Goal: Task Accomplishment & Management: Complete application form

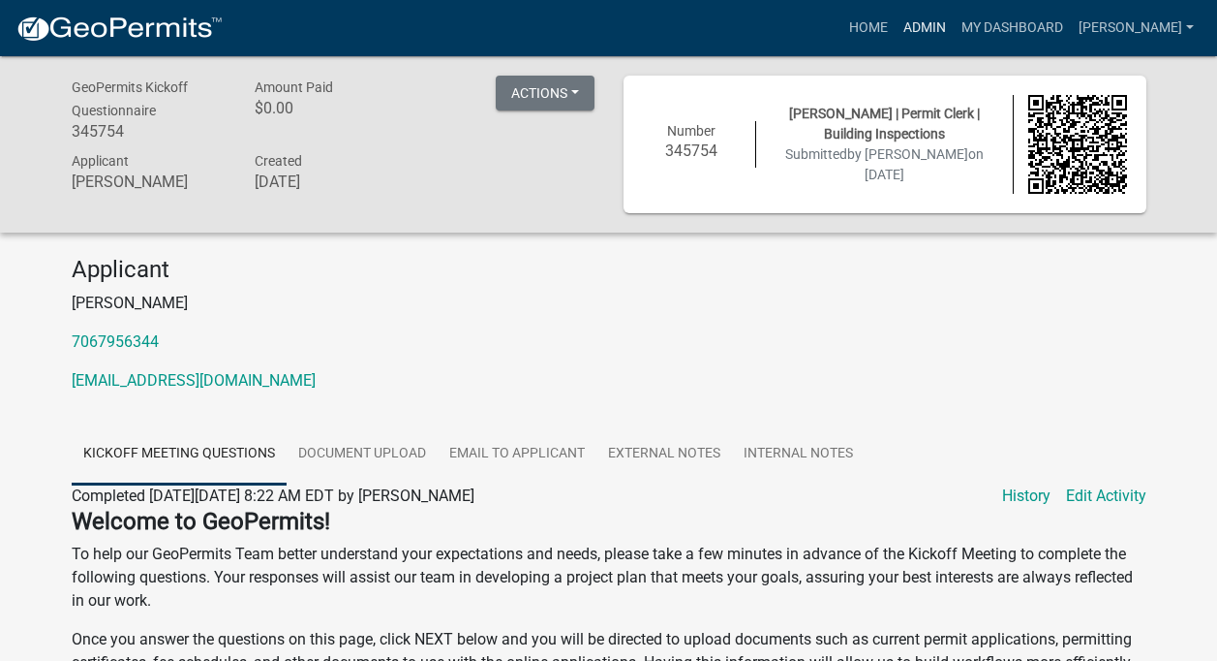
click at [931, 24] on link "Admin" at bounding box center [925, 28] width 58 height 37
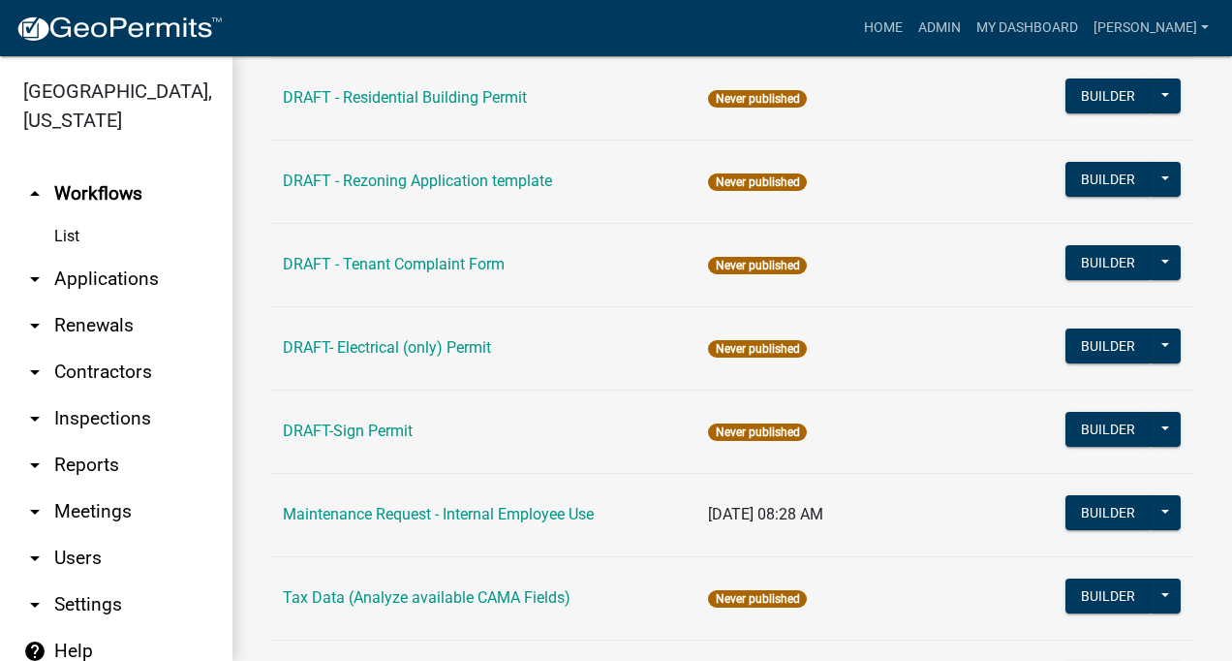
scroll to position [437, 0]
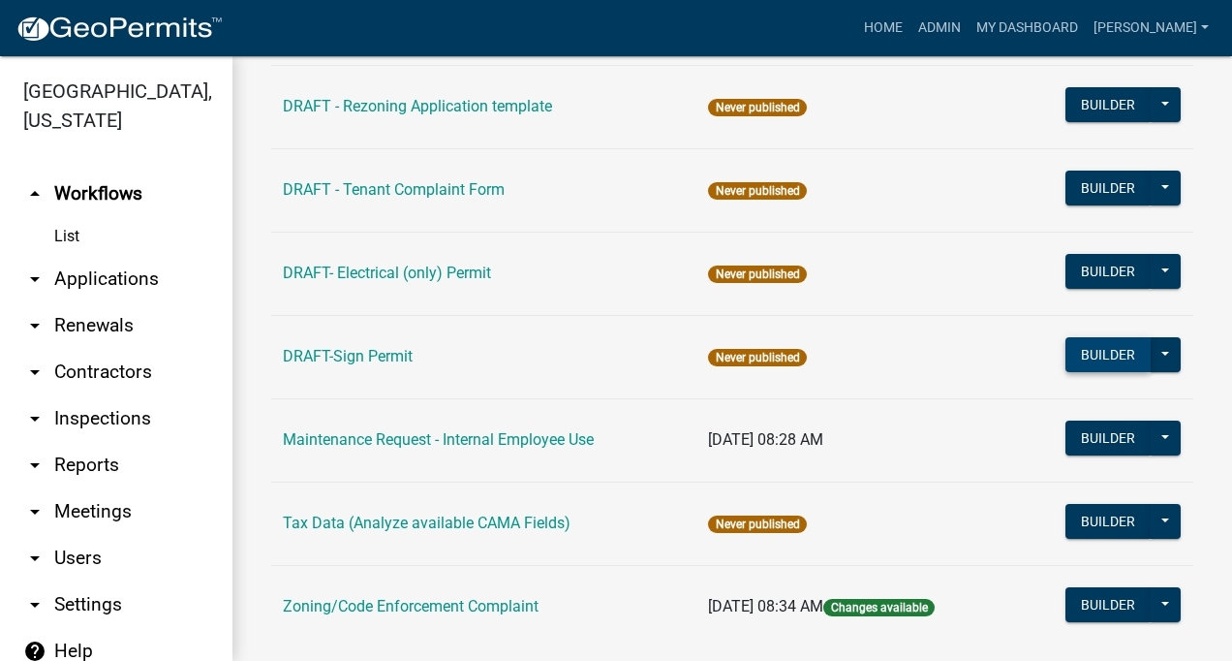
click at [1097, 354] on button "Builder" at bounding box center [1107, 354] width 85 height 35
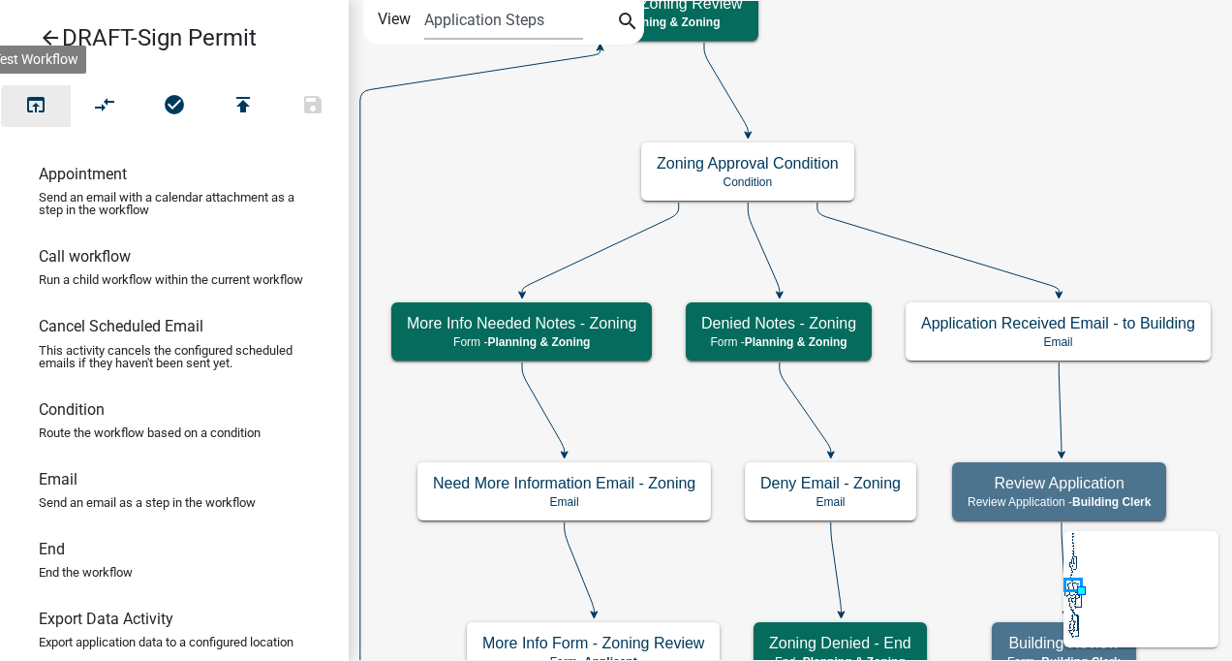
click at [34, 102] on icon "open_in_browser" at bounding box center [35, 106] width 23 height 27
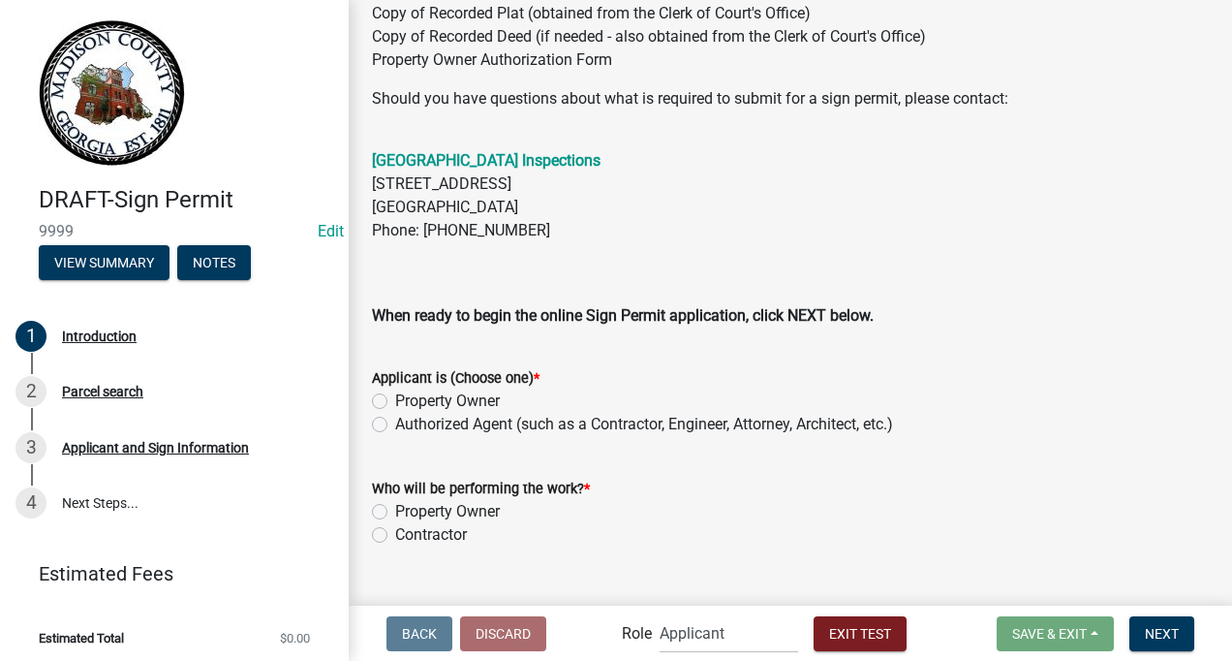
scroll to position [521, 0]
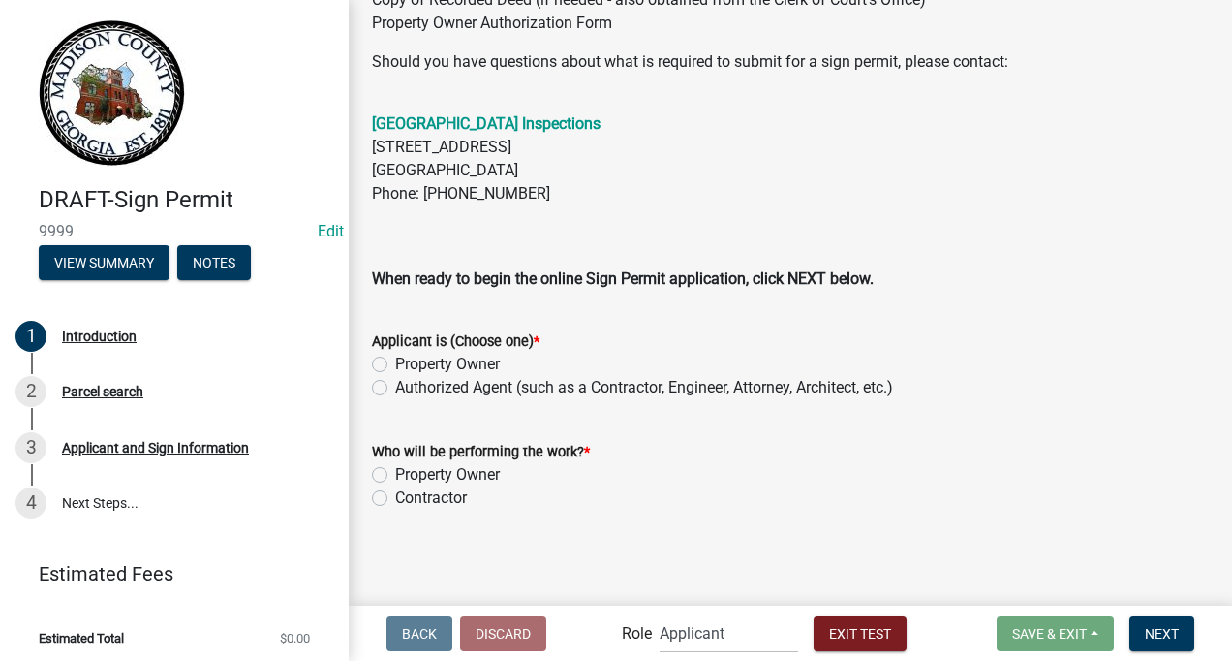
click at [395, 387] on label "Authorized Agent (such as a Contractor, Engineer, Attorney, Architect, etc.)" at bounding box center [644, 387] width 498 height 23
click at [395, 387] on input "Authorized Agent (such as a Contractor, Engineer, Attorney, Architect, etc.)" at bounding box center [401, 382] width 13 height 13
radio input "true"
click at [395, 495] on label "Contractor" at bounding box center [431, 497] width 72 height 23
click at [395, 495] on input "Contractor" at bounding box center [401, 492] width 13 height 13
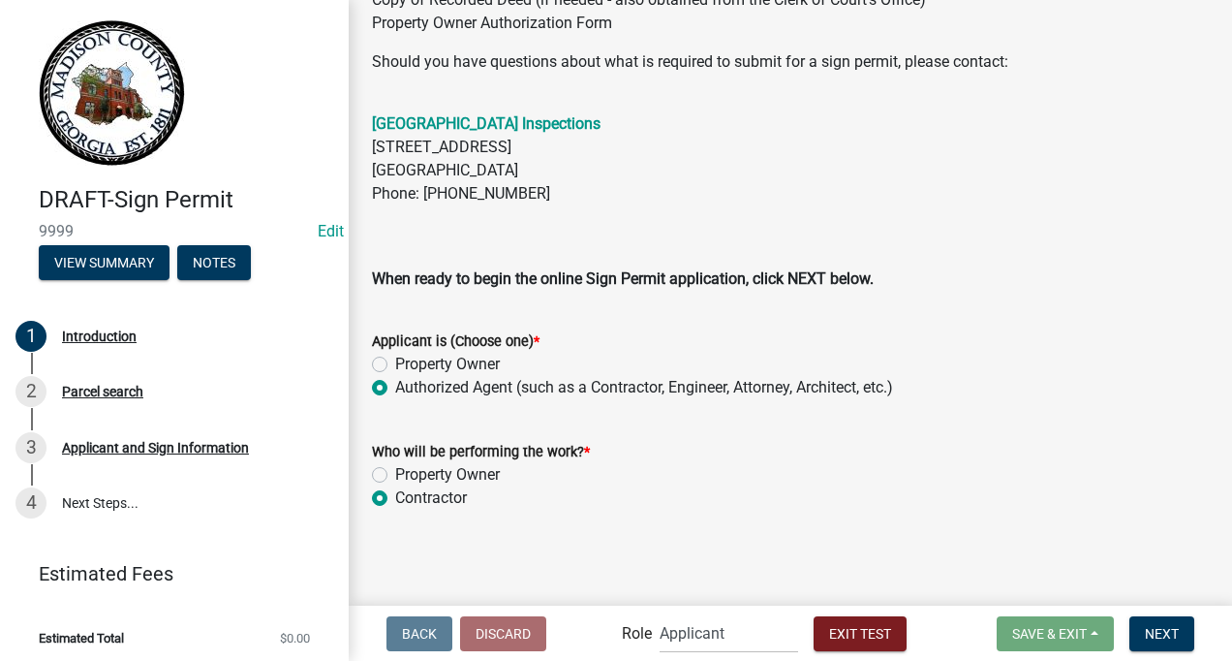
radio input "true"
click at [1170, 629] on span "Next" at bounding box center [1162, 632] width 34 height 15
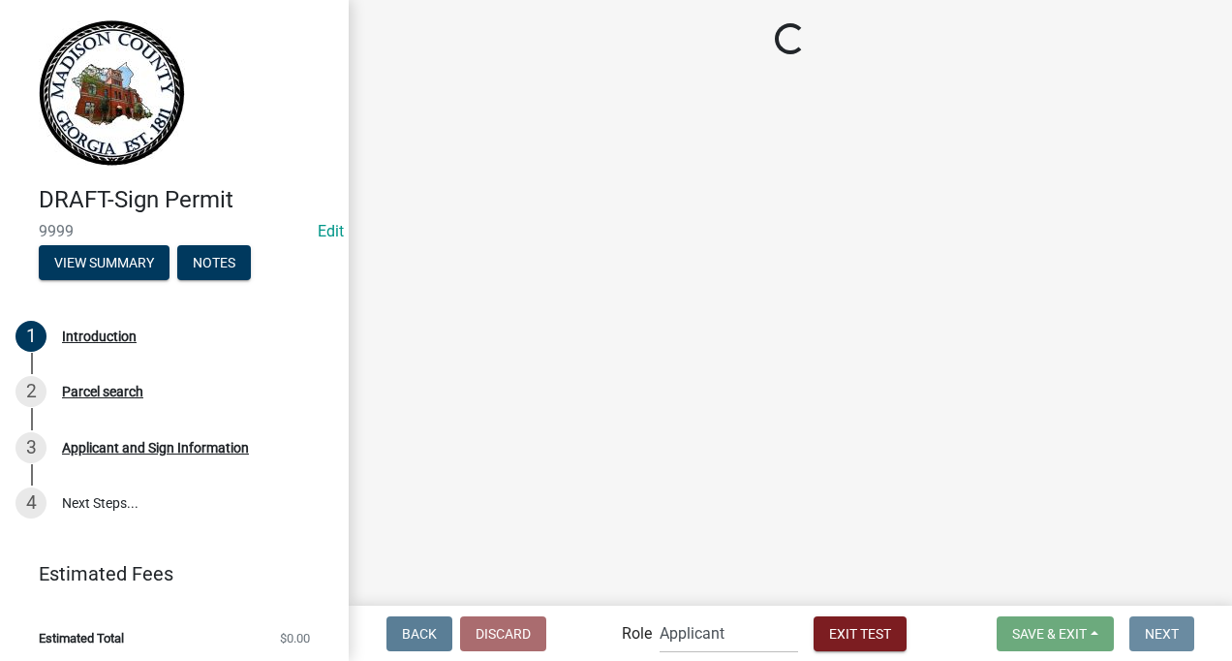
scroll to position [0, 0]
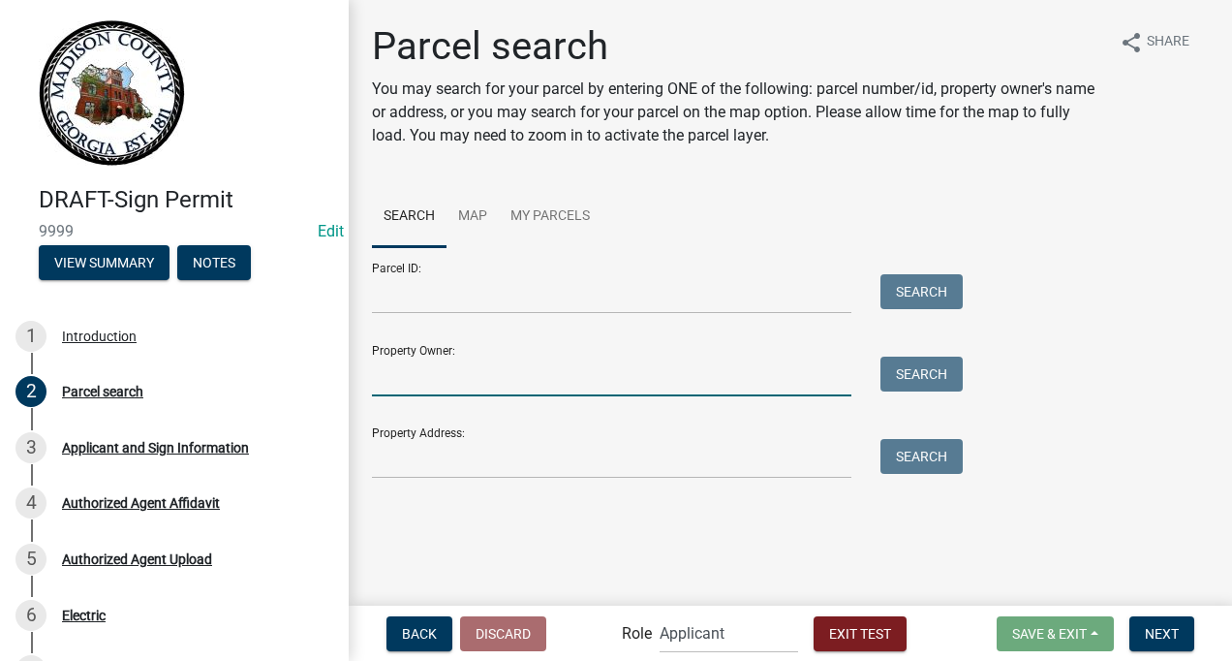
click at [443, 374] on input "Property Owner:" at bounding box center [611, 376] width 479 height 40
type input "[PERSON_NAME]"
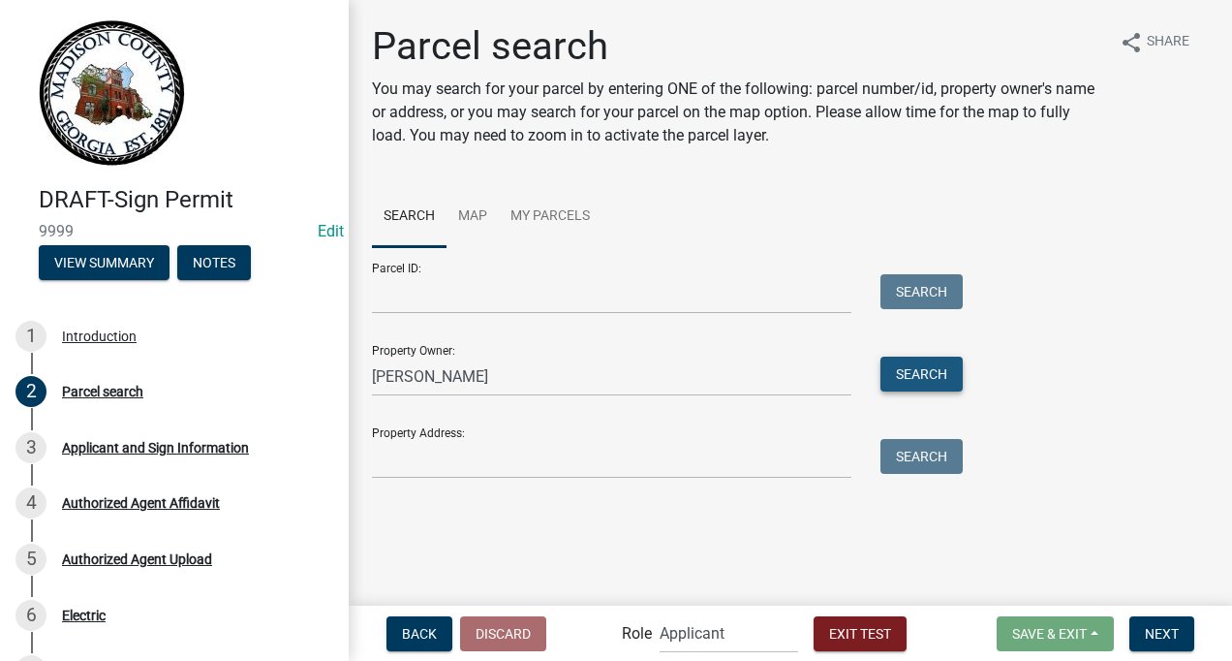
click at [944, 375] on button "Search" at bounding box center [921, 373] width 82 height 35
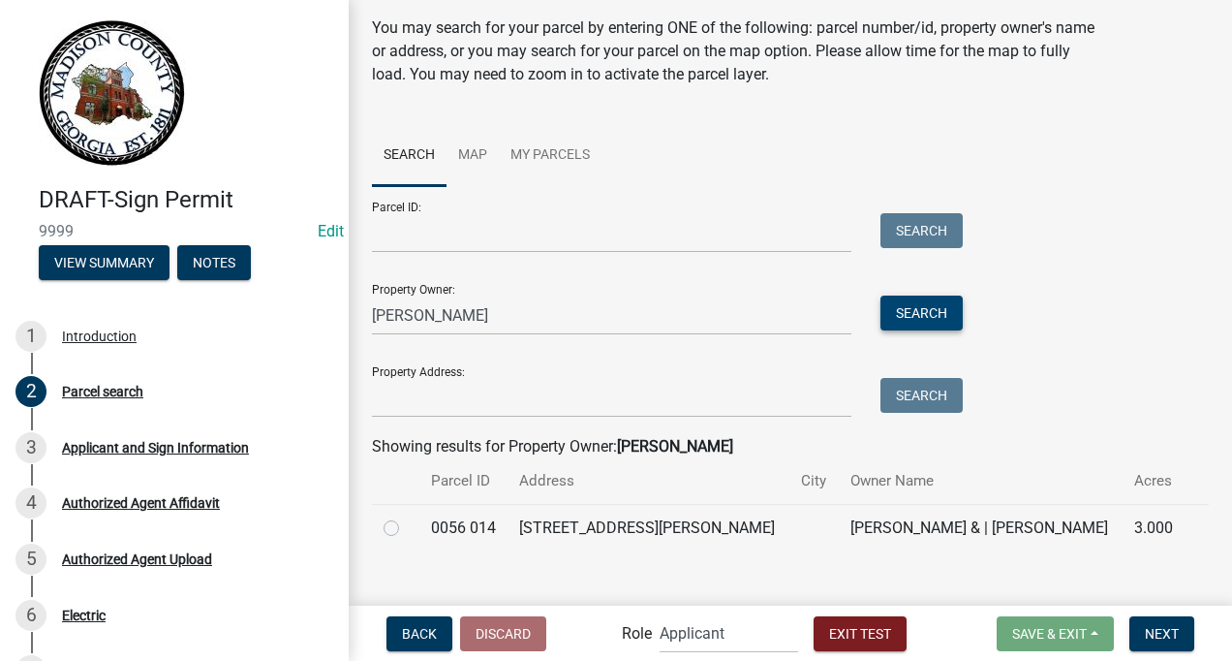
scroll to position [85, 0]
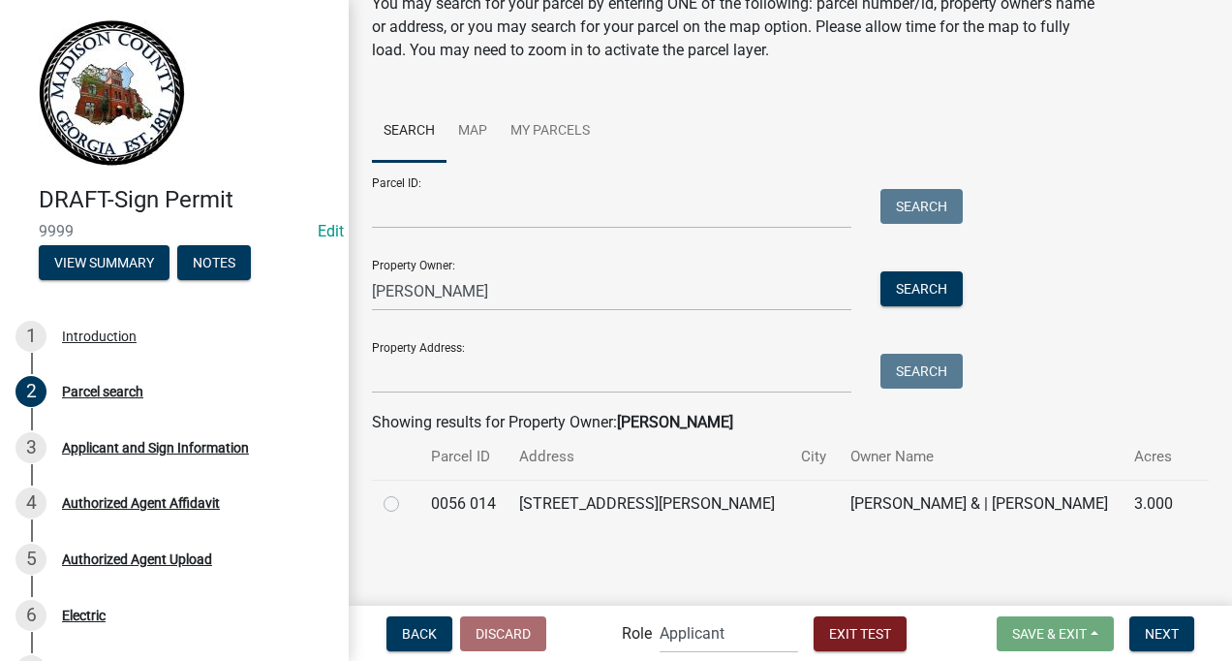
click at [407, 492] on label at bounding box center [407, 492] width 0 height 0
click at [407, 501] on 014 "radio" at bounding box center [413, 498] width 13 height 13
radio 014 "true"
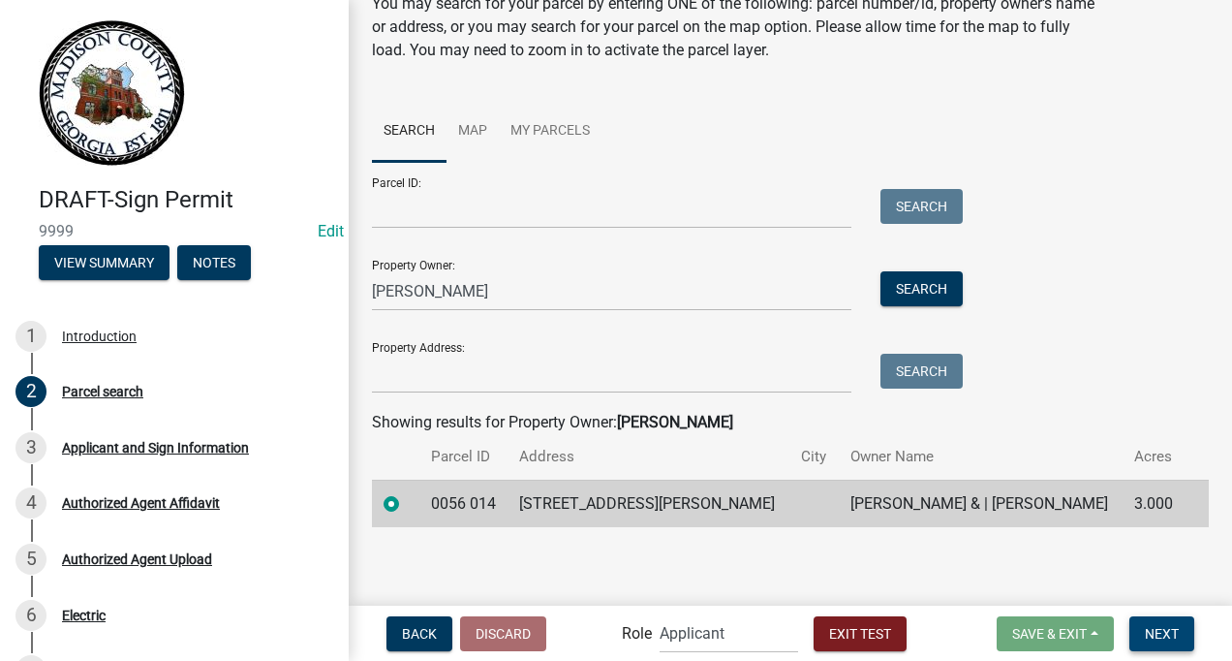
click at [1149, 632] on span "Next" at bounding box center [1162, 632] width 34 height 15
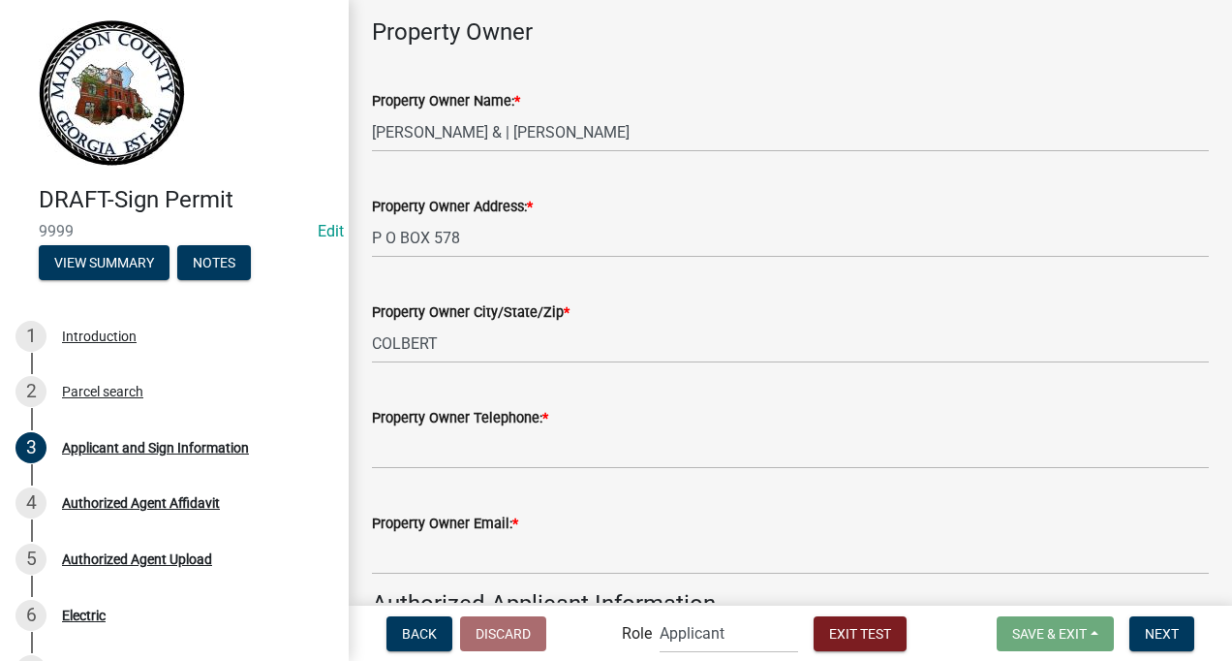
scroll to position [265, 0]
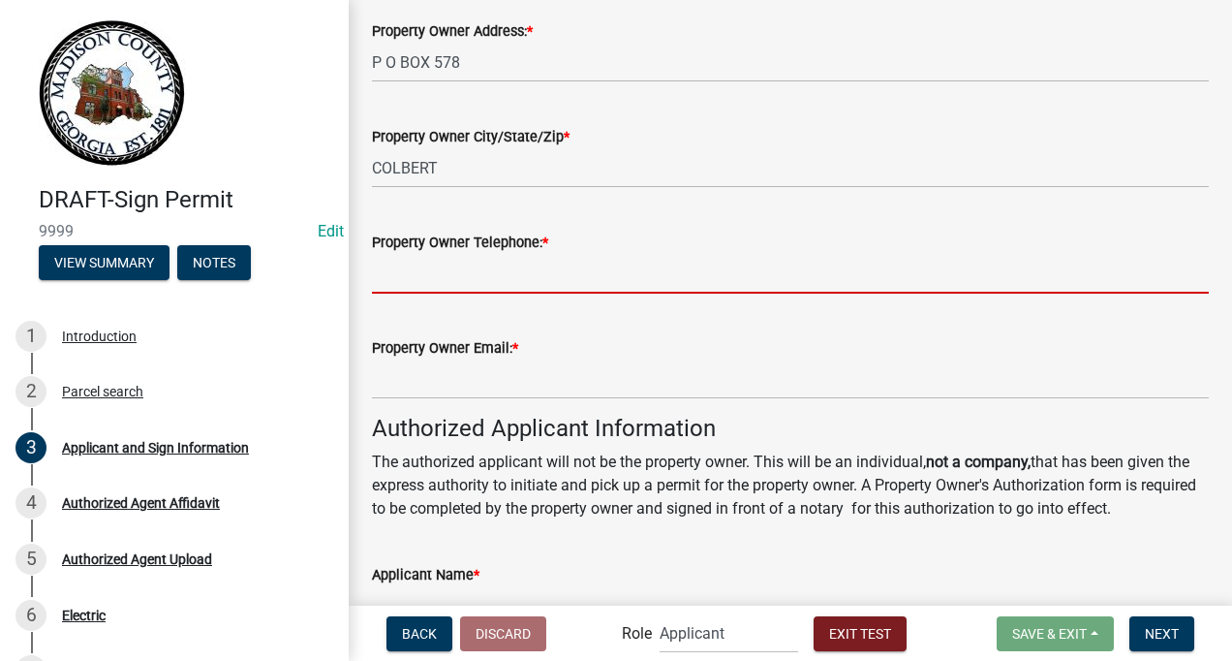
click at [521, 282] on input "Property Owner Telephone: *" at bounding box center [790, 274] width 837 height 40
type input "7067956344"
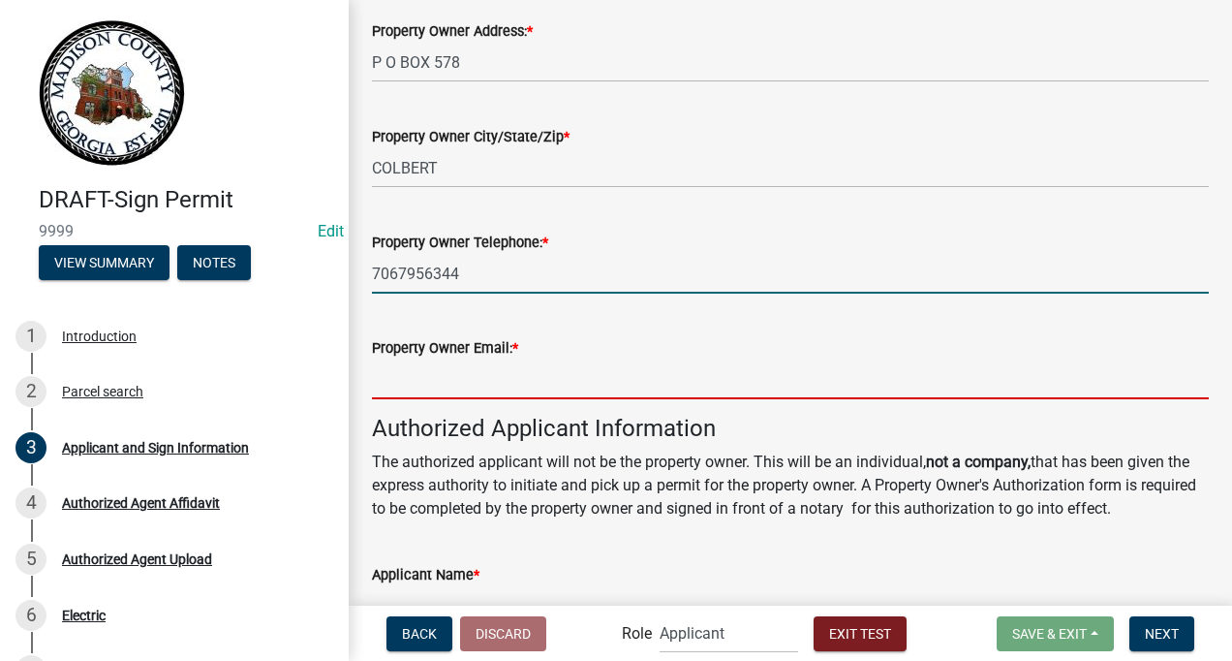
type input "[EMAIL_ADDRESS][DOMAIN_NAME]"
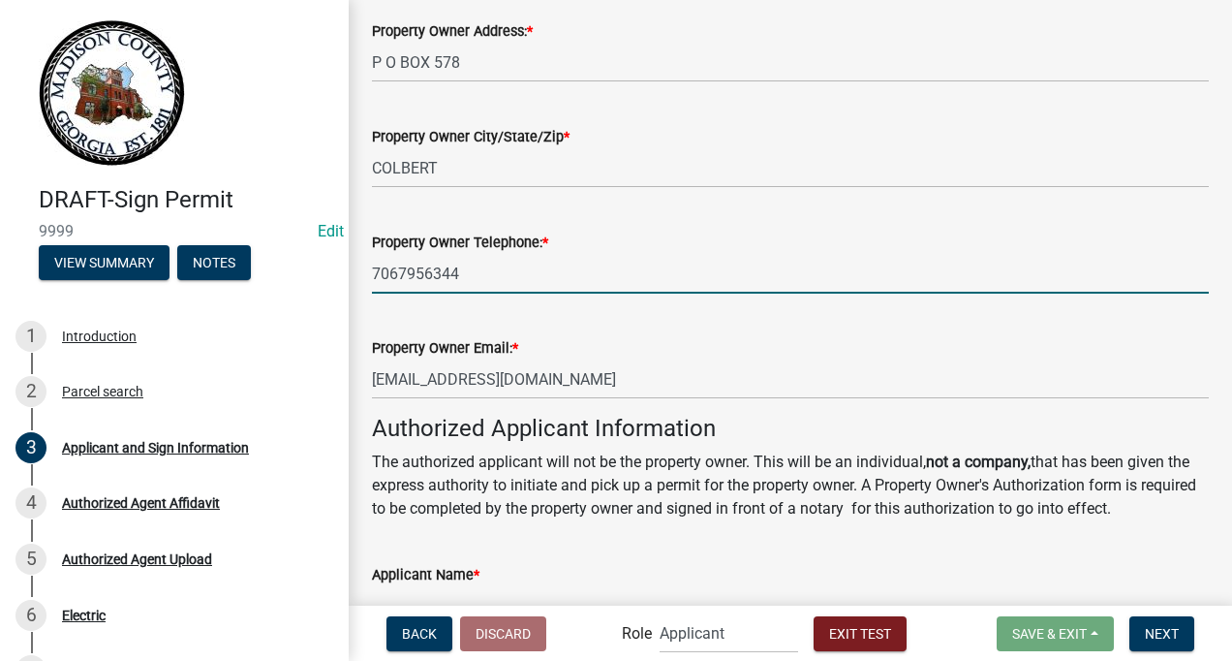
type input "7062962055"
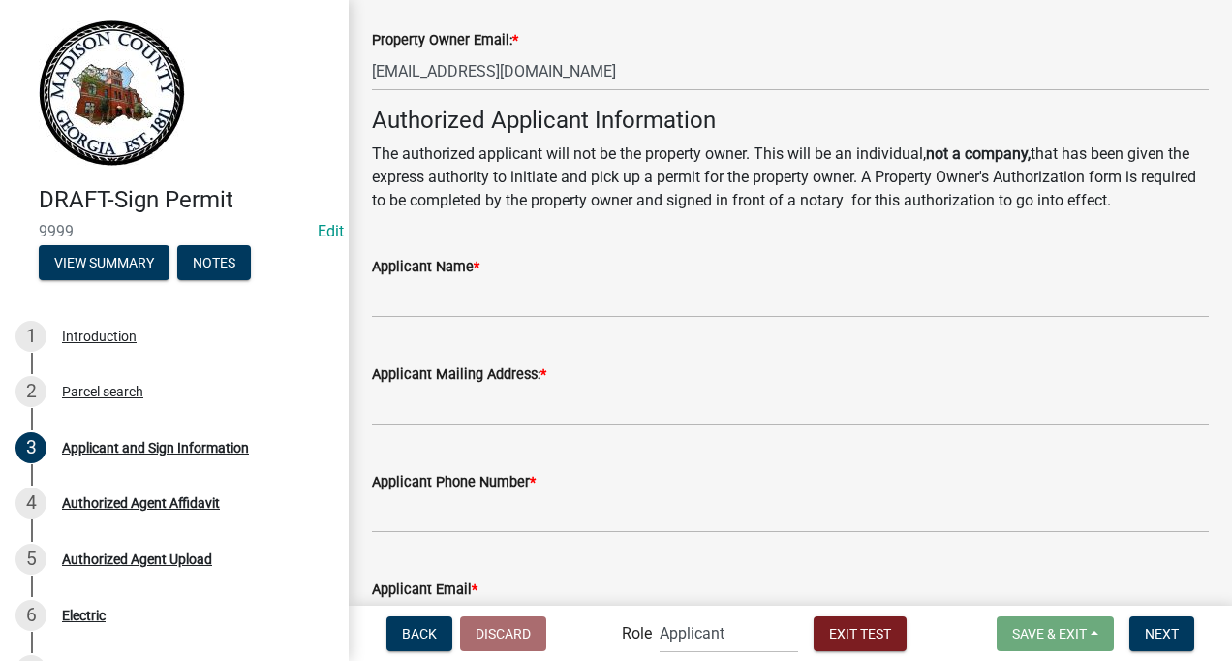
scroll to position [658, 0]
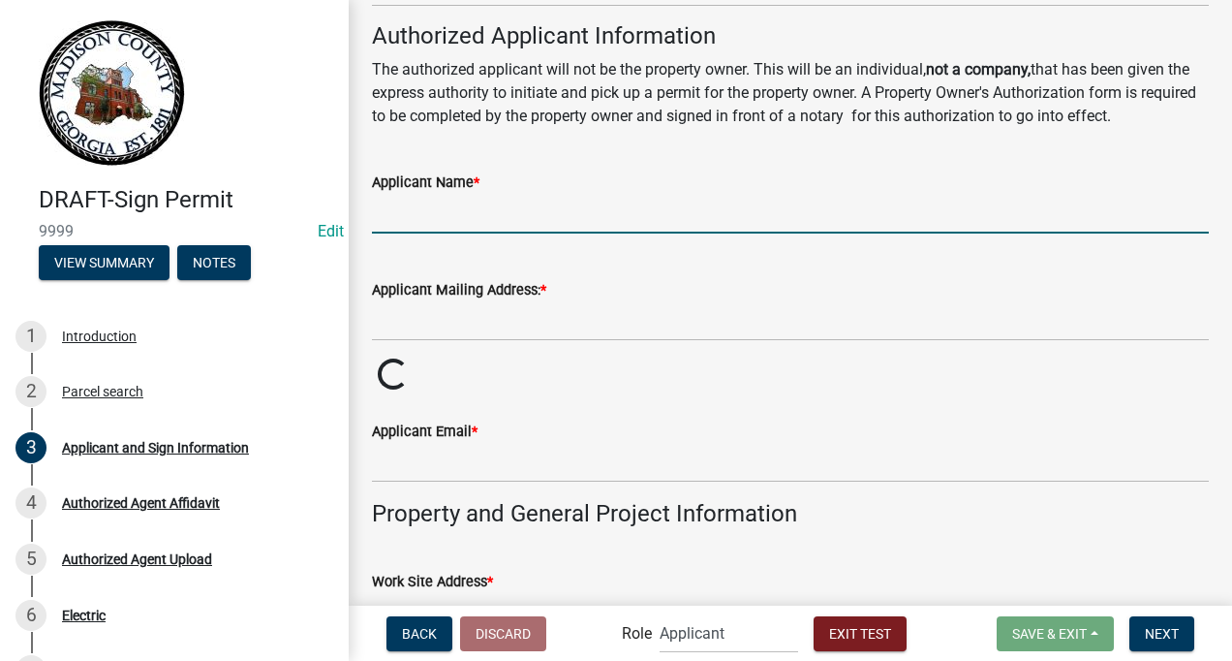
click at [478, 220] on input "Applicant Name *" at bounding box center [790, 214] width 837 height 40
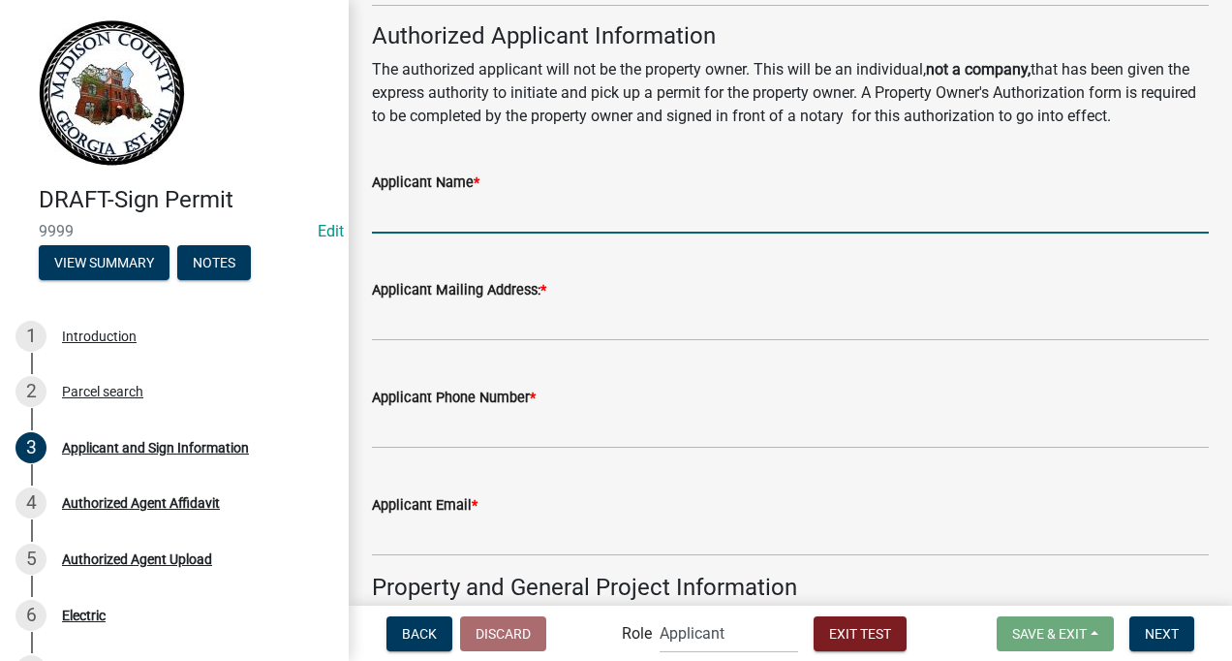
click at [484, 224] on input "Applicant Name *" at bounding box center [790, 214] width 837 height 40
type input "DFDGD"
click at [461, 309] on input "Applicant Mailing Address: *" at bounding box center [790, 321] width 837 height 40
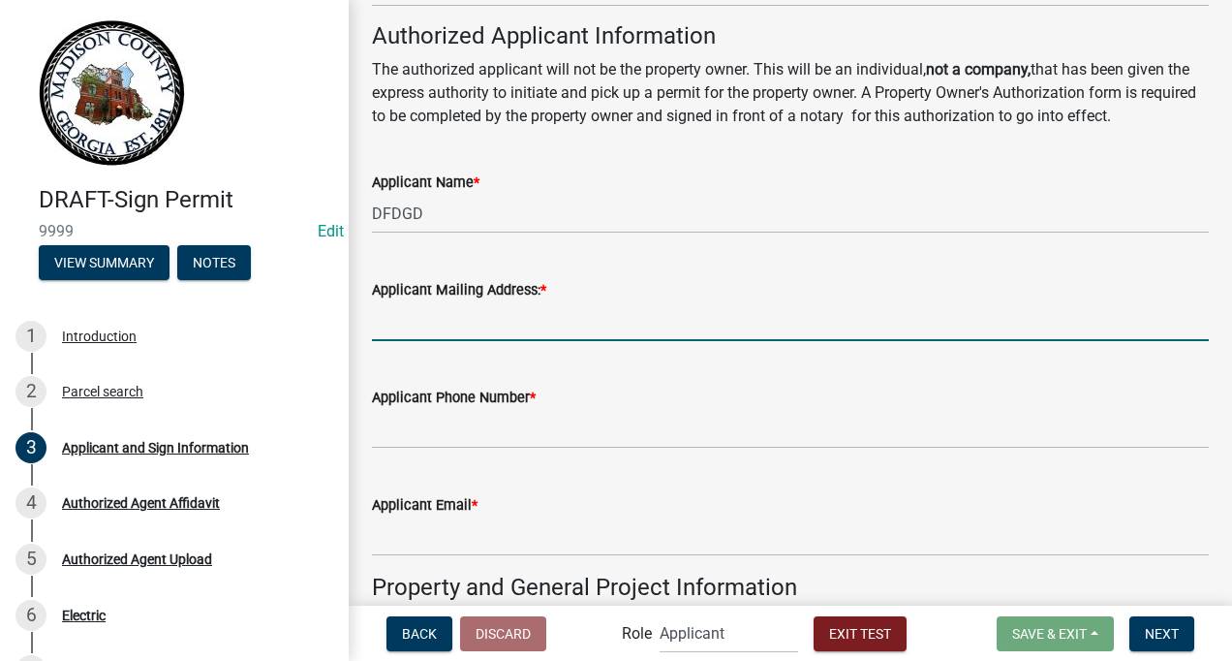
type input "[STREET_ADDRESS]"
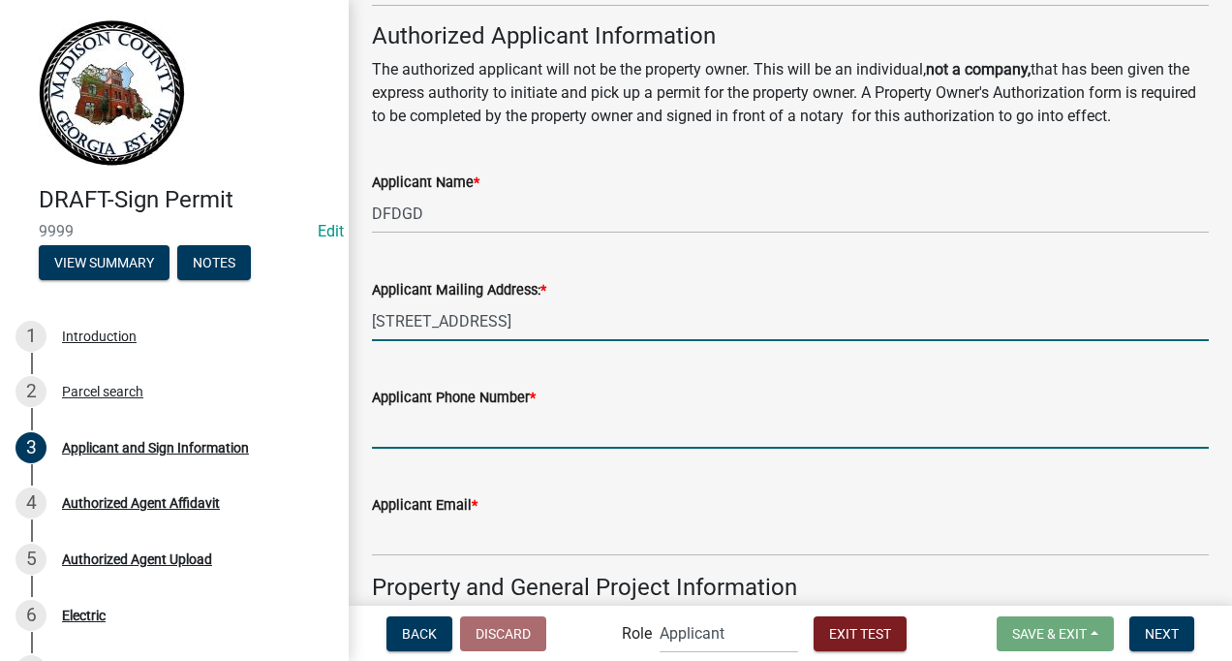
type input "7067956344"
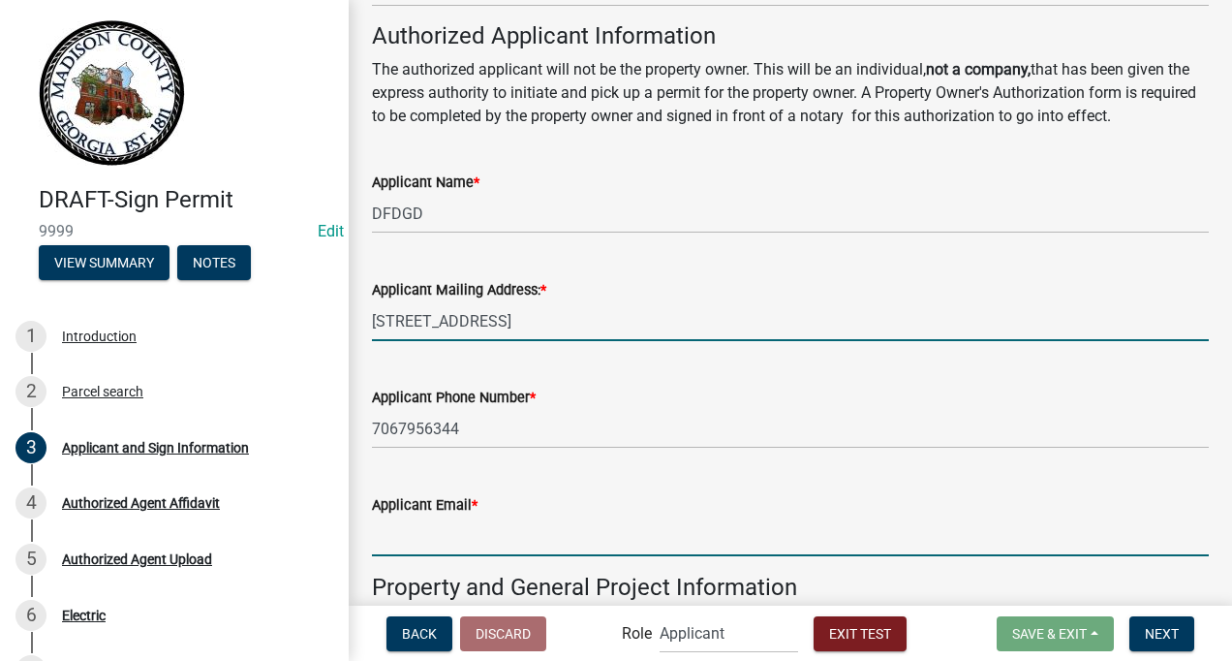
type input "[EMAIL_ADDRESS][DOMAIN_NAME]"
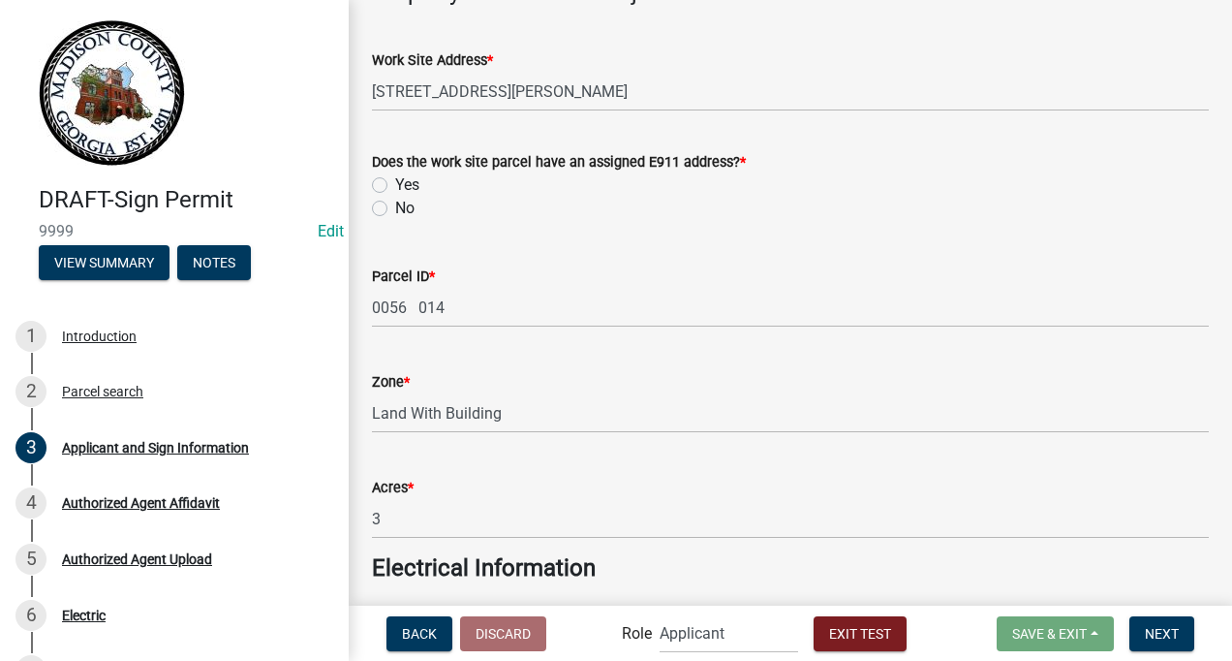
scroll to position [1279, 0]
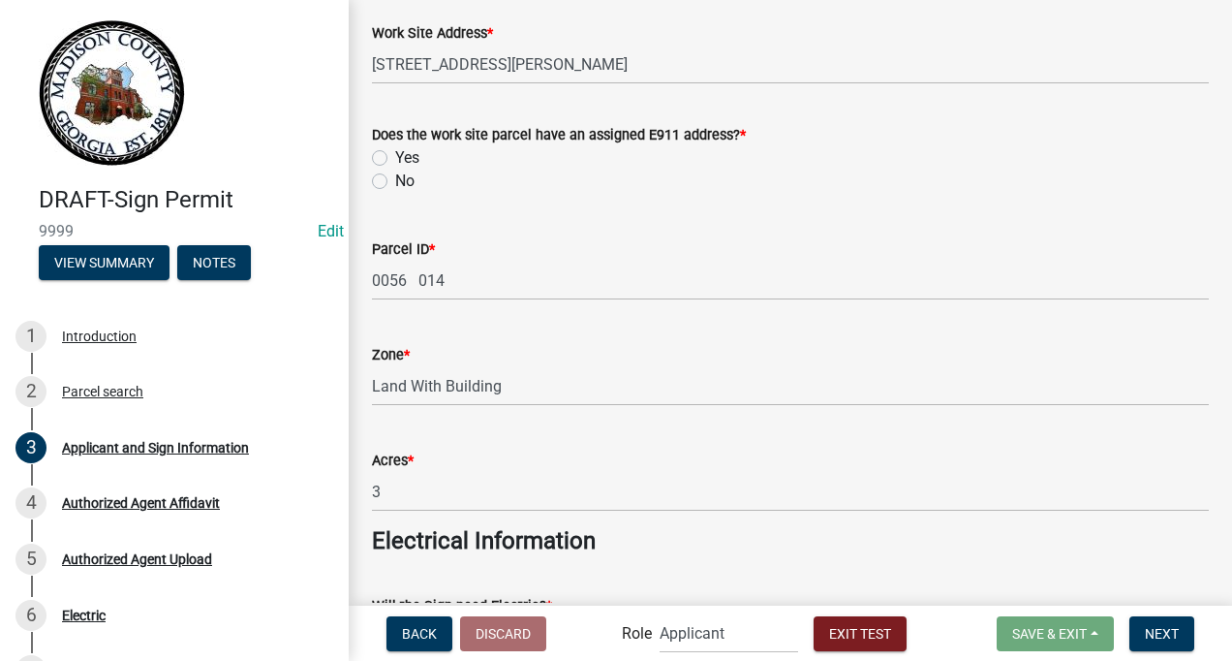
click at [395, 157] on label "Yes" at bounding box center [407, 157] width 24 height 23
click at [395, 157] on input "Yes" at bounding box center [401, 152] width 13 height 13
radio input "true"
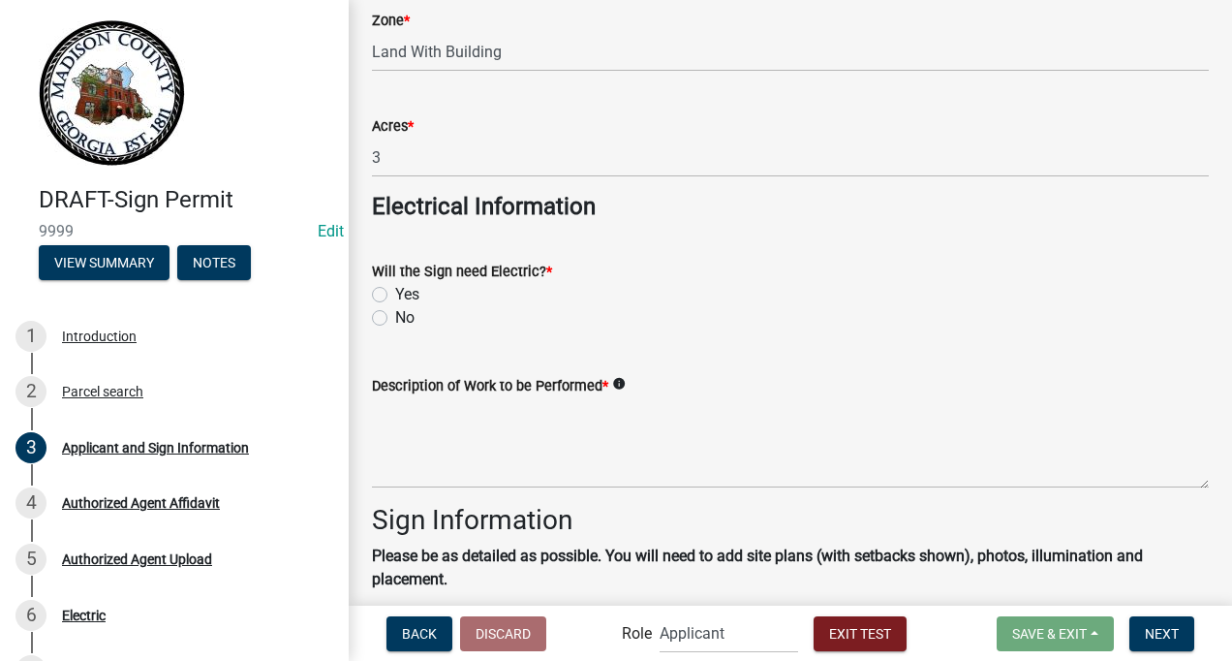
scroll to position [1667, 0]
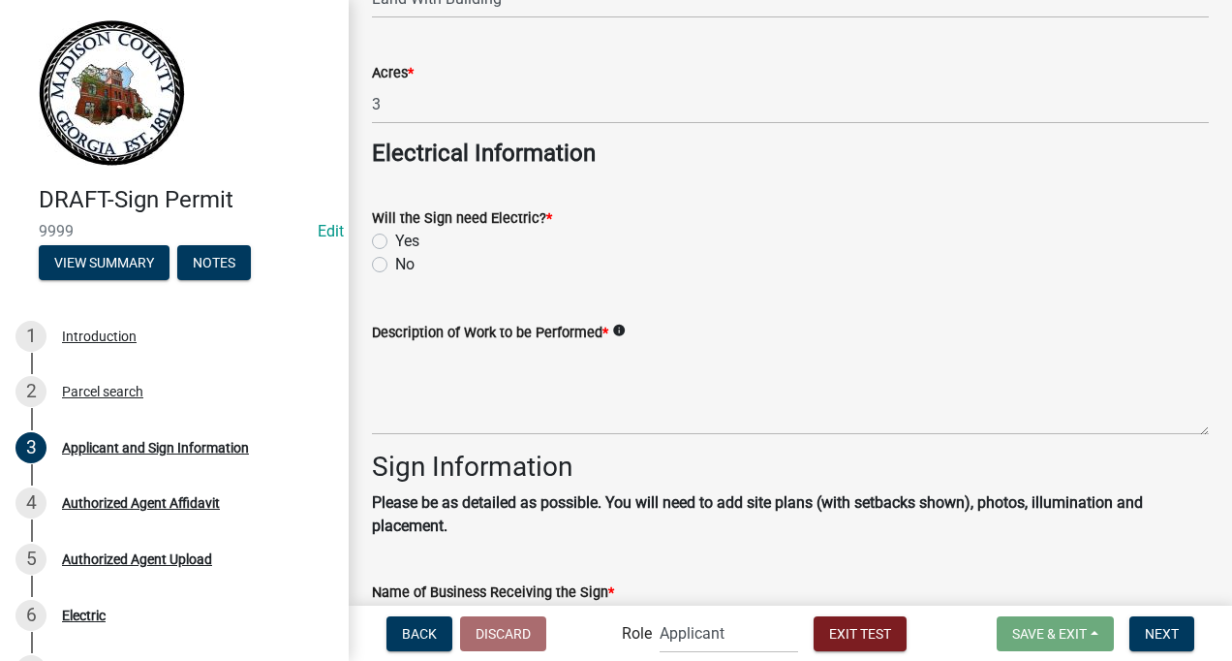
click at [395, 266] on label "No" at bounding box center [404, 264] width 19 height 23
click at [395, 265] on input "No" at bounding box center [401, 259] width 13 height 13
radio input "true"
click at [435, 390] on textarea "Description of Work to be Performed *" at bounding box center [790, 389] width 837 height 91
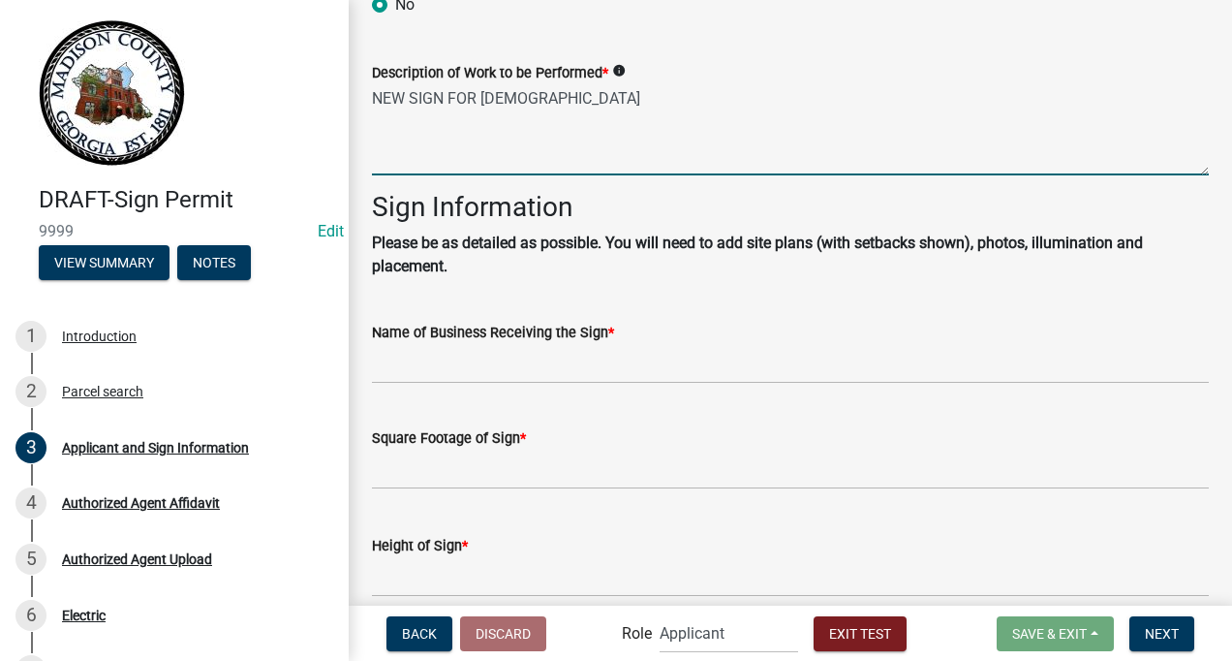
scroll to position [2049, 0]
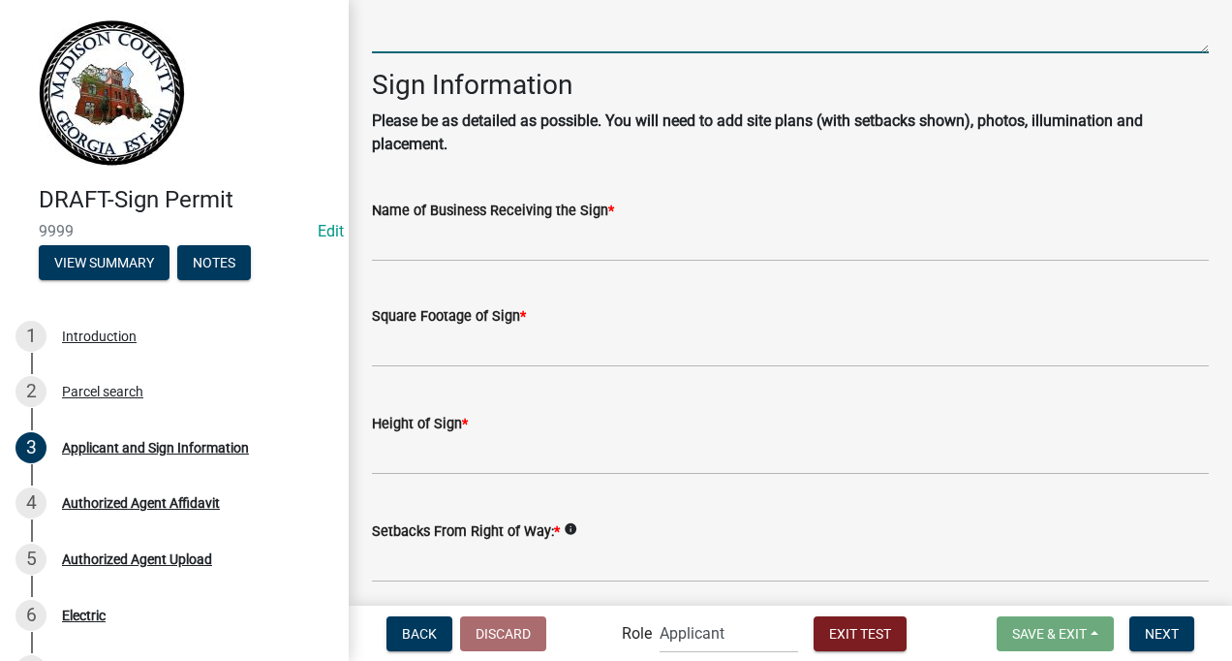
type textarea "NEW SIGN FOR [DEMOGRAPHIC_DATA]"
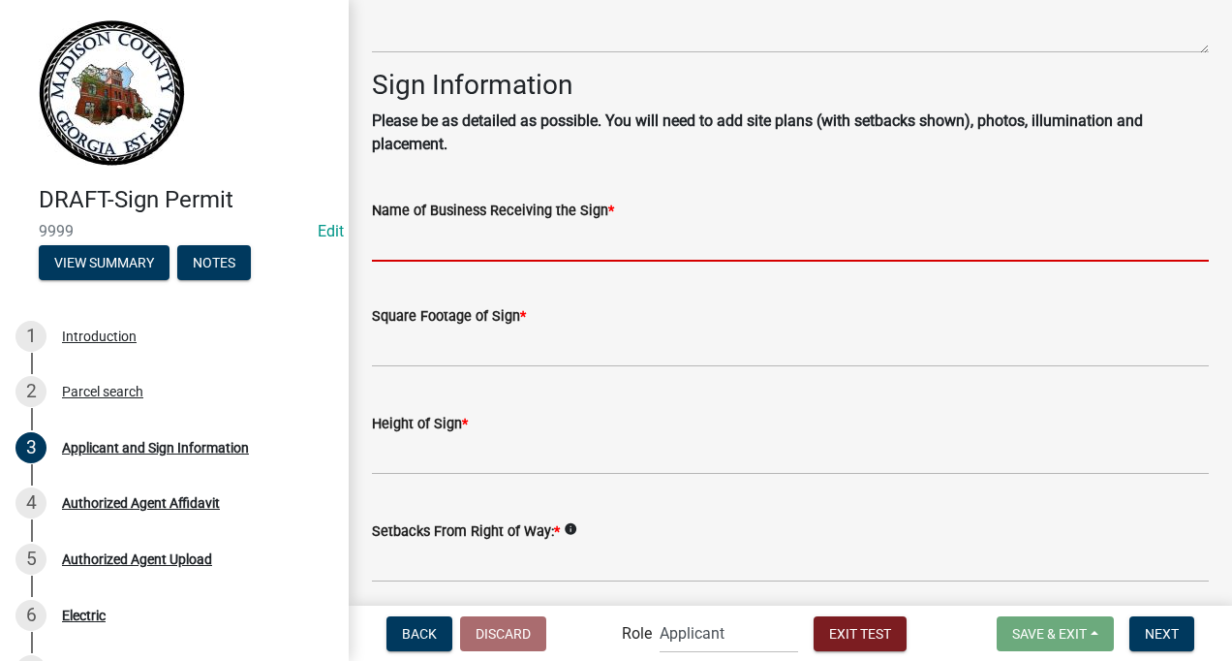
click at [491, 245] on input "Name of Business Receiving the Sign *" at bounding box center [790, 242] width 837 height 40
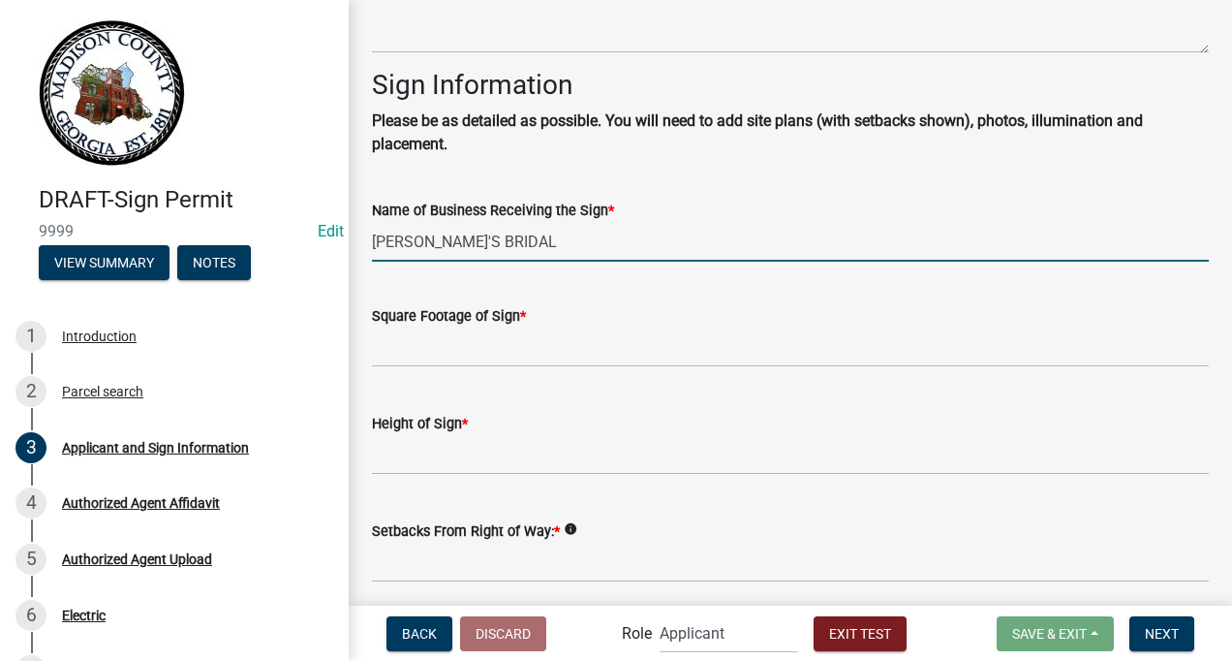
type input "[PERSON_NAME]'S BRIDAL"
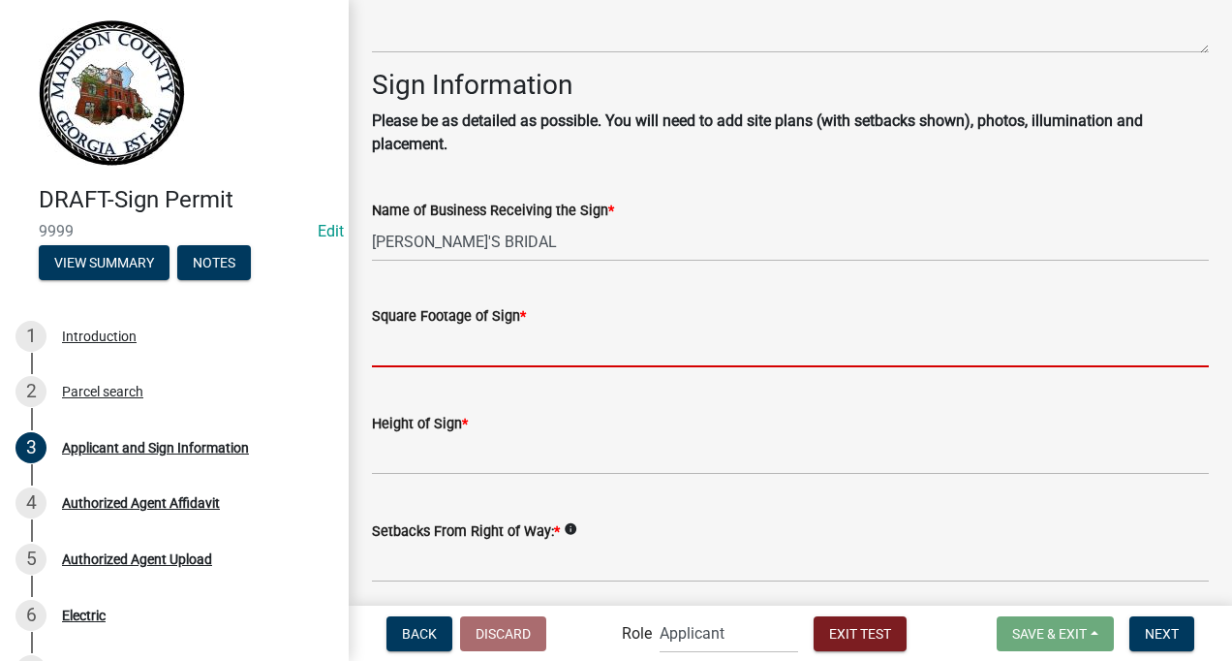
click at [451, 353] on input "text" at bounding box center [790, 347] width 837 height 40
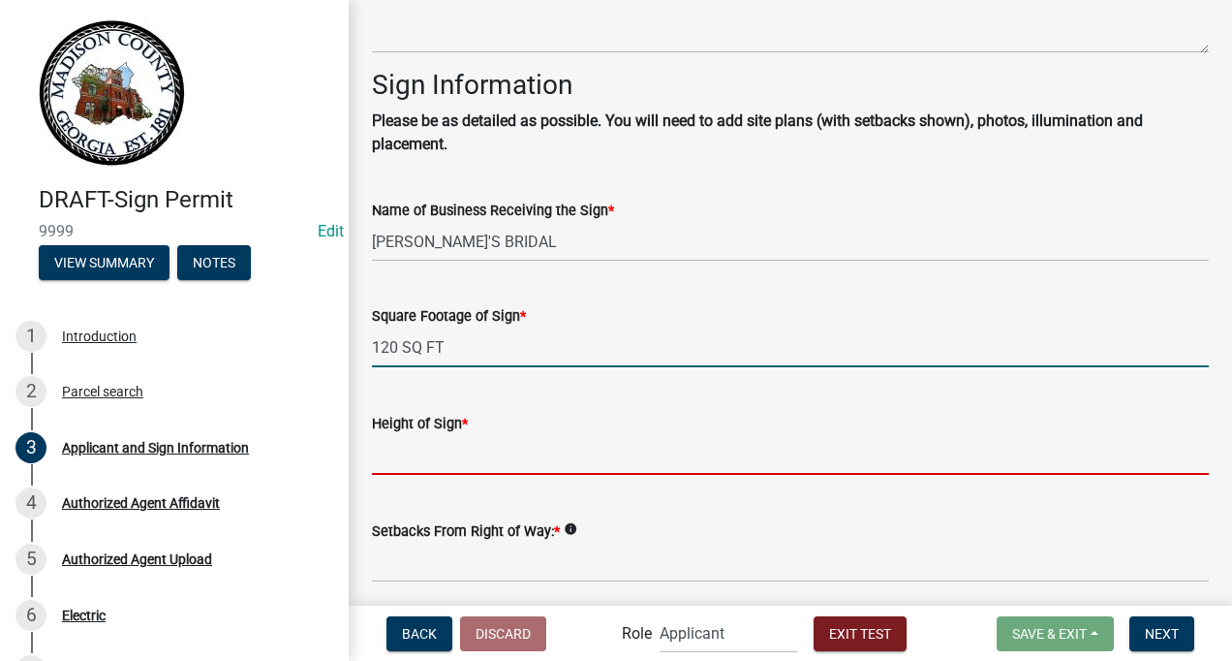
type input "120"
click at [401, 451] on input "text" at bounding box center [790, 455] width 837 height 40
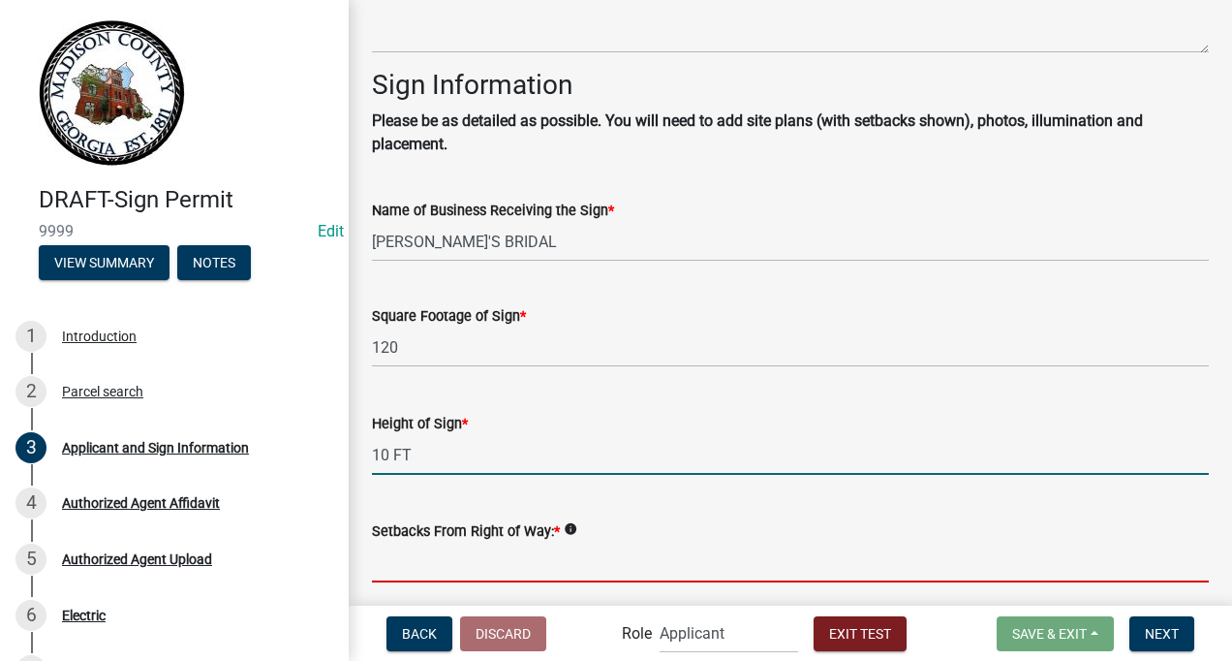
type input "10"
click at [389, 568] on input "Setbacks From Right of Way: *" at bounding box center [790, 562] width 837 height 40
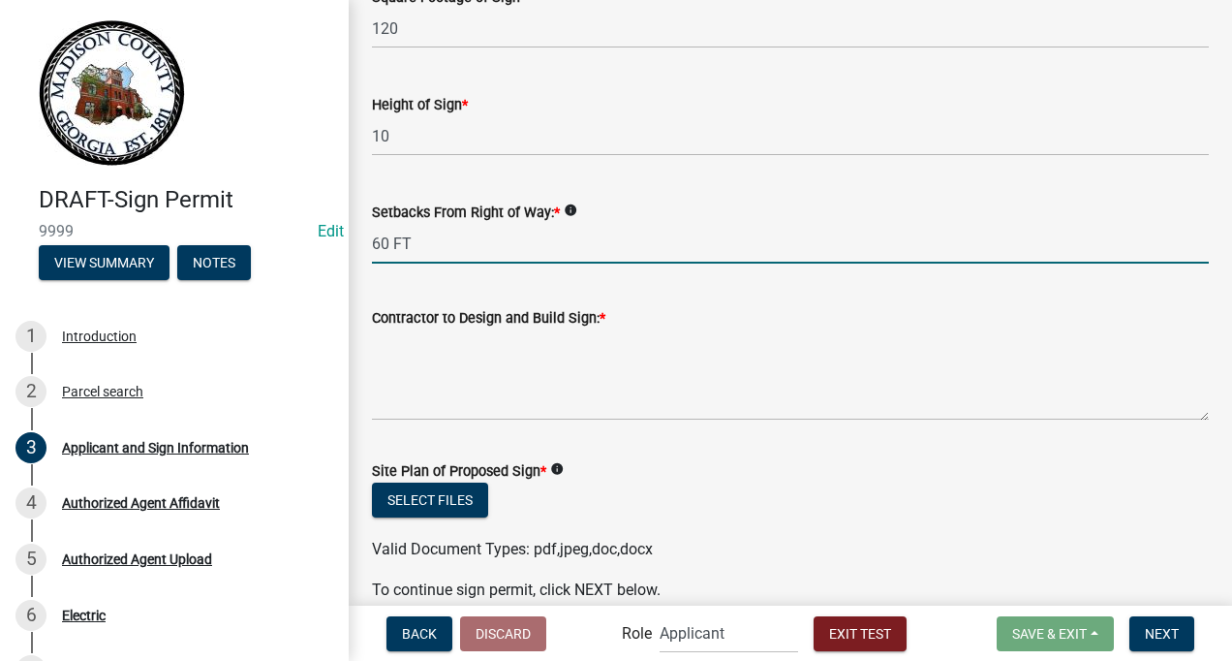
scroll to position [2457, 0]
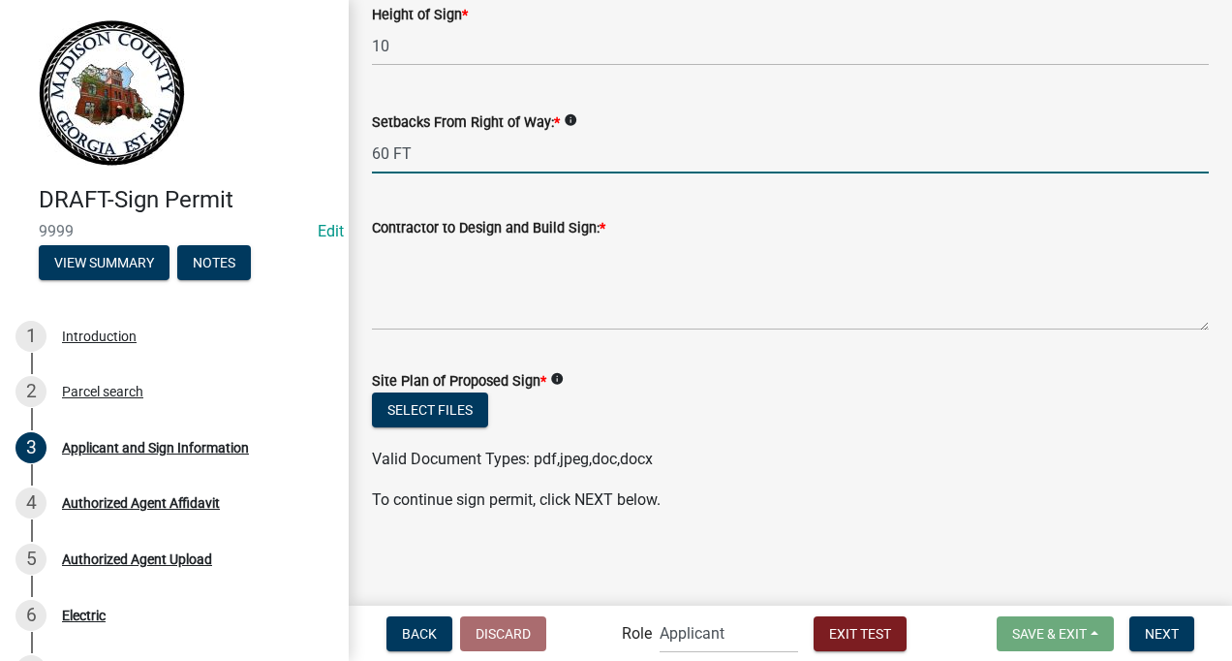
type input "60 FT"
click at [379, 298] on textarea "Contractor to Design and Build Sign: *" at bounding box center [790, 284] width 837 height 91
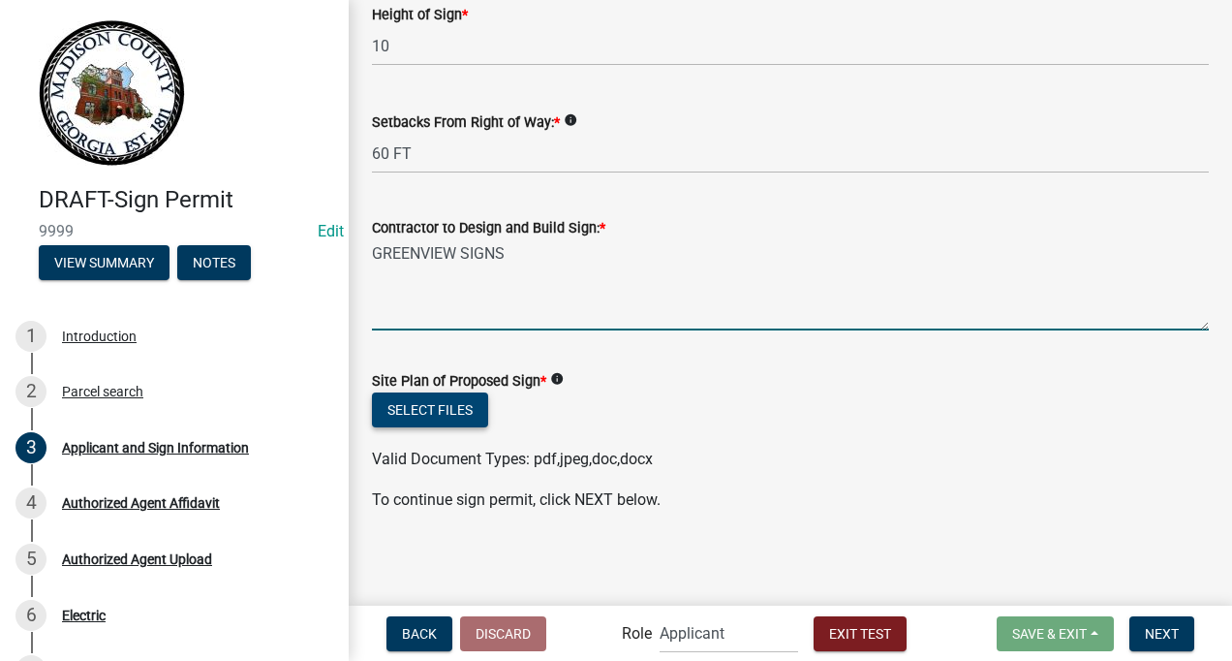
type textarea "GREENVIEW SIGNS"
click at [455, 409] on button "Select files" at bounding box center [430, 409] width 116 height 35
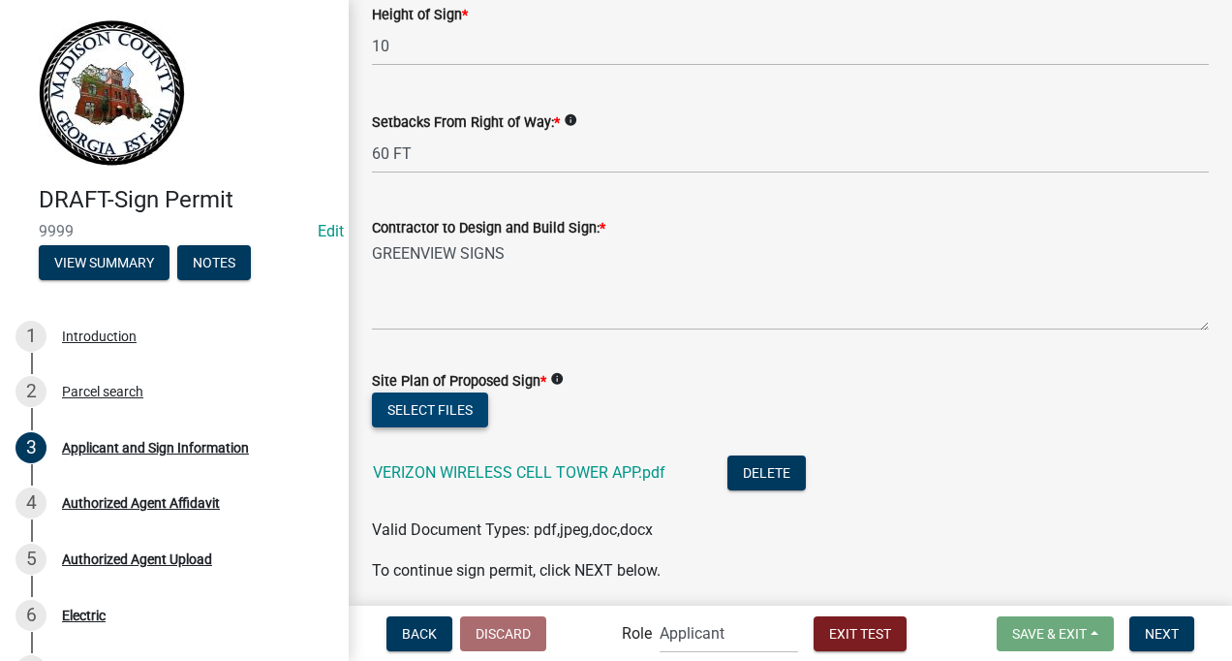
scroll to position [2528, 0]
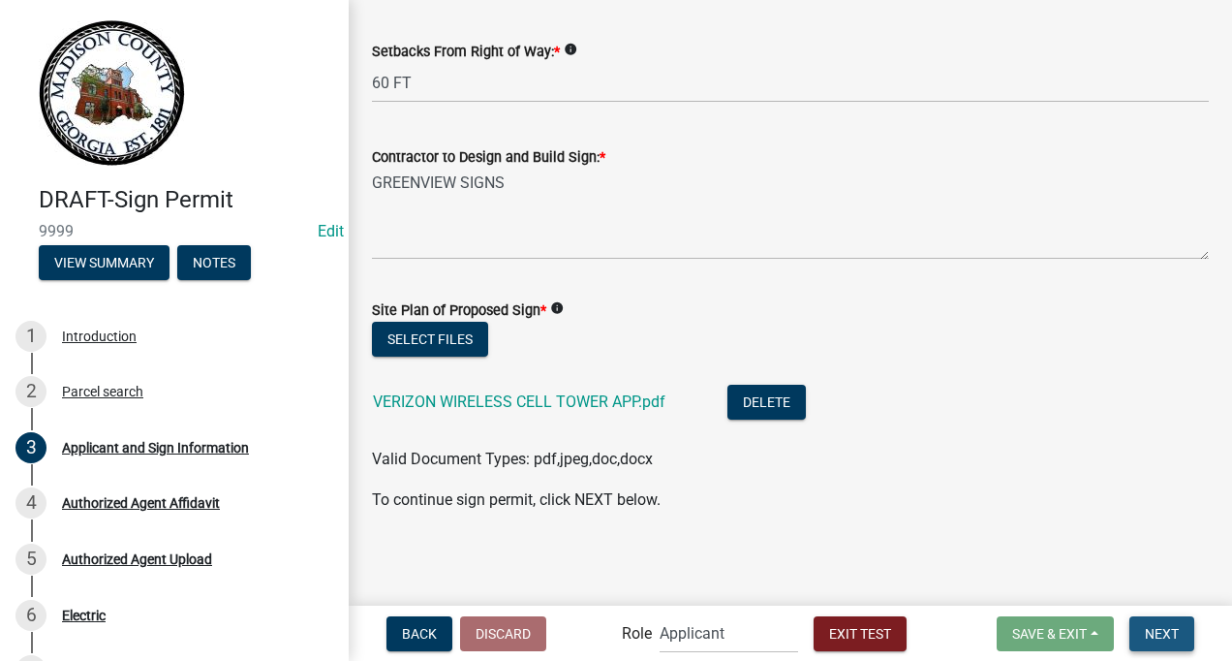
click at [1170, 631] on span "Next" at bounding box center [1162, 632] width 34 height 15
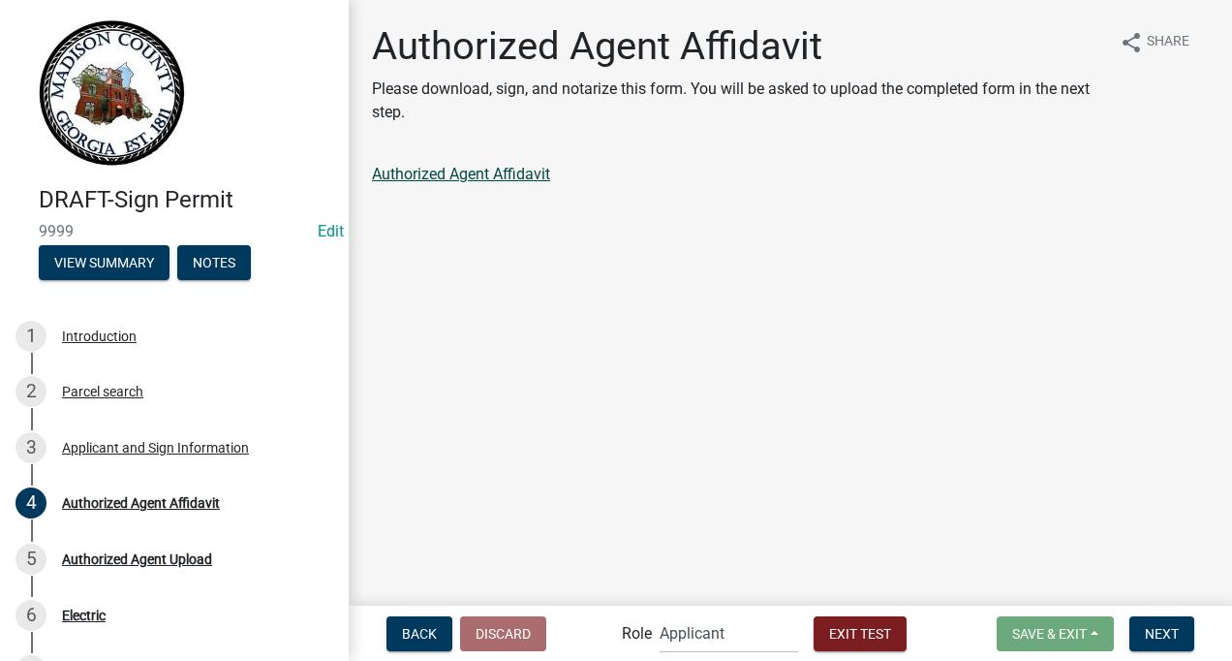
click at [488, 171] on link "Authorized Agent Affidavit" at bounding box center [461, 174] width 178 height 18
click at [1160, 624] on button "Next" at bounding box center [1161, 633] width 65 height 35
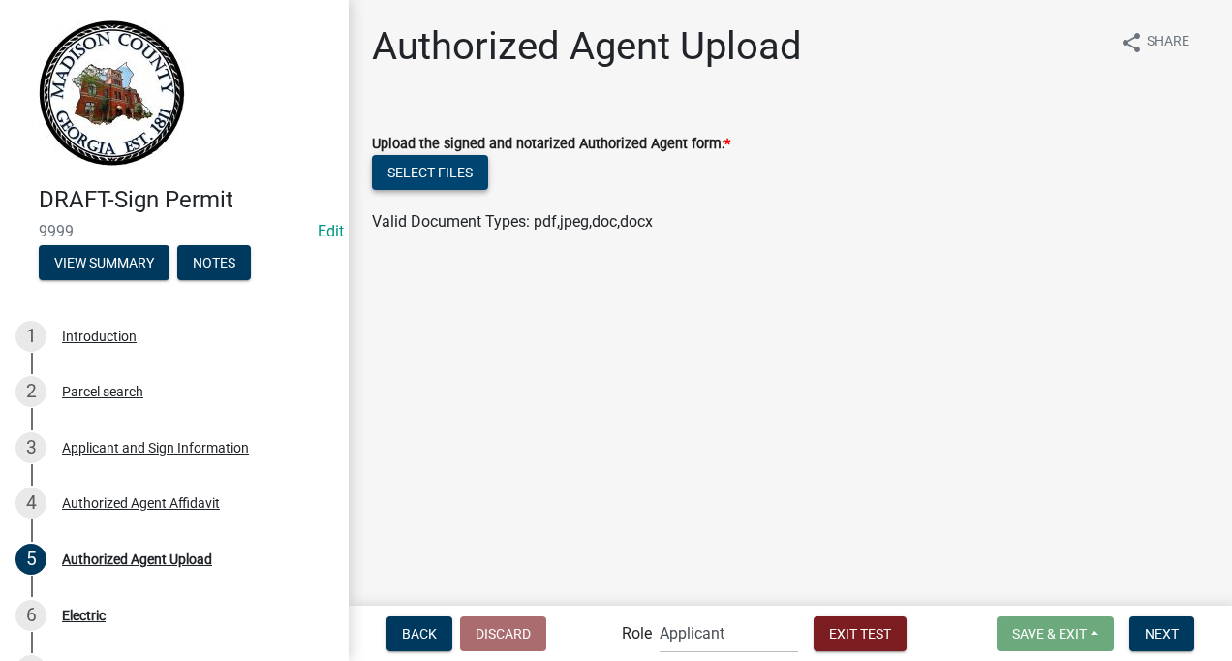
click at [452, 166] on button "Select files" at bounding box center [430, 172] width 116 height 35
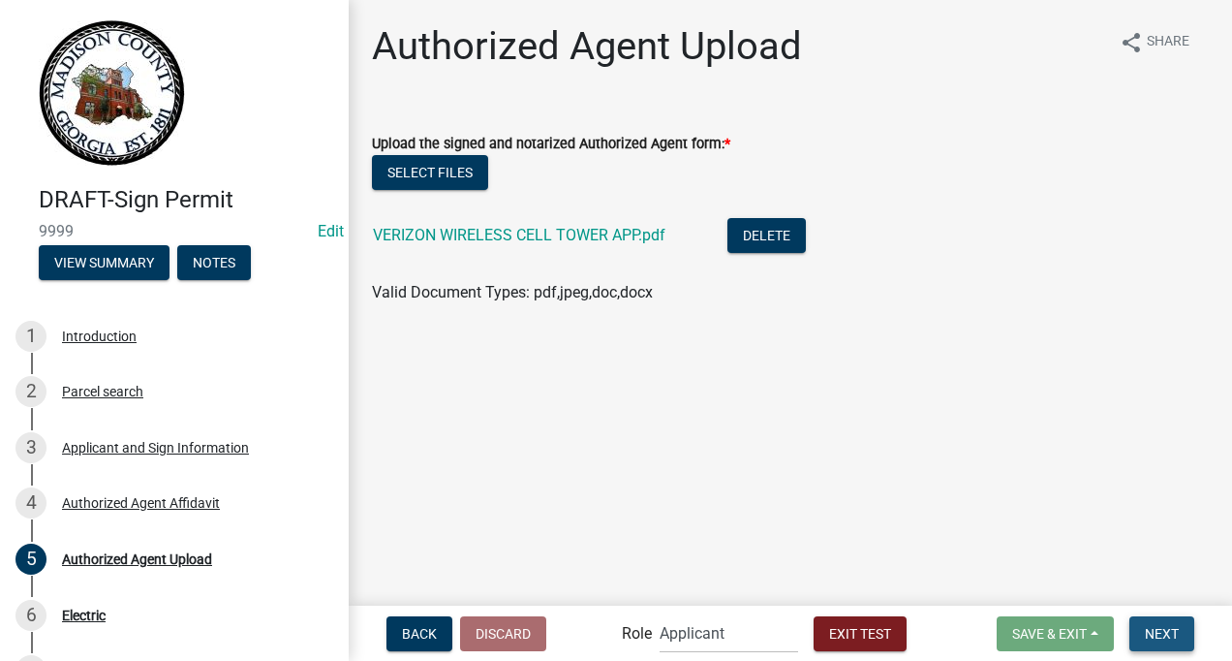
click at [1171, 637] on span "Next" at bounding box center [1162, 632] width 34 height 15
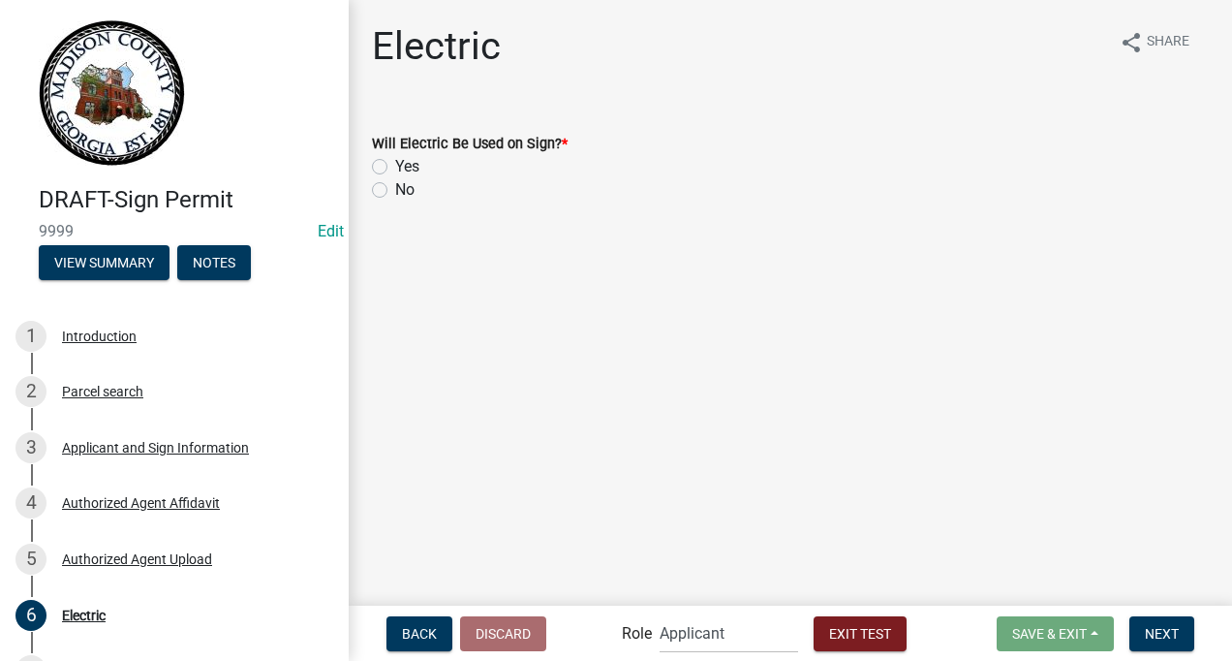
click at [395, 186] on label "No" at bounding box center [404, 189] width 19 height 23
click at [395, 186] on input "No" at bounding box center [401, 184] width 13 height 13
radio input "true"
click at [1156, 626] on span "Next" at bounding box center [1162, 632] width 34 height 15
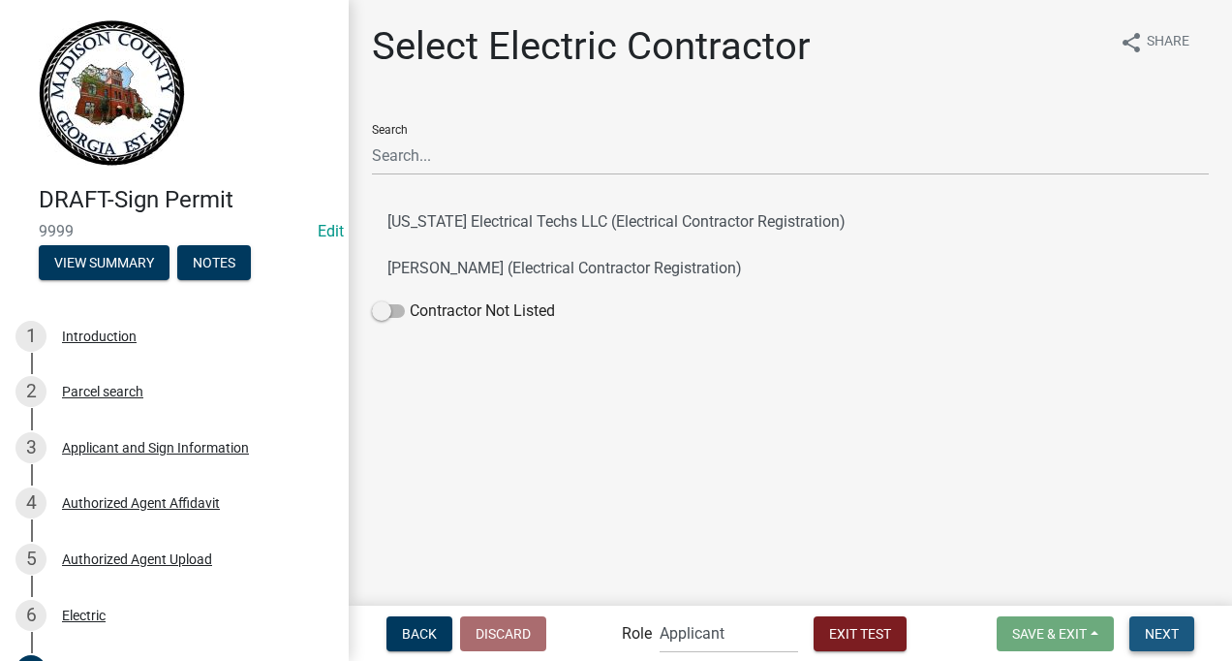
click at [1150, 632] on span "Next" at bounding box center [1162, 632] width 34 height 15
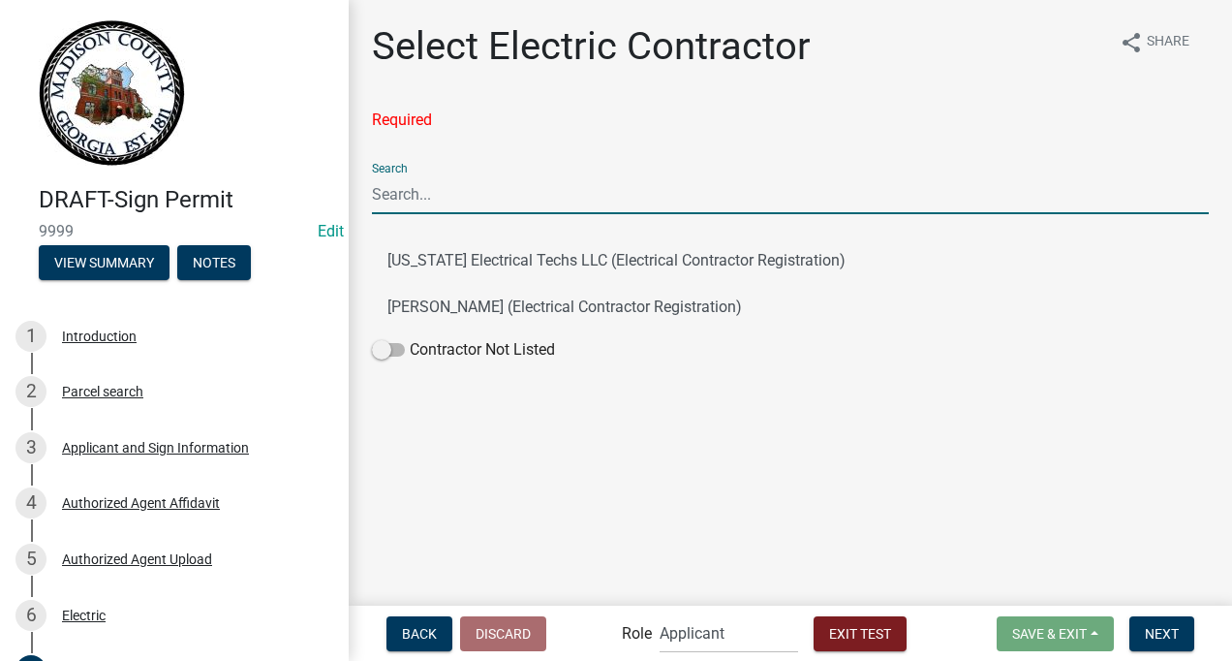
click at [429, 204] on input "Search" at bounding box center [790, 194] width 837 height 40
type input "G"
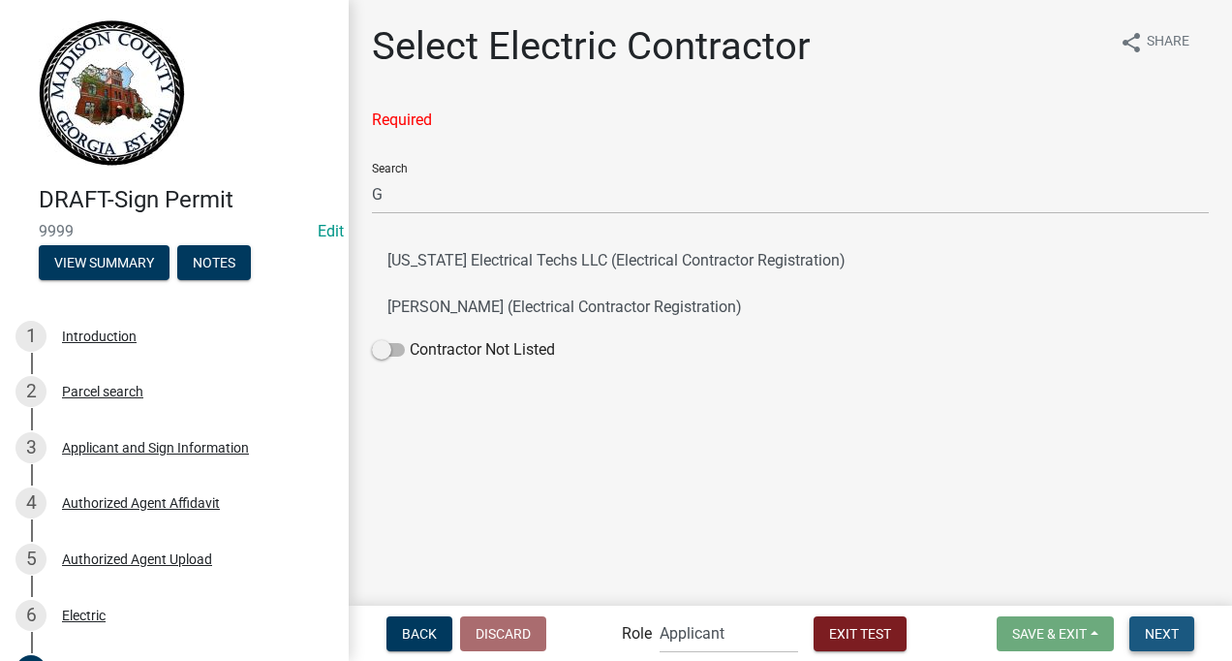
click at [1159, 628] on span "Next" at bounding box center [1162, 632] width 34 height 15
click at [478, 256] on button "[US_STATE] Electrical Techs LLC (Electrical Contractor Registration)" at bounding box center [790, 260] width 837 height 46
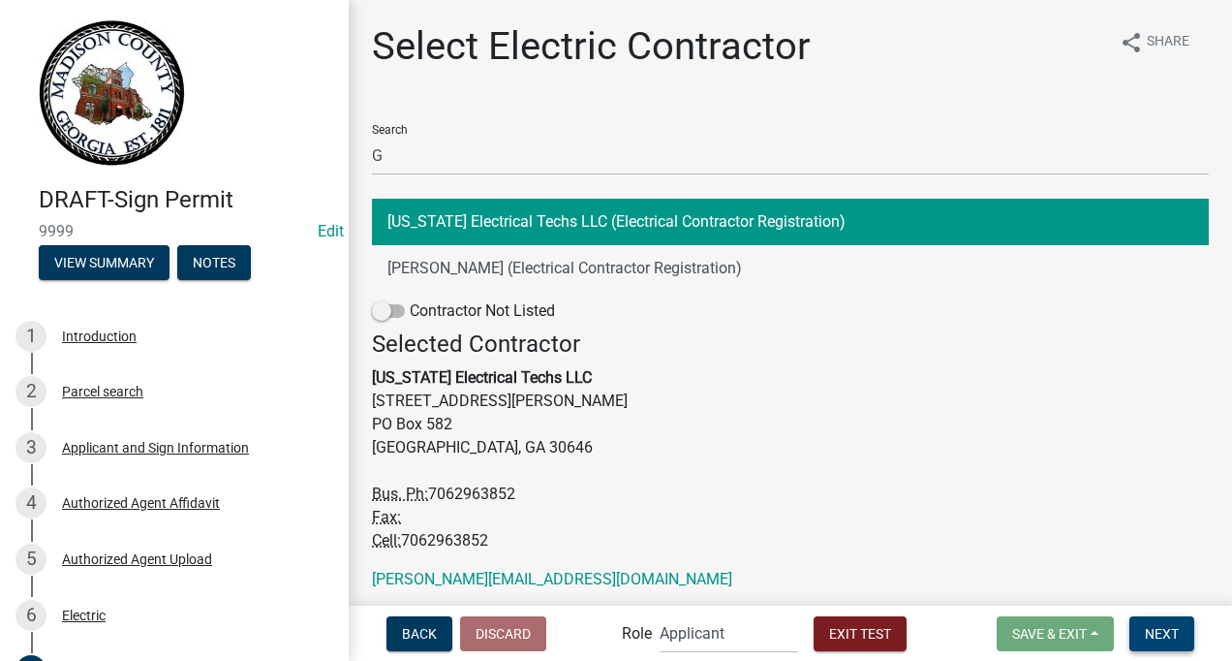
click at [1153, 631] on span "Next" at bounding box center [1162, 632] width 34 height 15
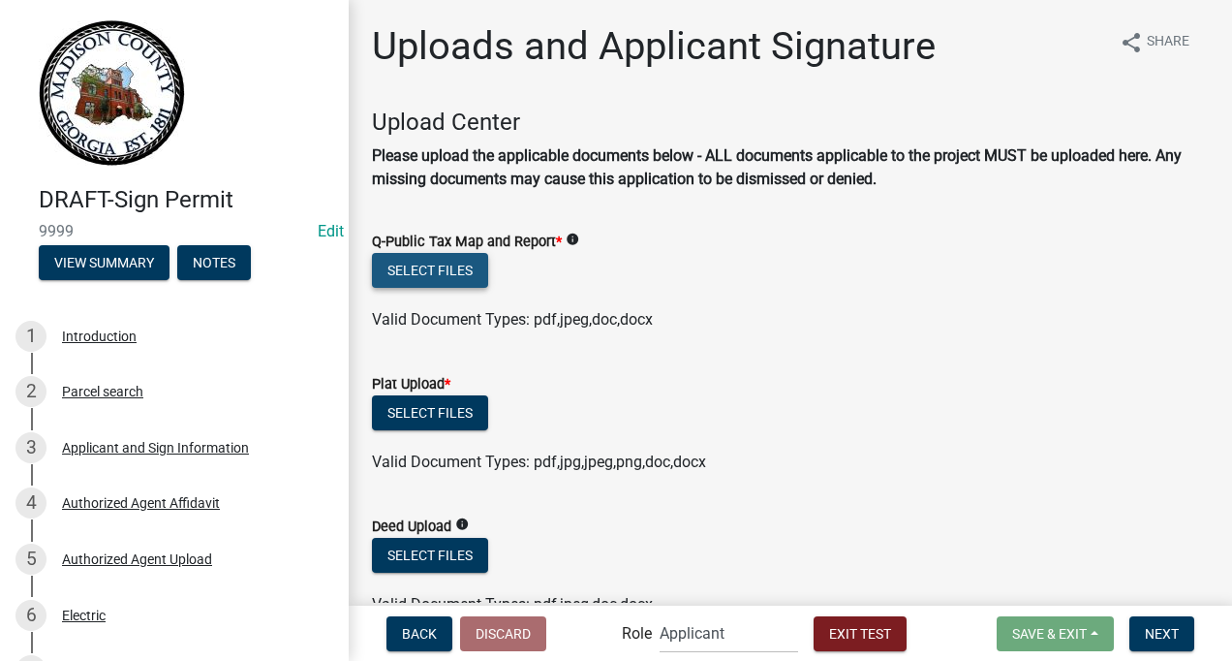
click at [432, 264] on button "Select files" at bounding box center [430, 270] width 116 height 35
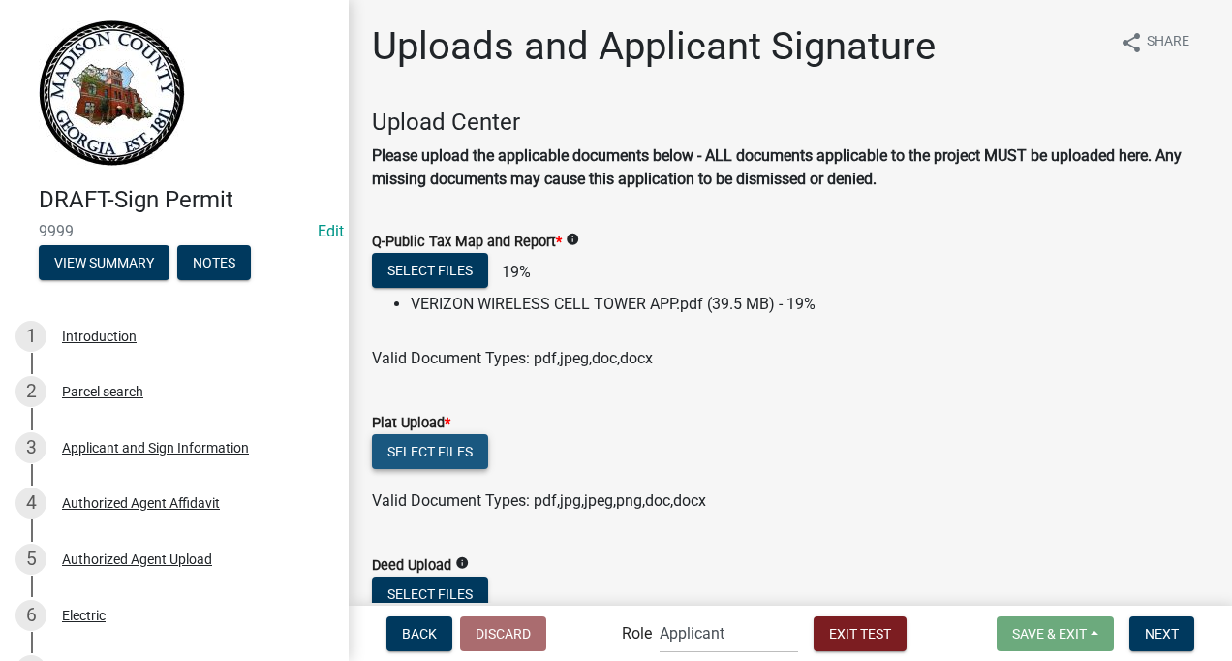
click at [456, 449] on button "Select files" at bounding box center [430, 451] width 116 height 35
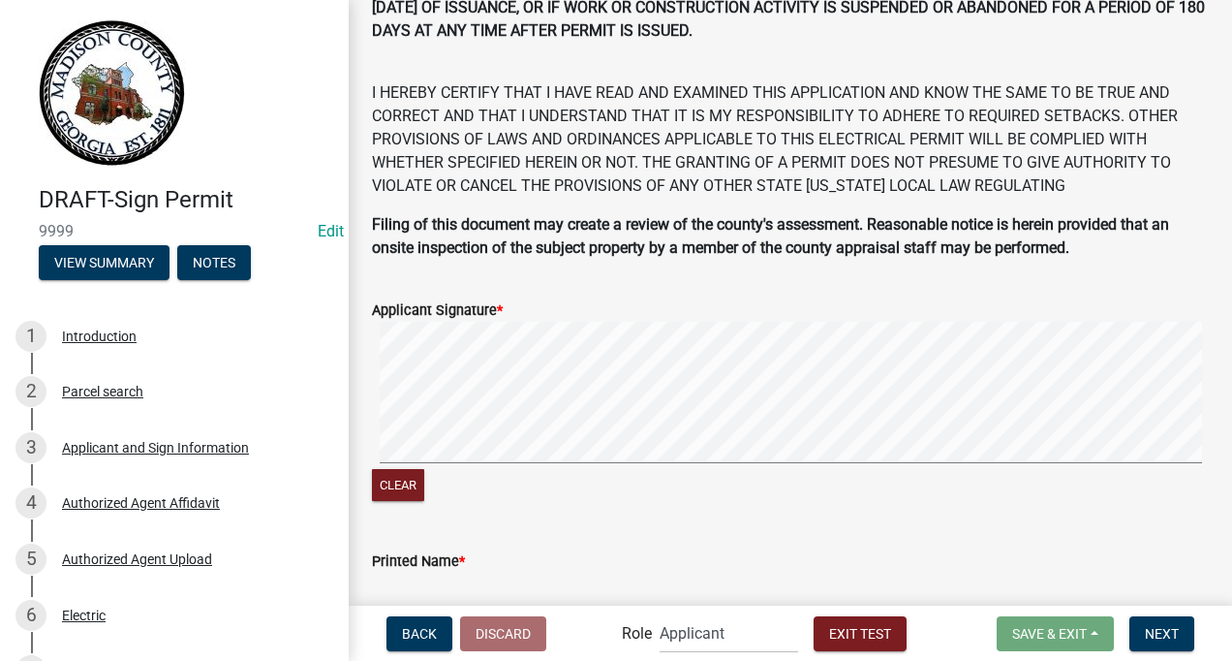
scroll to position [981, 0]
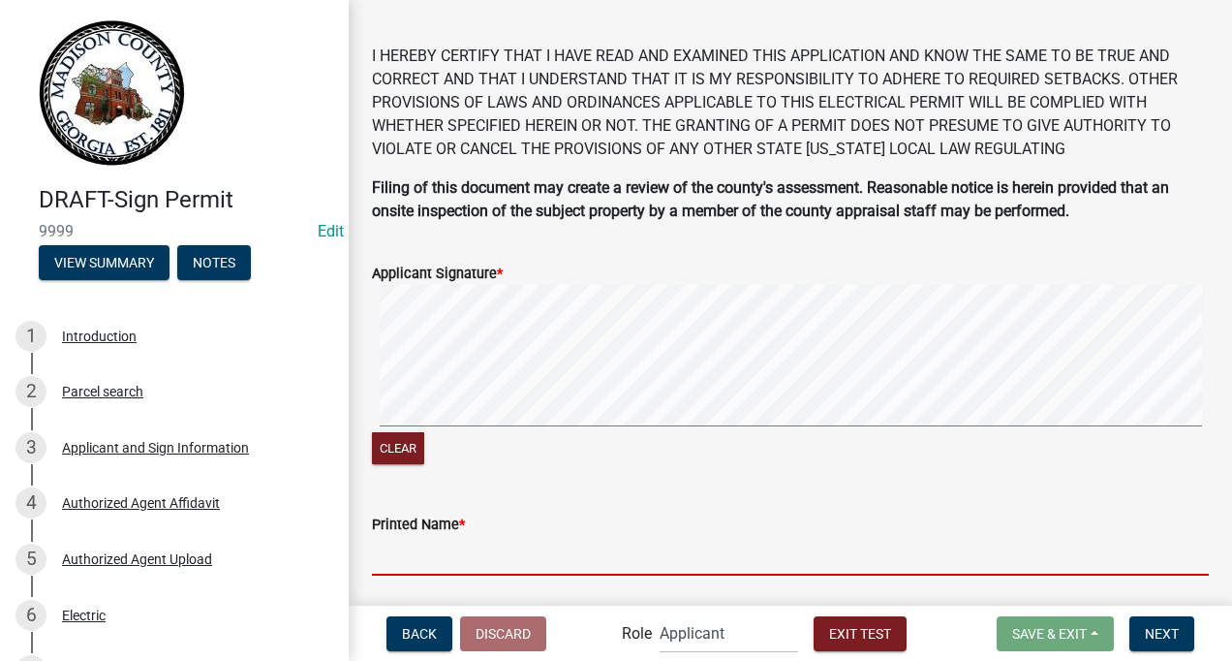
drag, startPoint x: 388, startPoint y: 563, endPoint x: 403, endPoint y: 563, distance: 14.5
click at [392, 563] on input "Printed Name *" at bounding box center [790, 556] width 837 height 40
type input "[PERSON_NAME]"
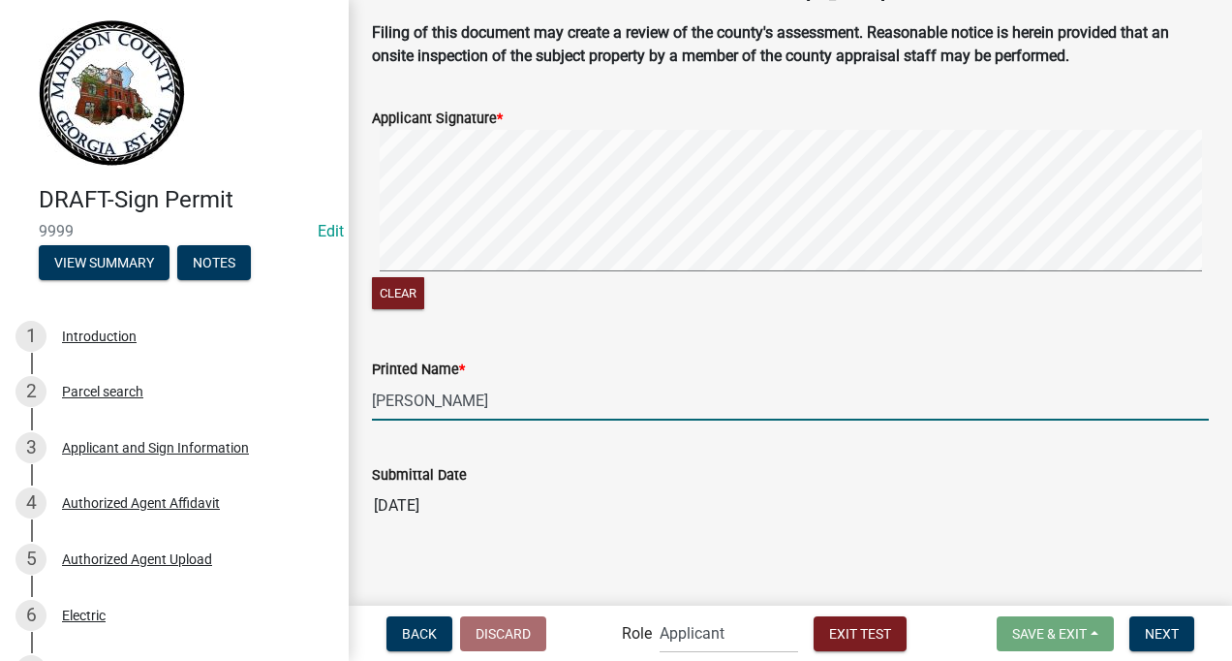
scroll to position [1145, 0]
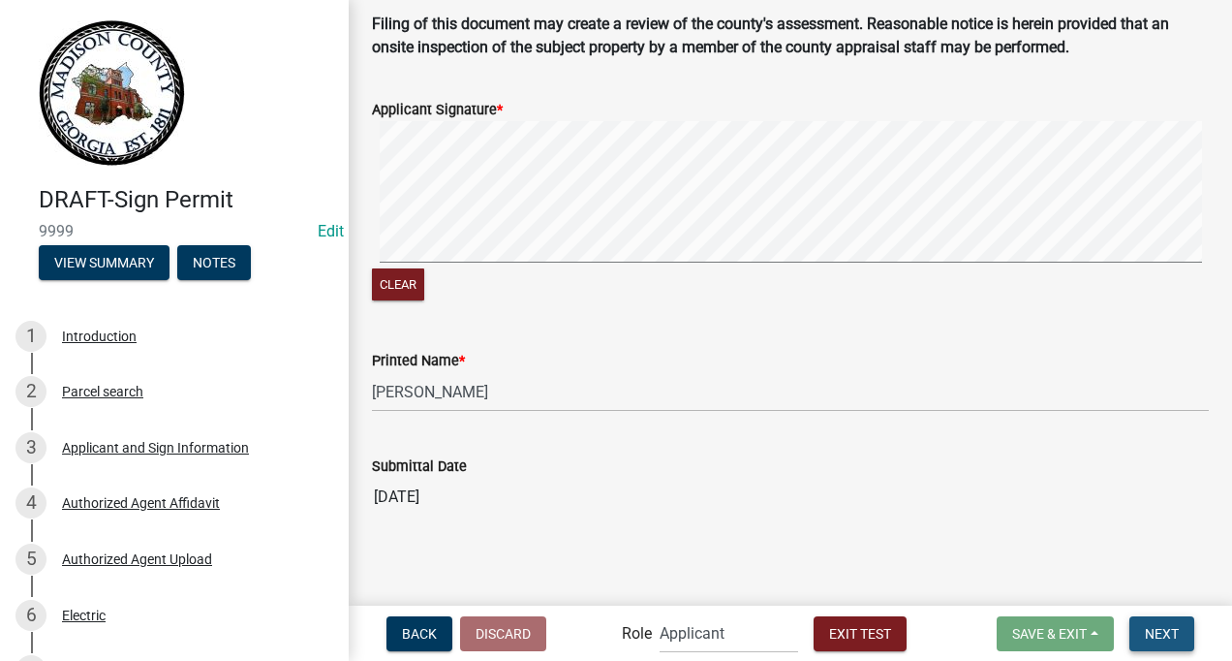
click at [1166, 628] on span "Next" at bounding box center [1162, 632] width 34 height 15
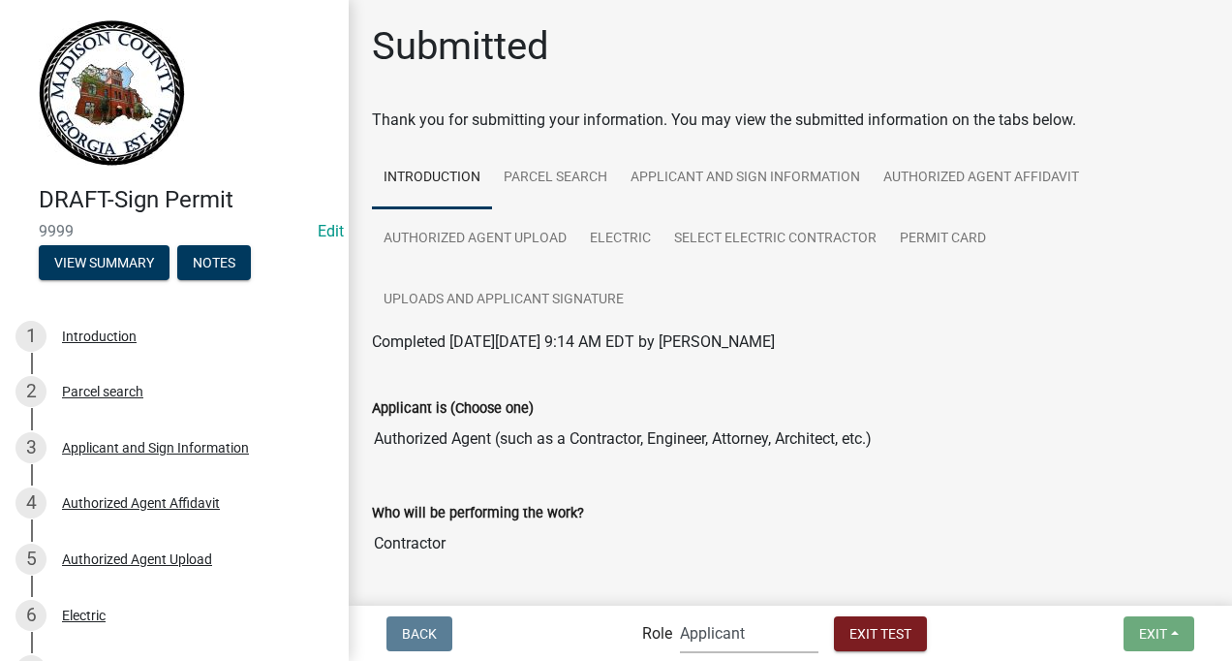
click at [703, 630] on select "Applicant Building Clerk Building Inspections Planning & Zoning Admin" at bounding box center [749, 633] width 139 height 40
select select "21e23b7c-0ae9-4ce5-bf16-76c7a100c343"
click at [680, 613] on select "Applicant Building Clerk Building Inspections Planning & Zoning Admin" at bounding box center [749, 633] width 139 height 40
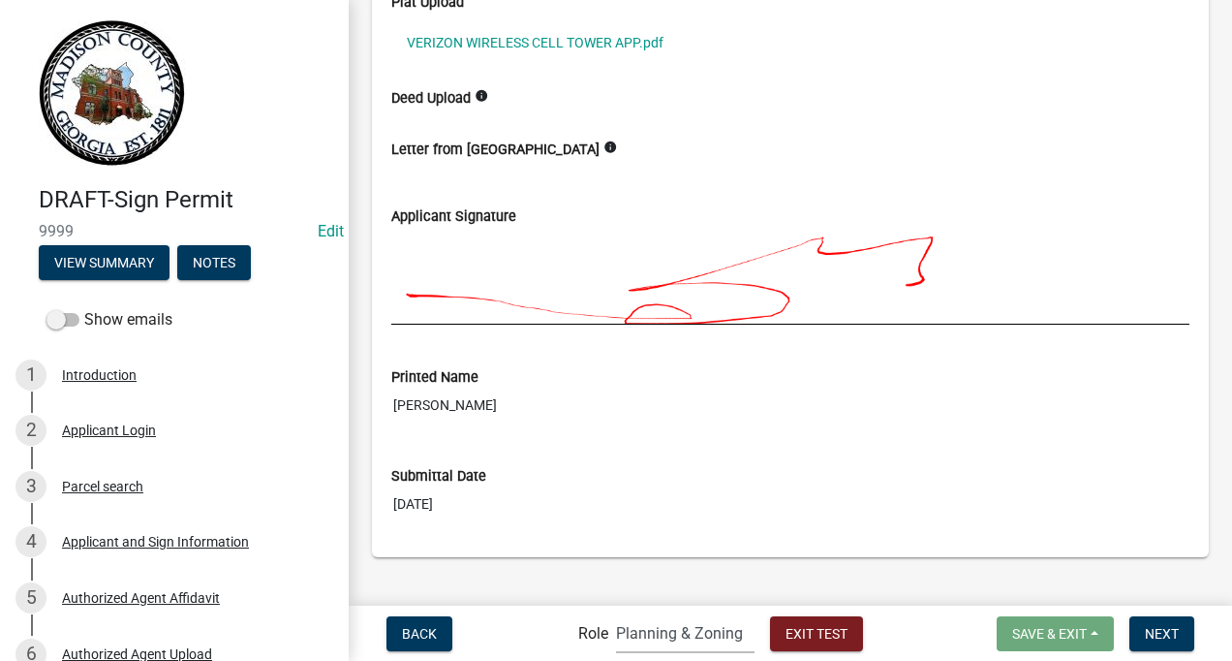
scroll to position [5238, 0]
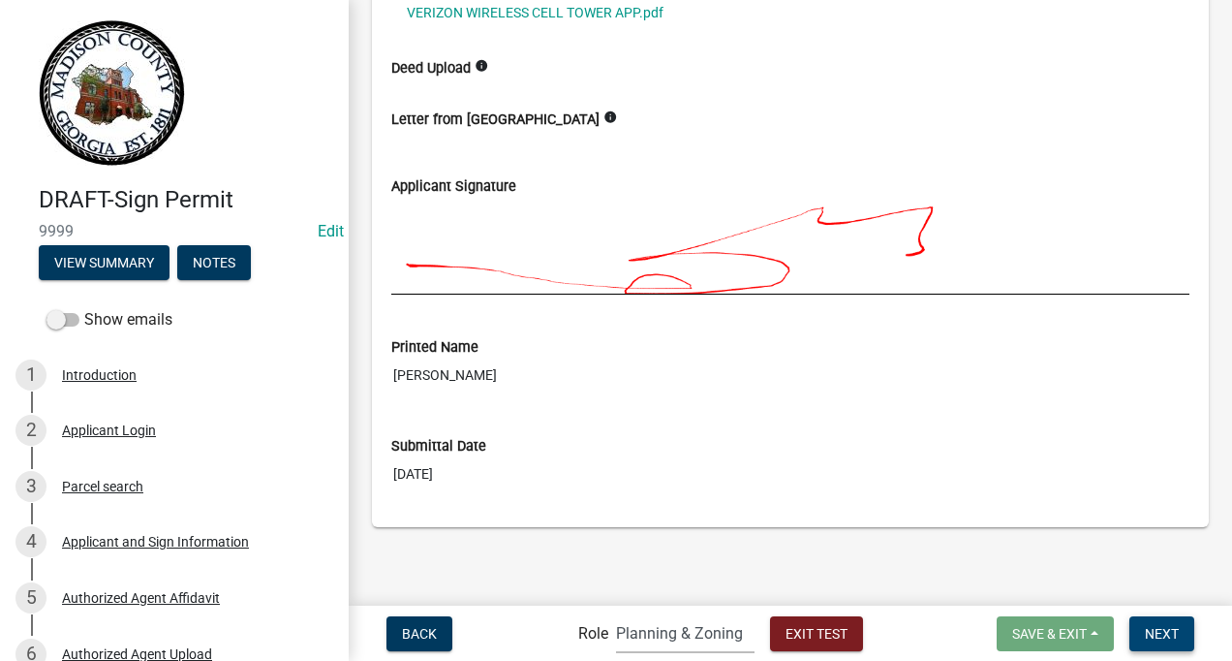
click at [1164, 629] on span "Next" at bounding box center [1162, 632] width 34 height 15
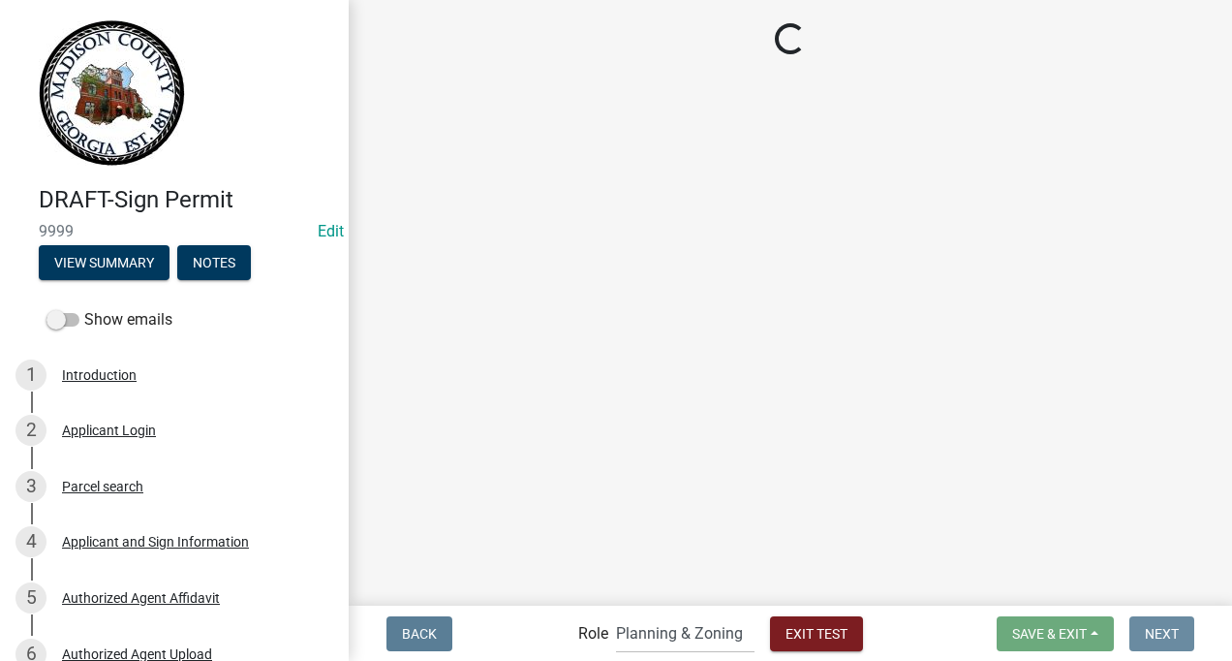
scroll to position [0, 0]
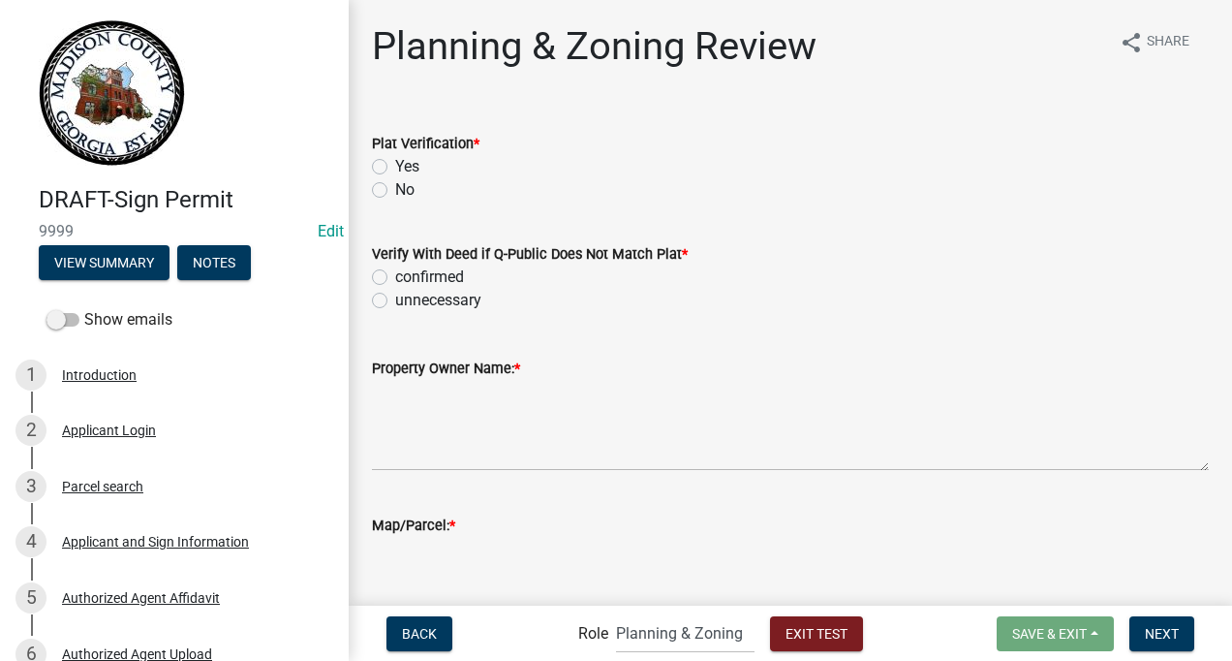
click at [395, 169] on label "Yes" at bounding box center [407, 166] width 24 height 23
click at [395, 168] on input "Yes" at bounding box center [401, 161] width 13 height 13
radio input "true"
click at [395, 300] on label "unnecessary" at bounding box center [438, 300] width 86 height 23
click at [395, 300] on input "unnecessary" at bounding box center [401, 295] width 13 height 13
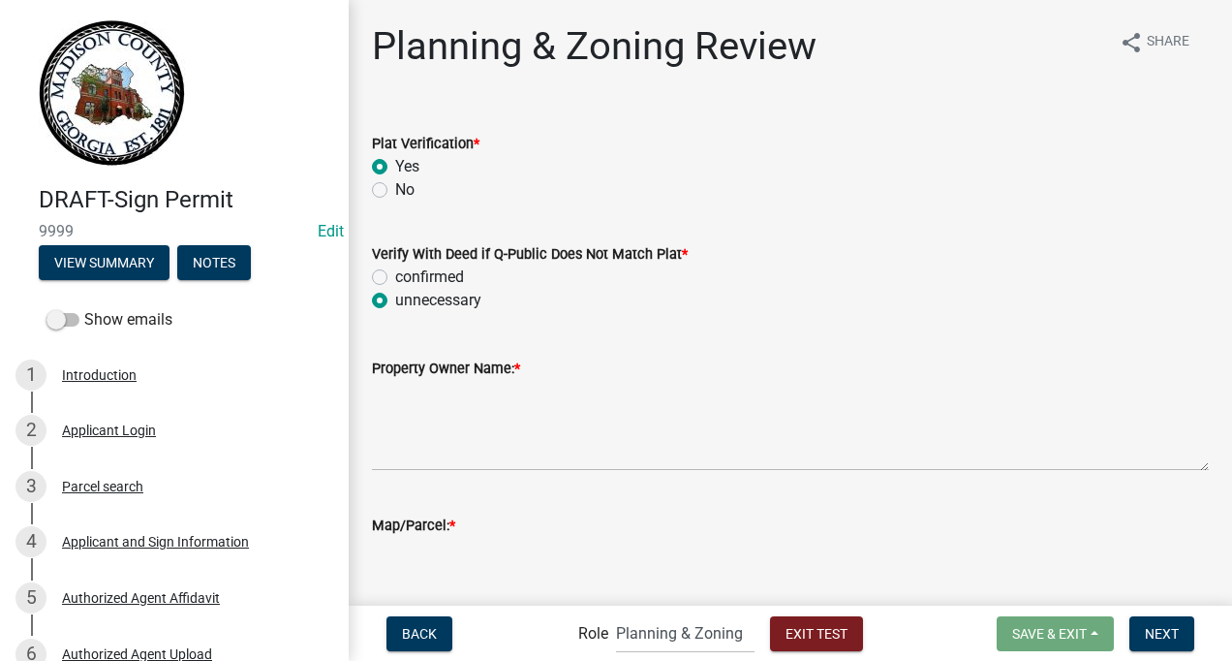
radio input "true"
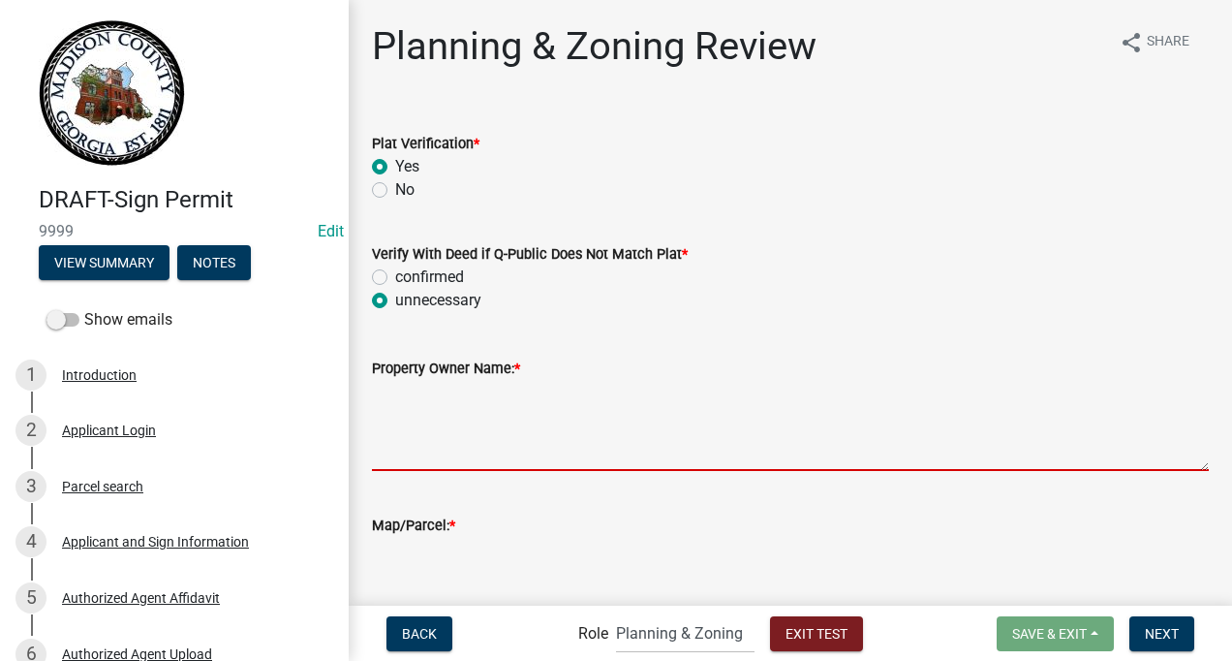
drag, startPoint x: 383, startPoint y: 424, endPoint x: 714, endPoint y: 432, distance: 331.3
click at [714, 432] on textarea "Property Owner Name: *" at bounding box center [790, 425] width 837 height 91
click at [546, 428] on textarea "Property Owner Name: *" at bounding box center [790, 425] width 837 height 91
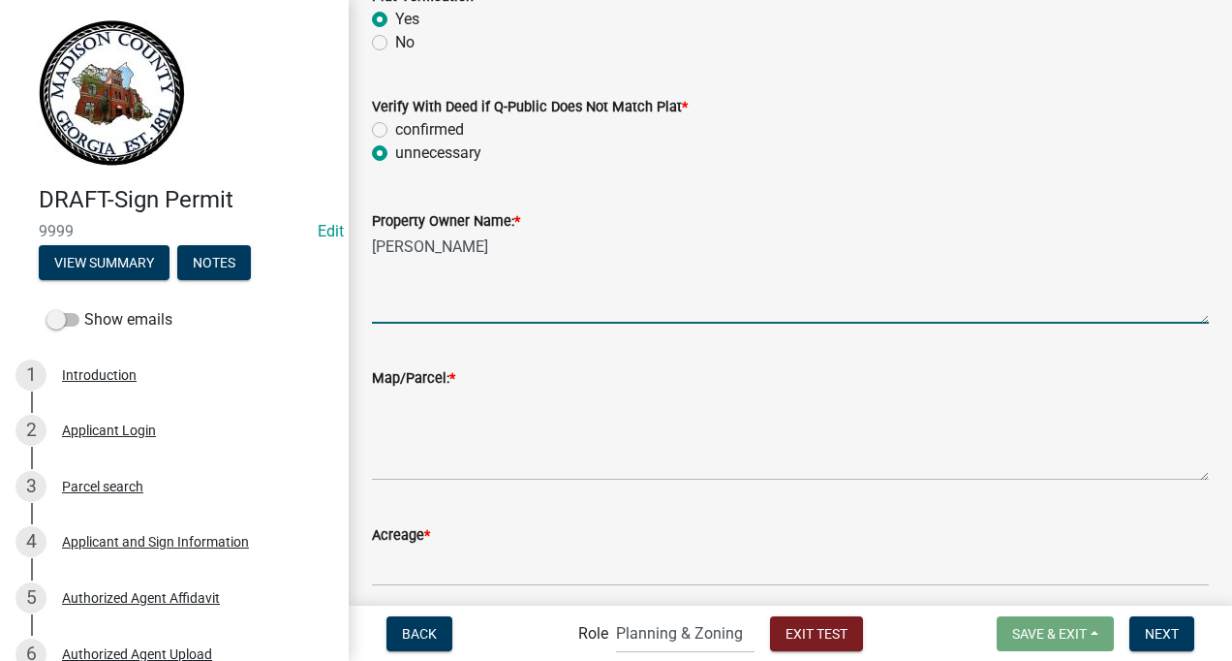
scroll to position [178, 0]
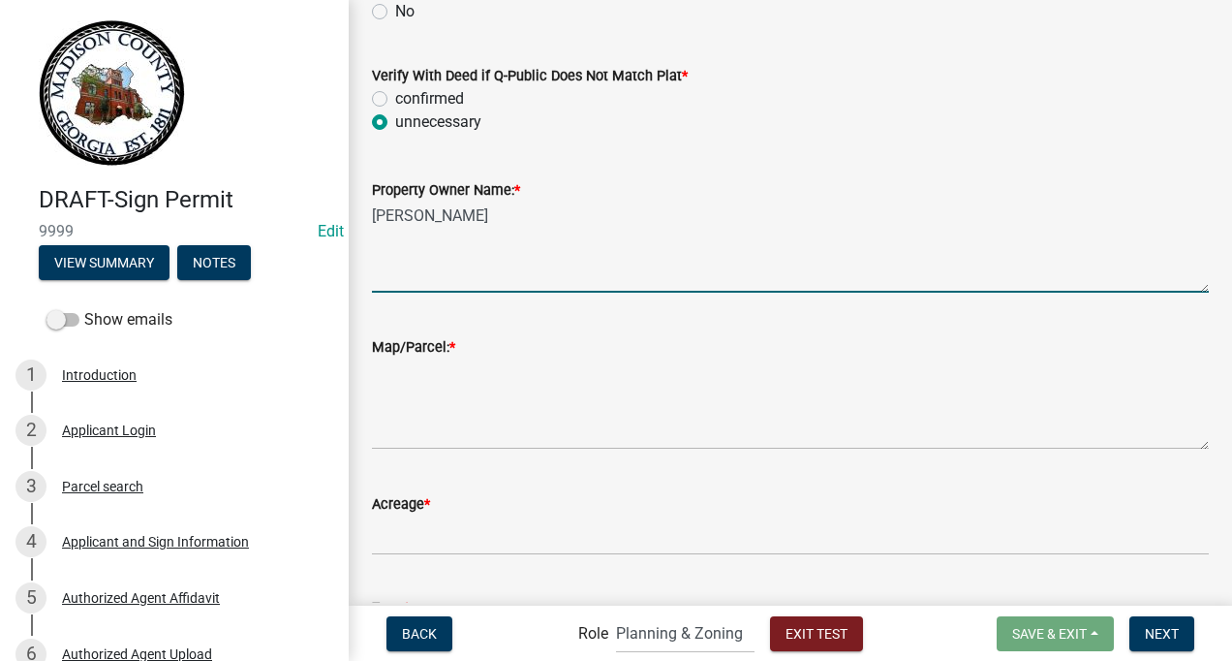
type textarea "[PERSON_NAME]"
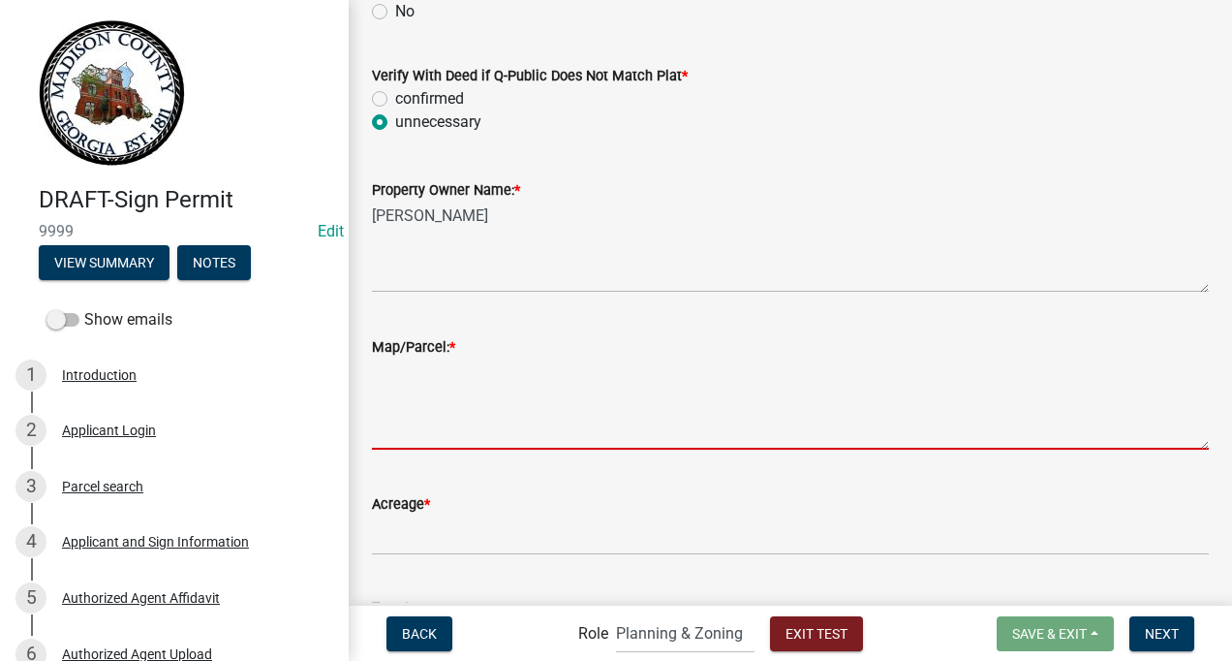
click at [416, 416] on textarea "Map/Parcel: *" at bounding box center [790, 403] width 837 height 91
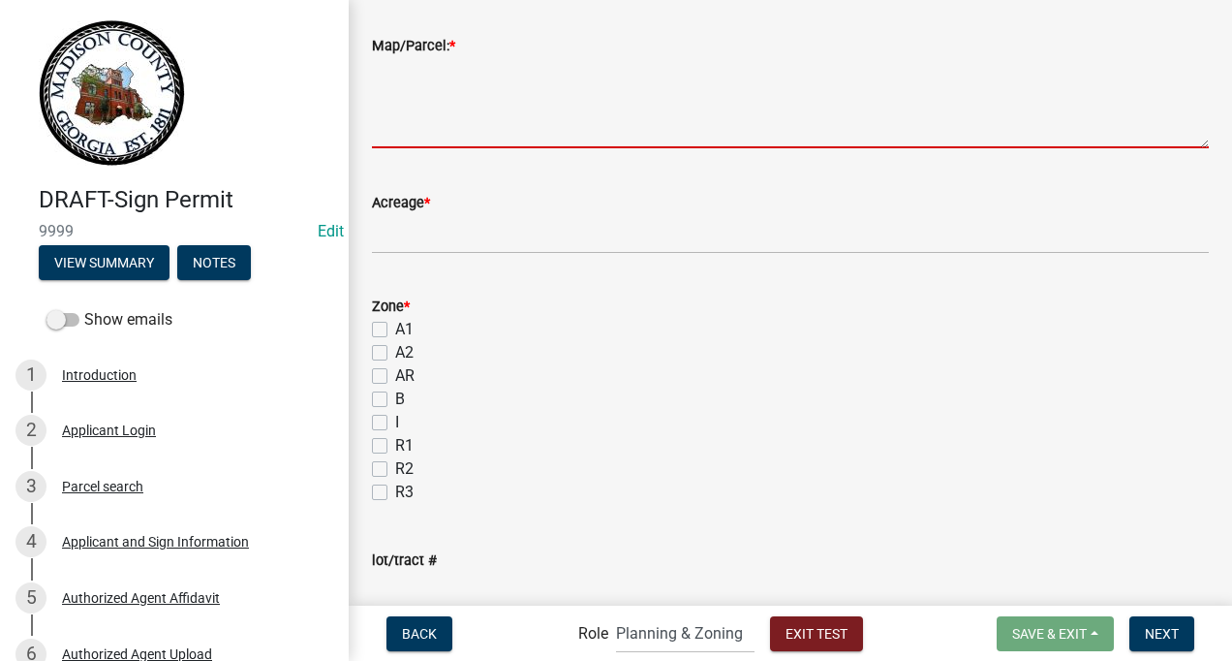
scroll to position [376, 0]
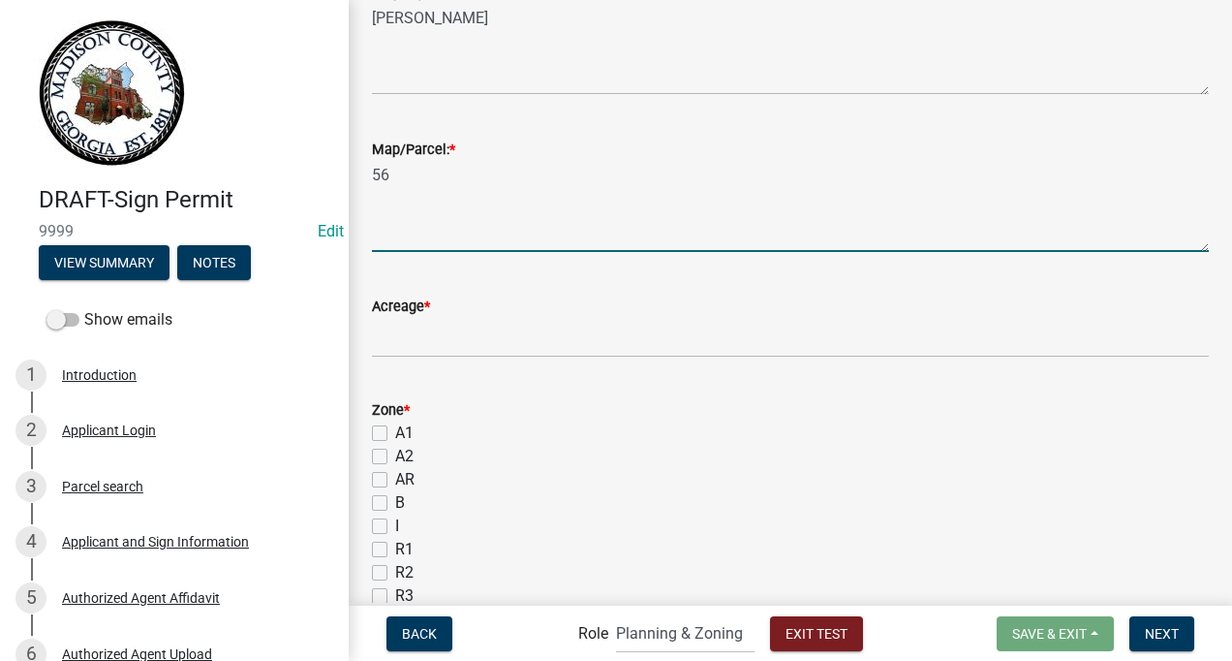
type textarea "5"
type textarea "0056 016"
click at [389, 336] on input "text" at bounding box center [790, 338] width 837 height 40
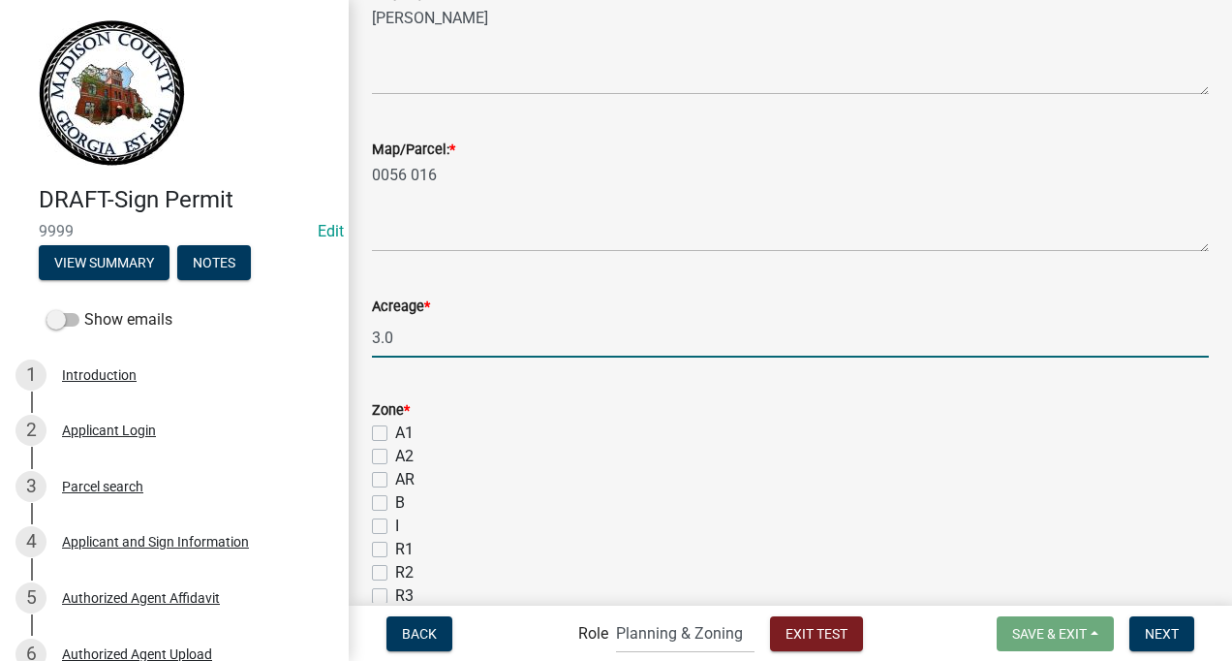
type input "3"
click at [395, 459] on label "A2" at bounding box center [404, 456] width 18 height 23
click at [395, 457] on input "A2" at bounding box center [401, 451] width 13 height 13
checkbox input "true"
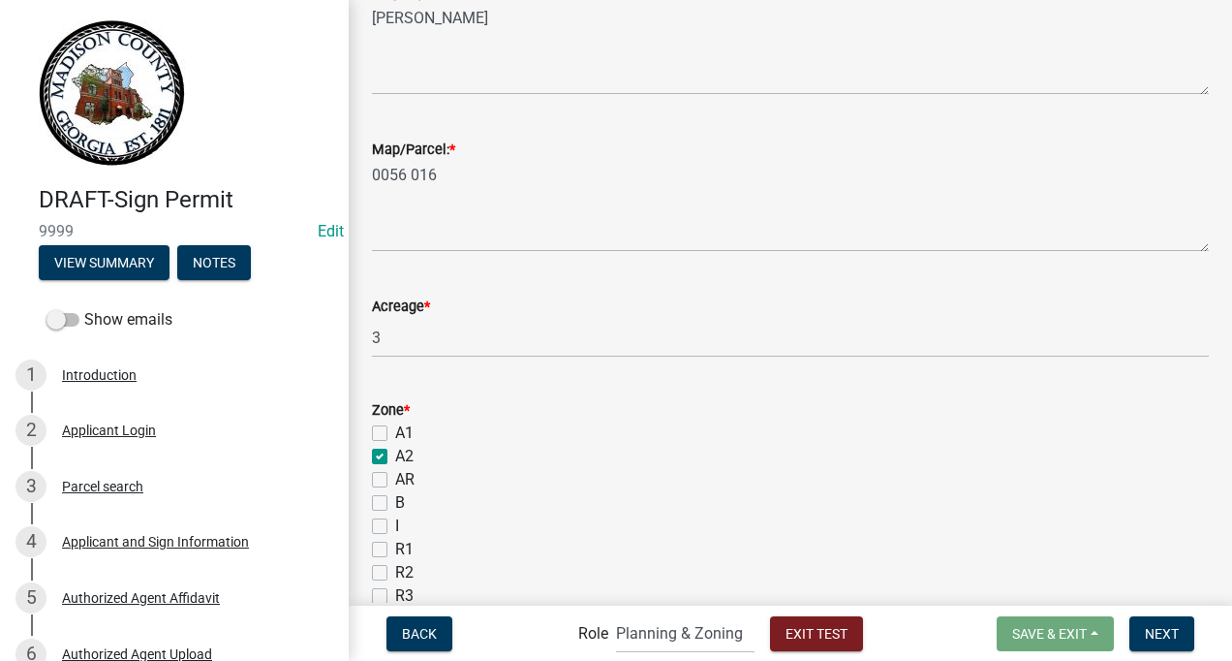
checkbox input "false"
checkbox input "true"
checkbox input "false"
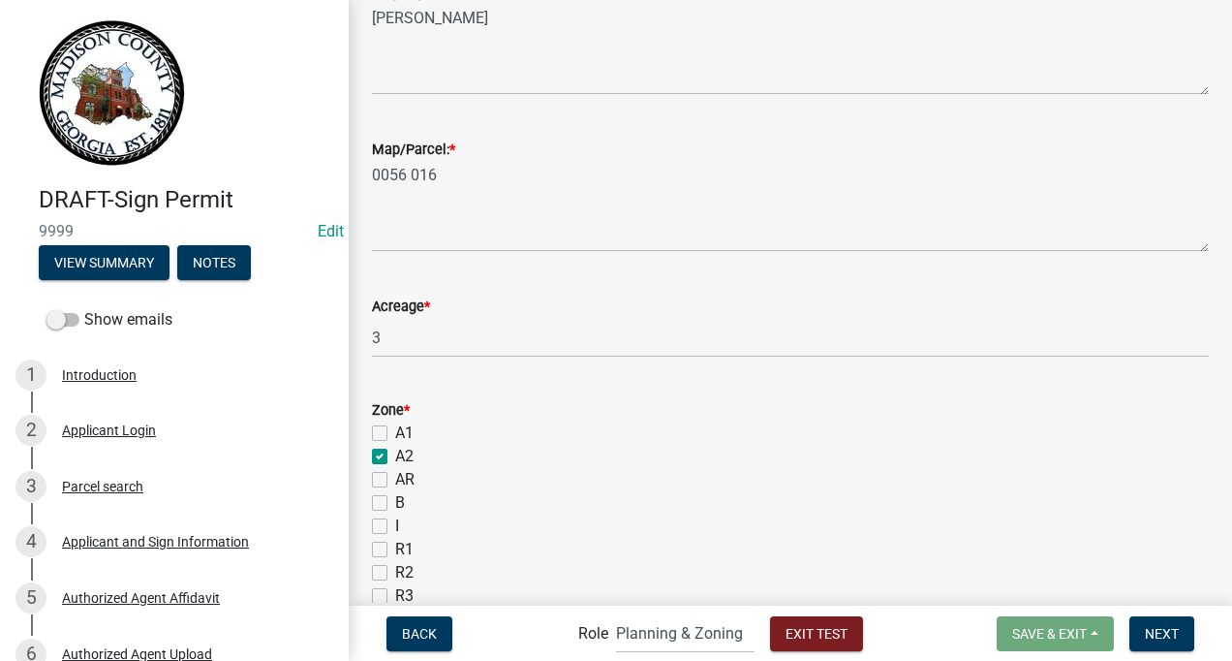
checkbox input "false"
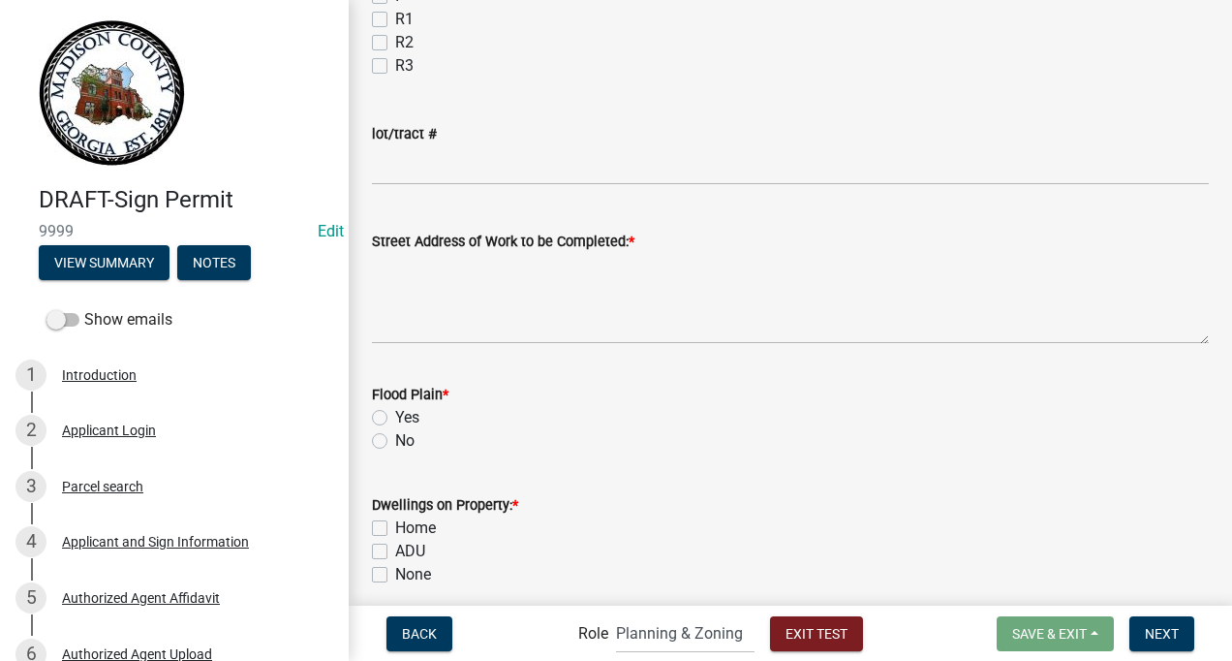
scroll to position [1013, 0]
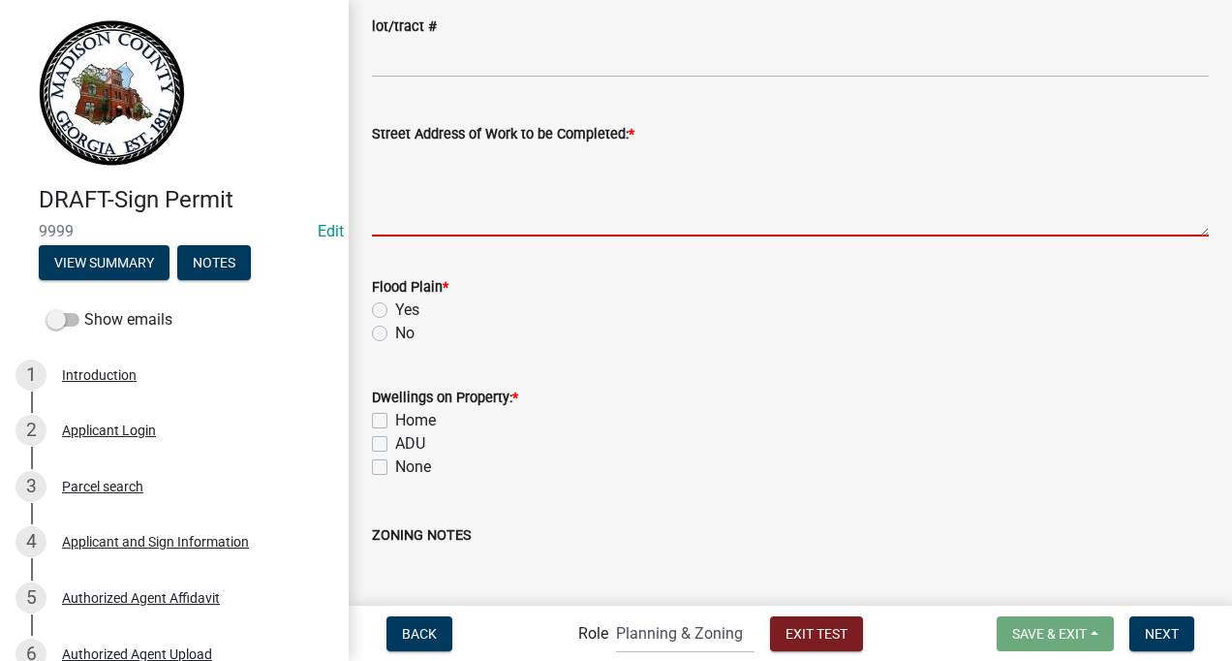
click at [493, 193] on textarea "Street Address of Work to be Completed: *" at bounding box center [790, 190] width 837 height 91
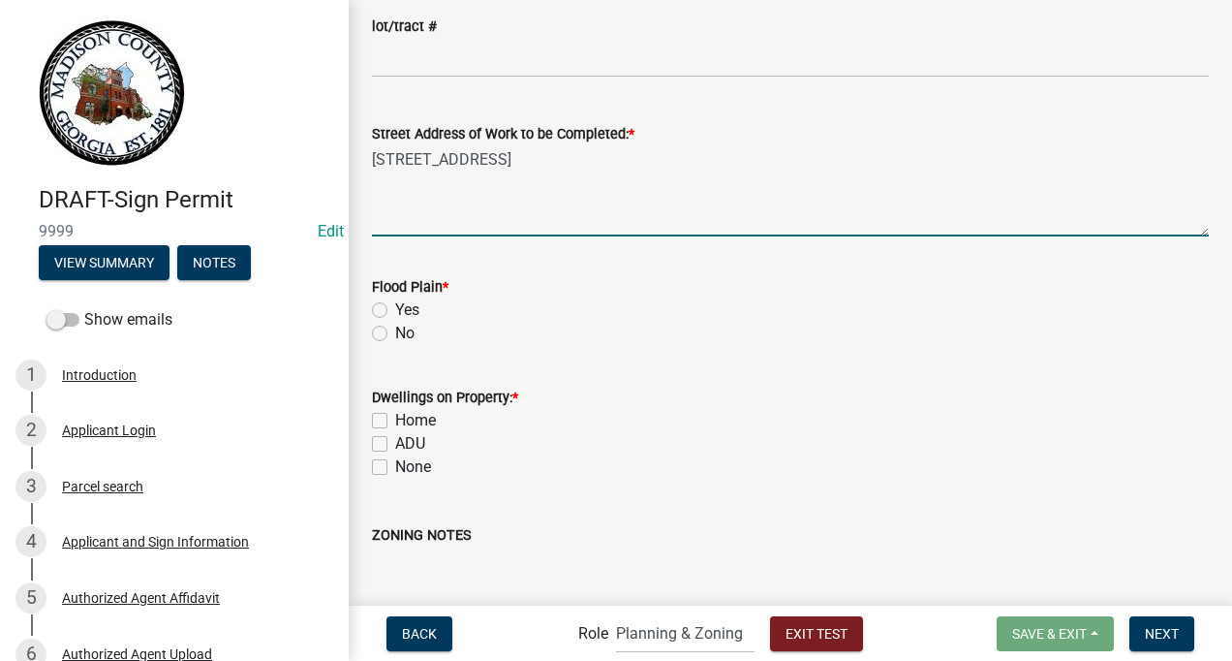
type textarea "[STREET_ADDRESS]"
click at [395, 332] on label "No" at bounding box center [404, 333] width 19 height 23
click at [395, 332] on input "No" at bounding box center [401, 328] width 13 height 13
radio input "true"
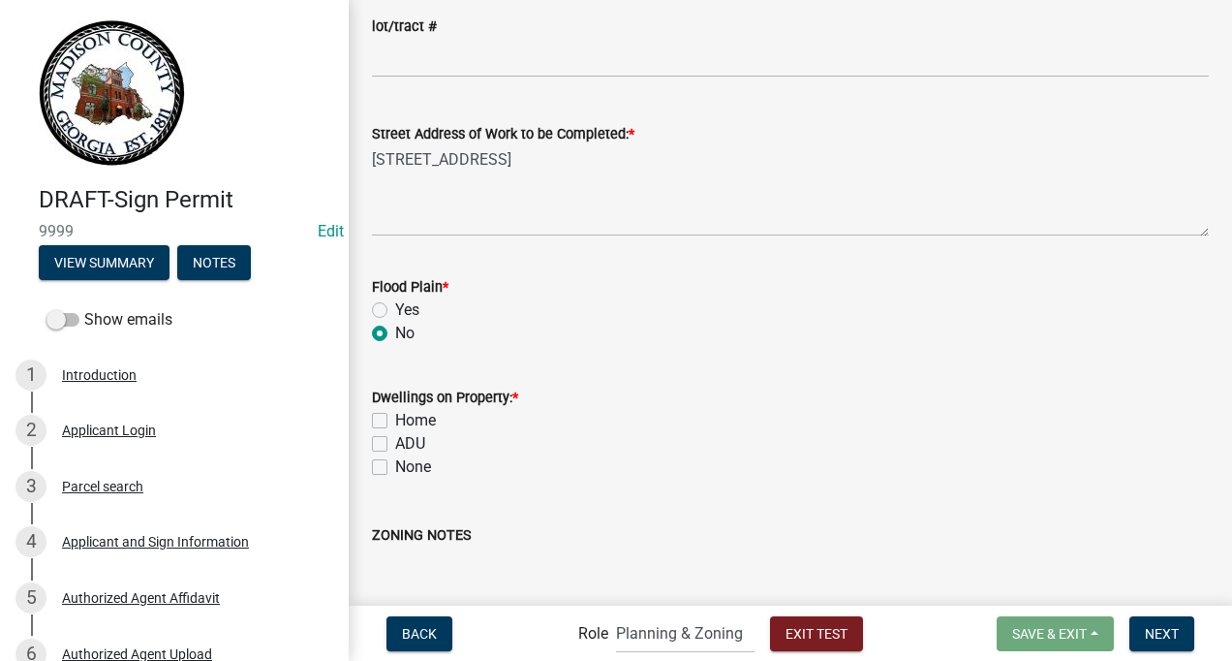
click at [395, 308] on label "Yes" at bounding box center [407, 309] width 24 height 23
click at [395, 308] on input "Yes" at bounding box center [401, 304] width 13 height 13
radio input "true"
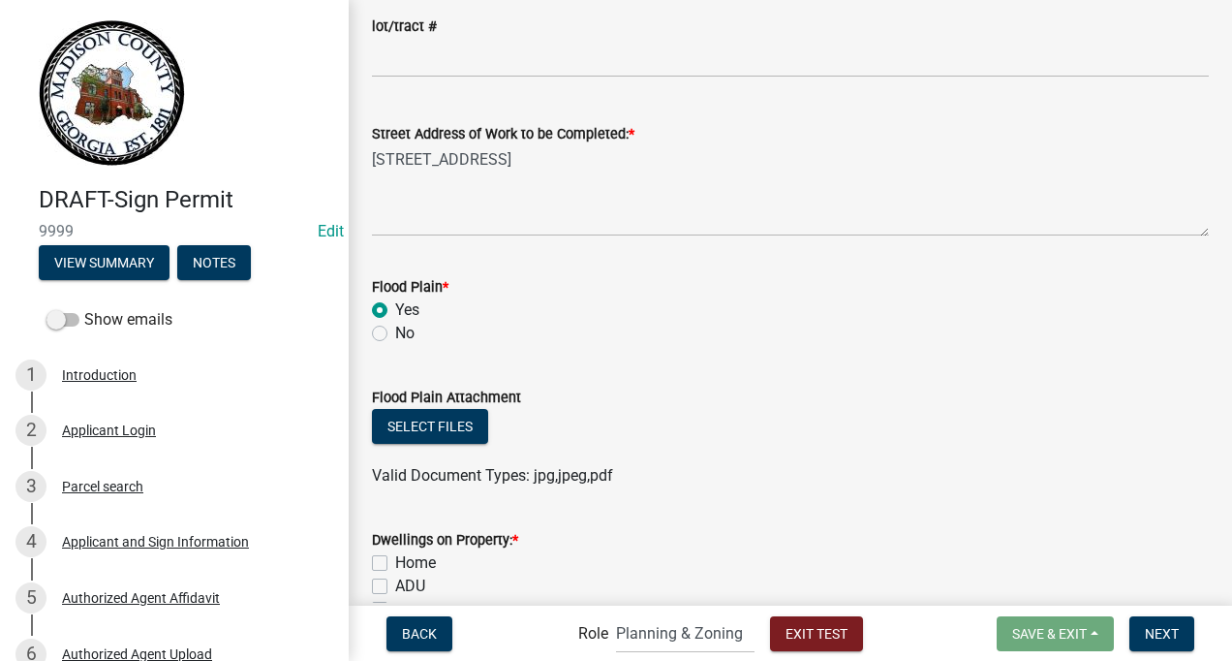
click at [395, 328] on label "No" at bounding box center [404, 333] width 19 height 23
click at [395, 328] on input "No" at bounding box center [401, 328] width 13 height 13
radio input "true"
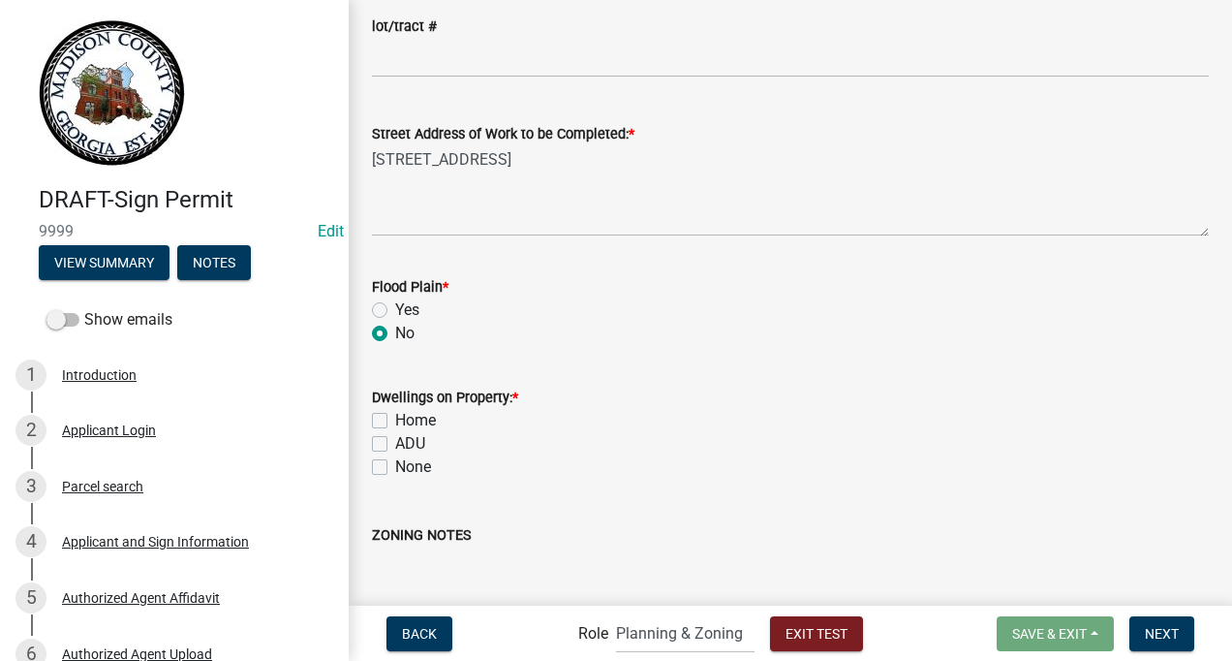
click at [375, 412] on div "Home" at bounding box center [790, 420] width 837 height 23
click at [395, 419] on label "Home" at bounding box center [415, 420] width 41 height 23
click at [395, 419] on input "Home" at bounding box center [401, 415] width 13 height 13
checkbox input "true"
checkbox input "false"
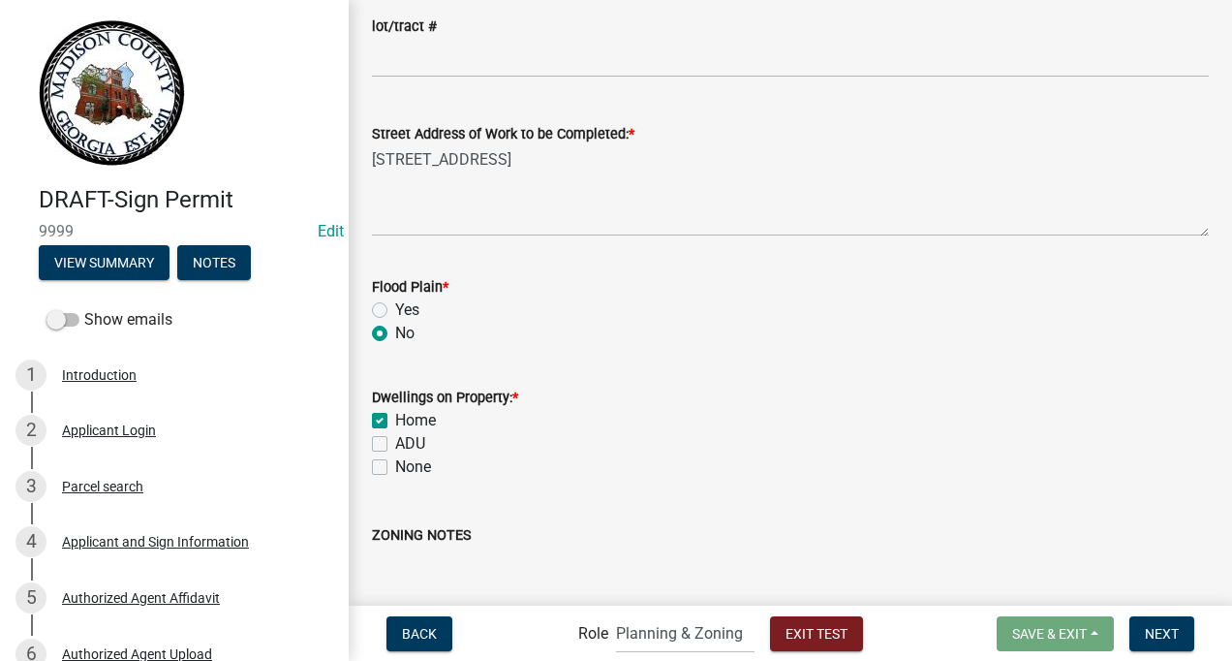
checkbox input "false"
click at [395, 415] on label "Home" at bounding box center [415, 420] width 41 height 23
click at [395, 415] on input "Home" at bounding box center [401, 415] width 13 height 13
checkbox input "false"
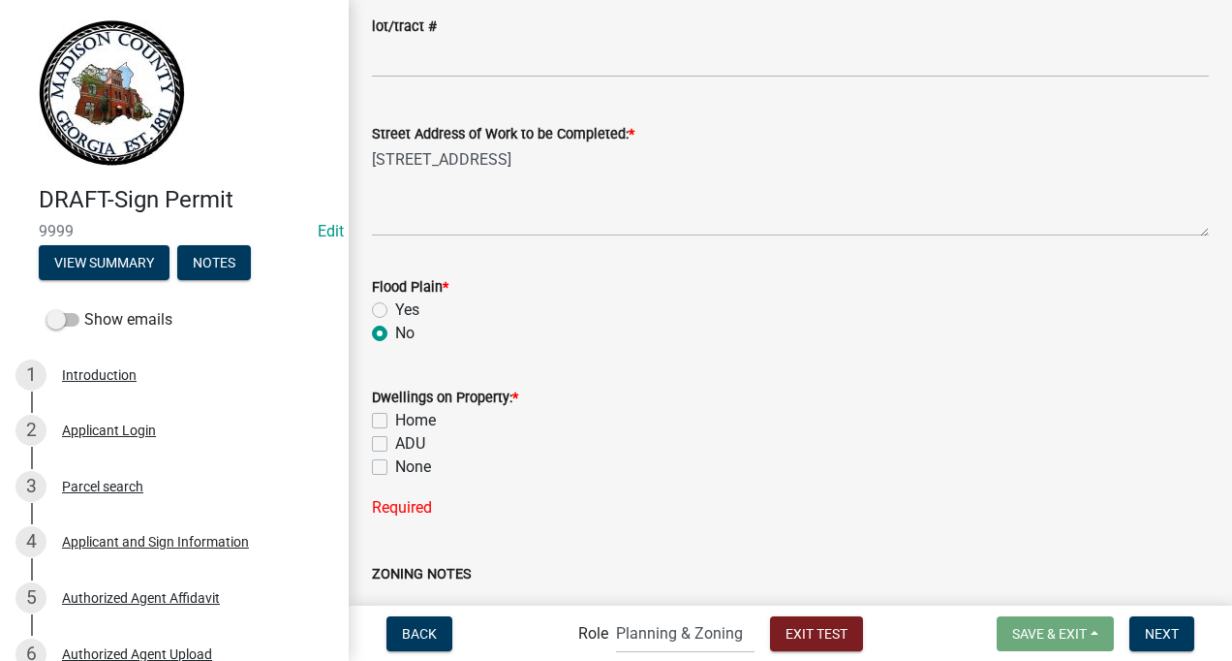
click at [395, 470] on label "None" at bounding box center [413, 466] width 36 height 23
click at [395, 468] on input "None" at bounding box center [401, 461] width 13 height 13
checkbox input "true"
checkbox input "false"
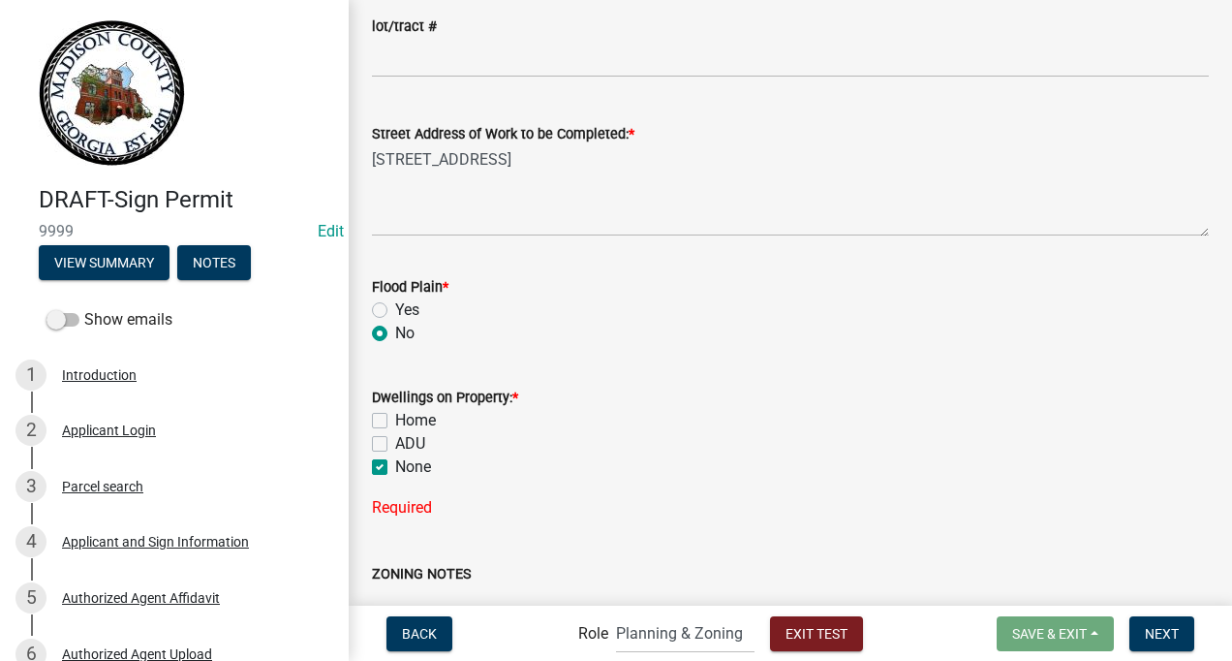
checkbox input "true"
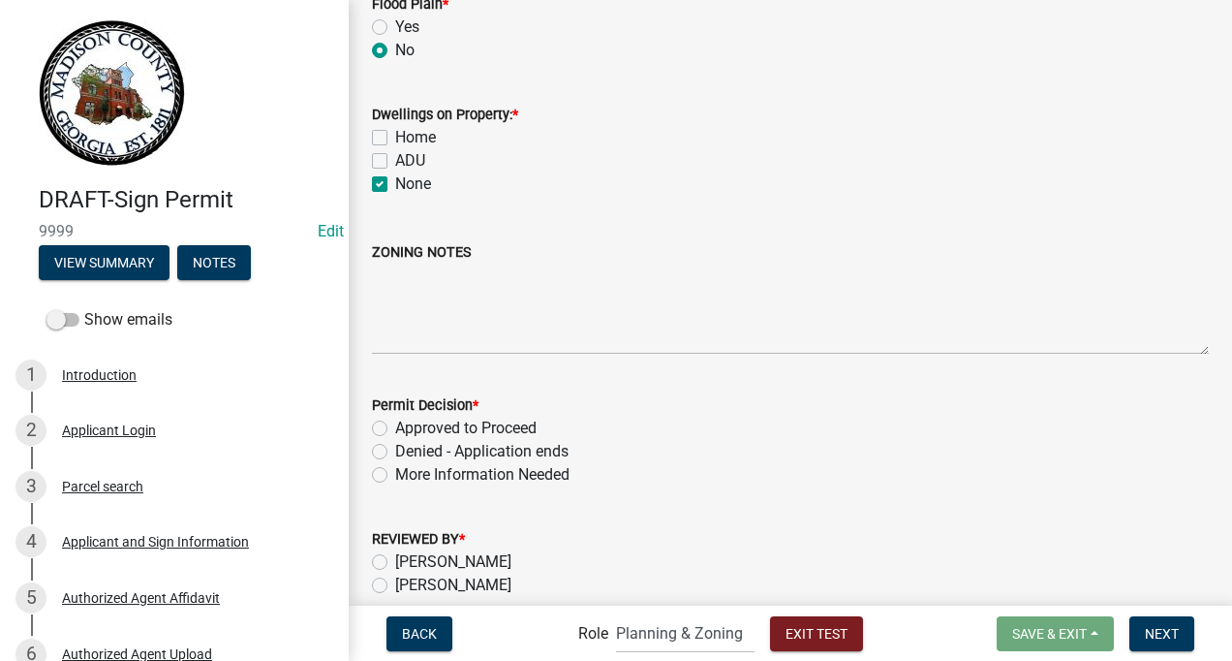
scroll to position [1350, 0]
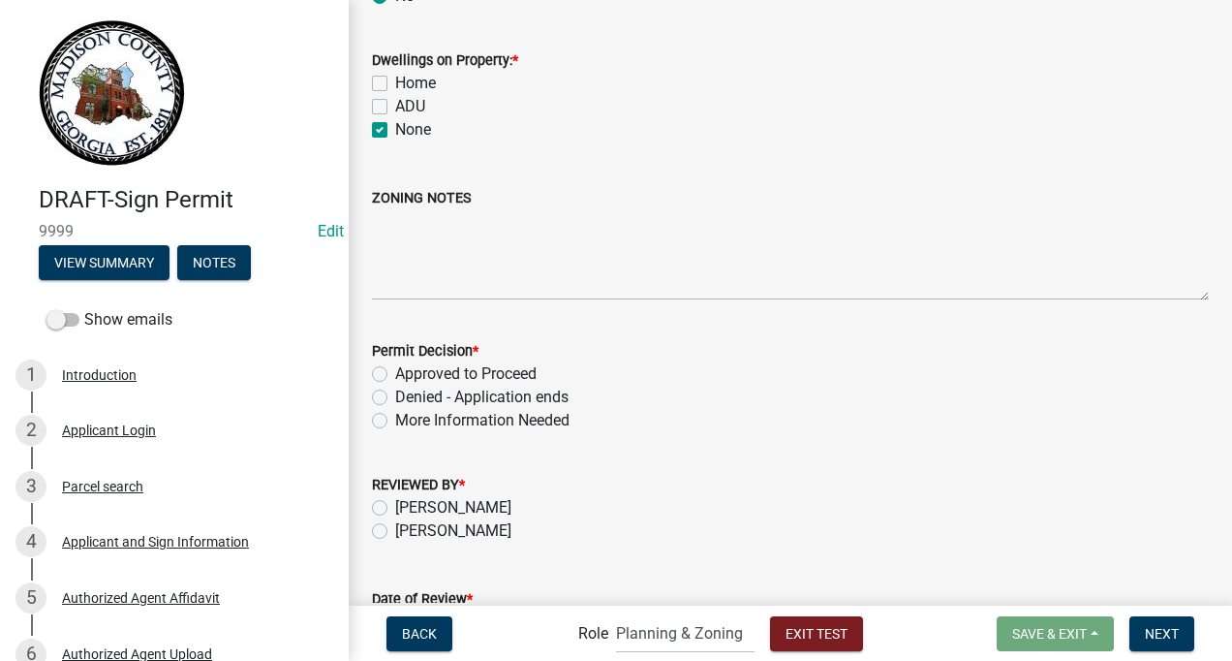
click at [395, 373] on label "Approved to Proceed" at bounding box center [465, 373] width 141 height 23
click at [395, 373] on input "Approved to Proceed" at bounding box center [401, 368] width 13 height 13
radio input "true"
click at [395, 532] on label "[PERSON_NAME]" at bounding box center [453, 530] width 116 height 23
click at [395, 532] on input "[PERSON_NAME]" at bounding box center [401, 525] width 13 height 13
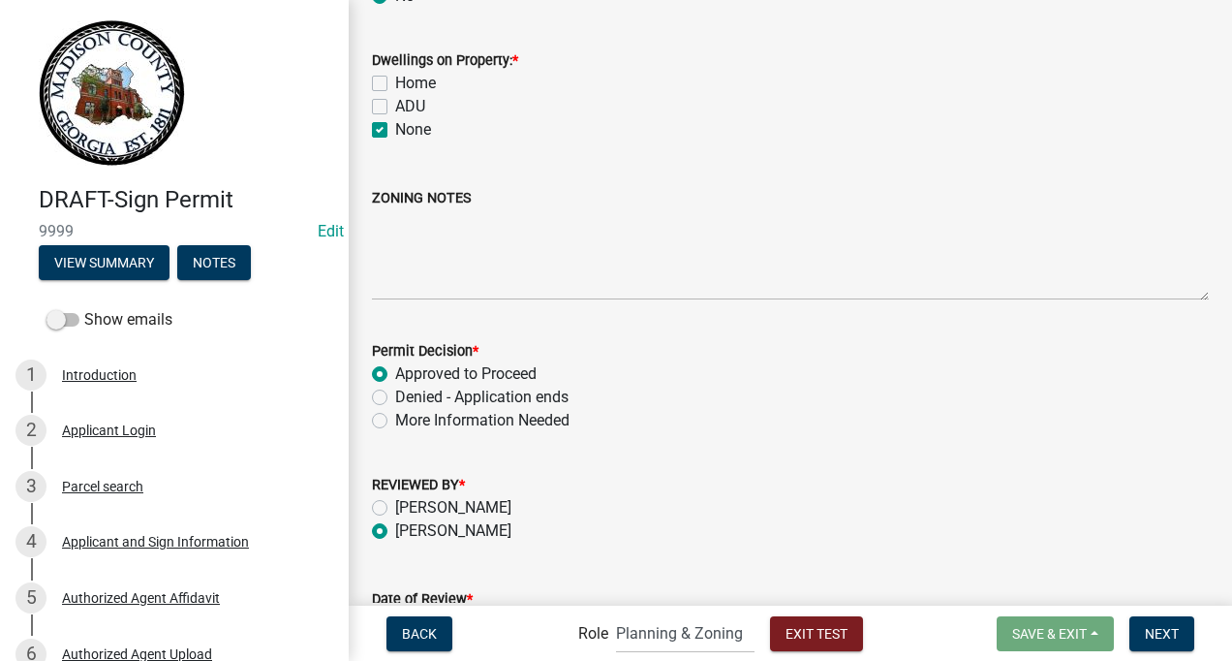
radio input "true"
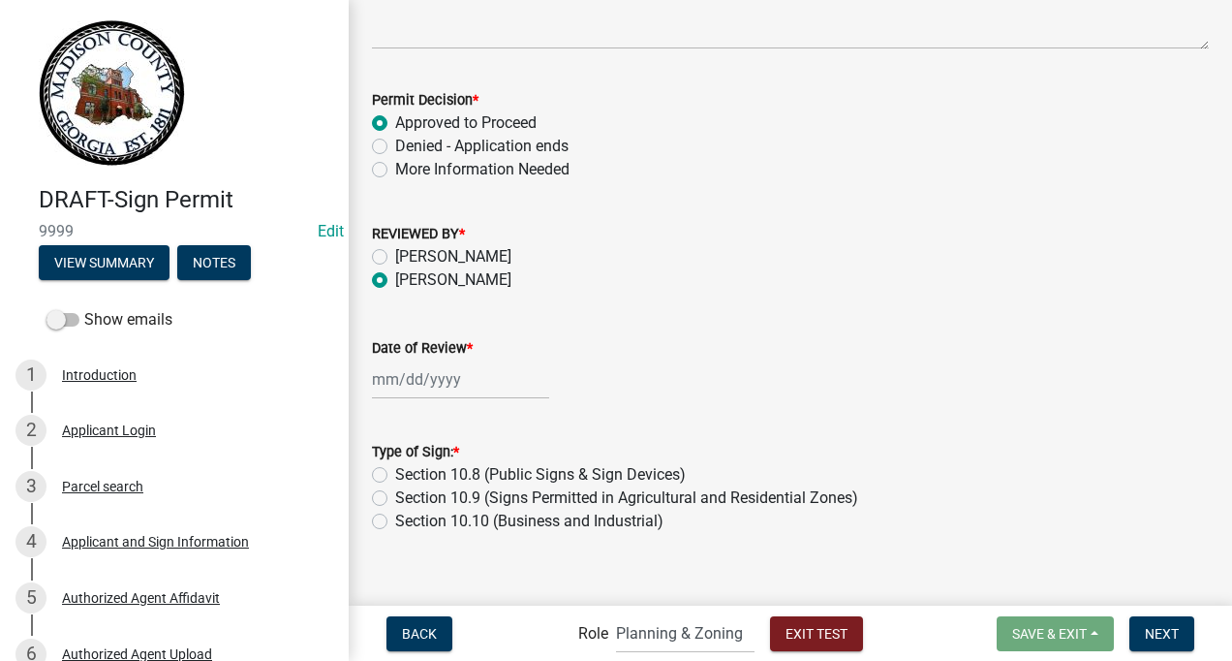
scroll to position [1620, 0]
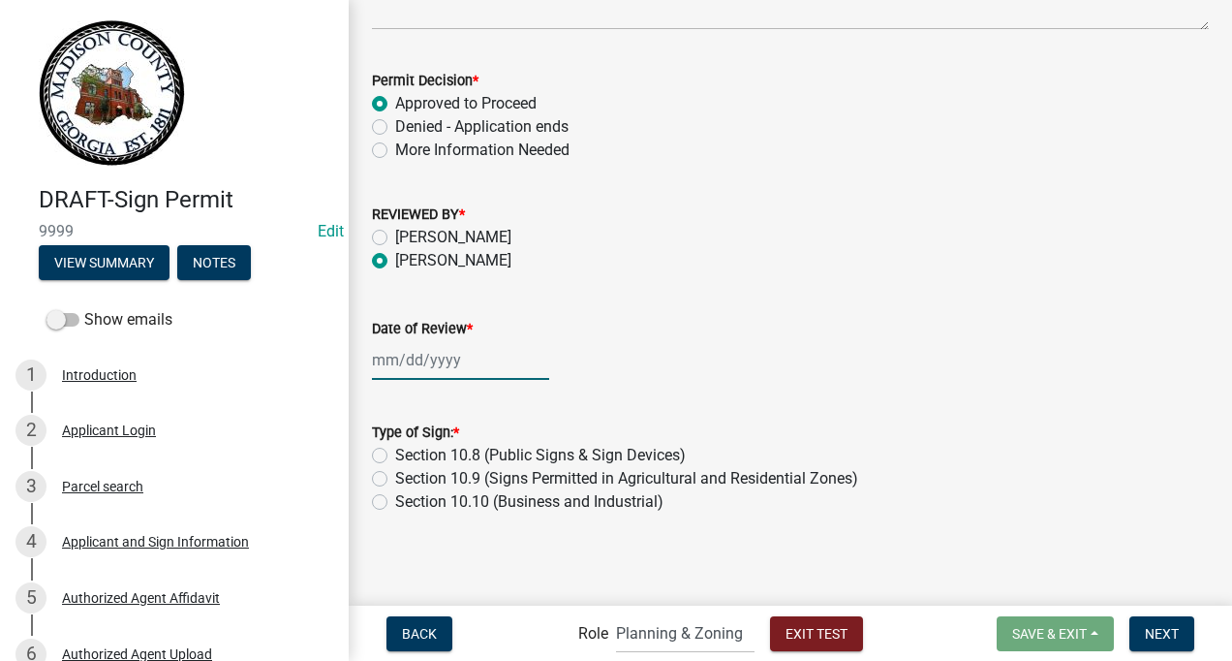
click at [407, 359] on div at bounding box center [460, 360] width 177 height 40
select select "8"
select select "2025"
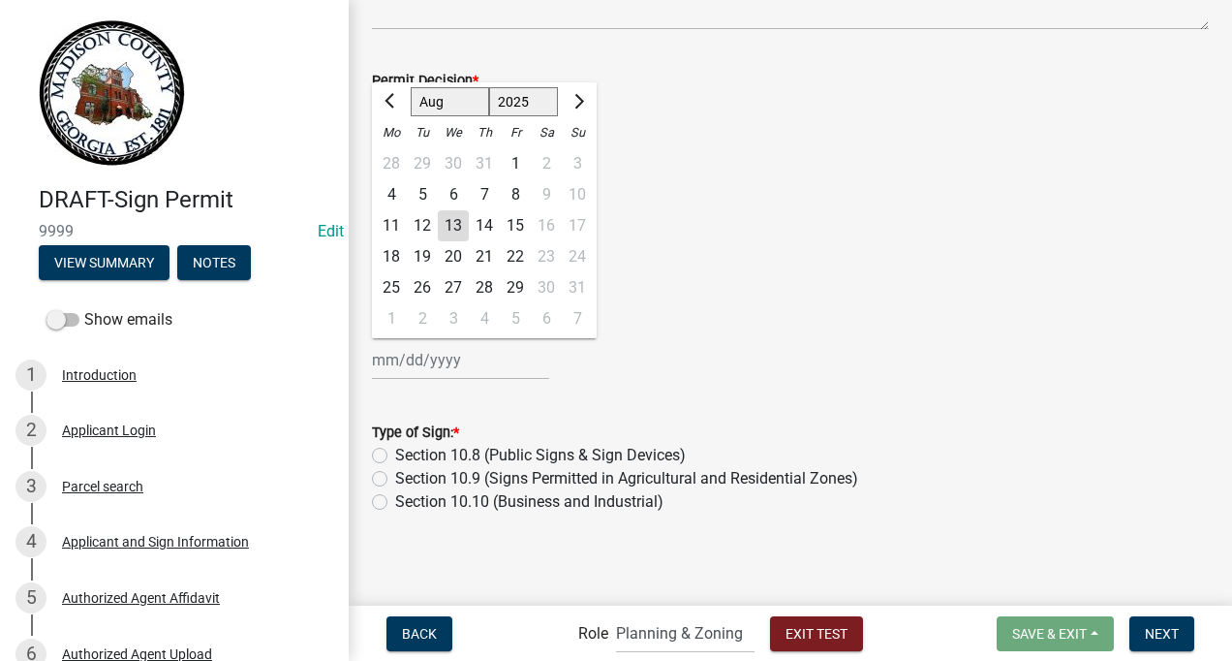
click at [447, 223] on div "13" at bounding box center [453, 225] width 31 height 31
type input "[DATE]"
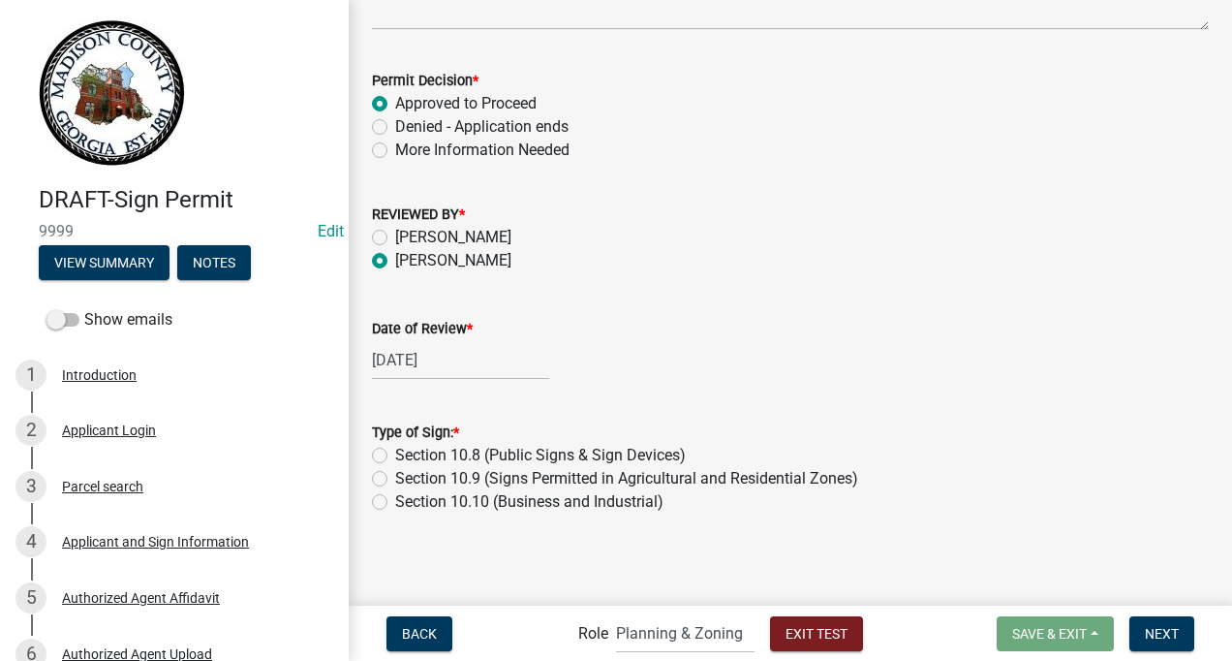
click at [395, 503] on label "Section 10.10 (Business and Industrial)" at bounding box center [529, 501] width 268 height 23
click at [395, 503] on input "Section 10.10 (Business and Industrial)" at bounding box center [401, 496] width 13 height 13
radio input "true"
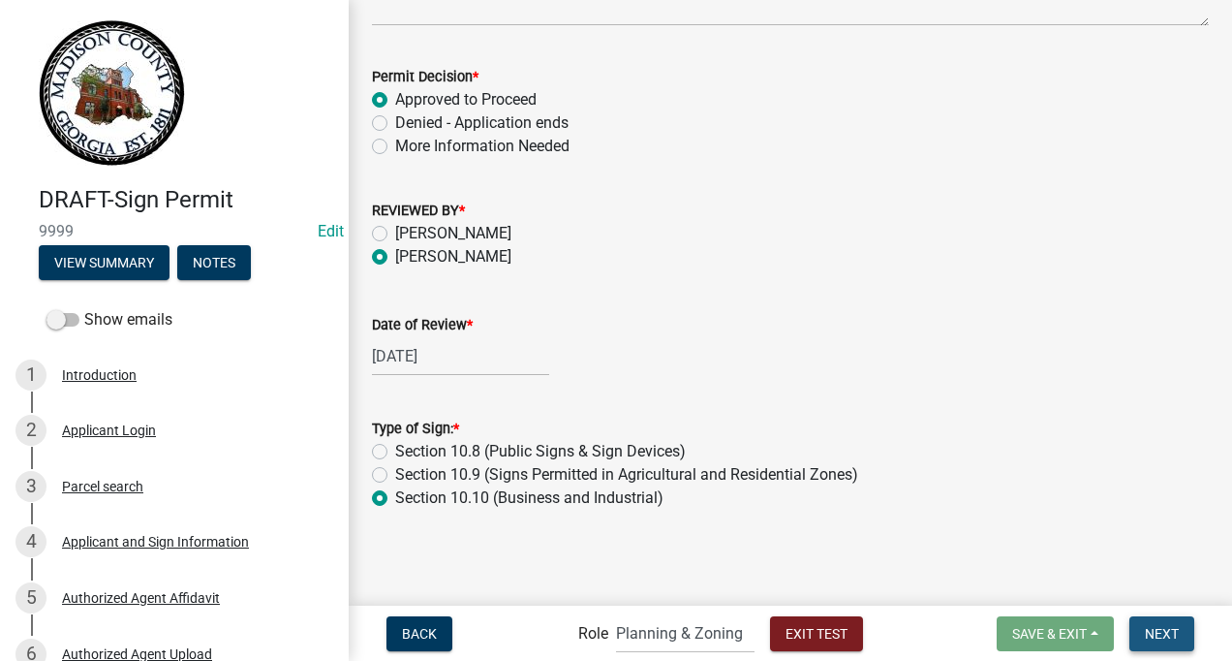
click at [1166, 633] on span "Next" at bounding box center [1162, 632] width 34 height 15
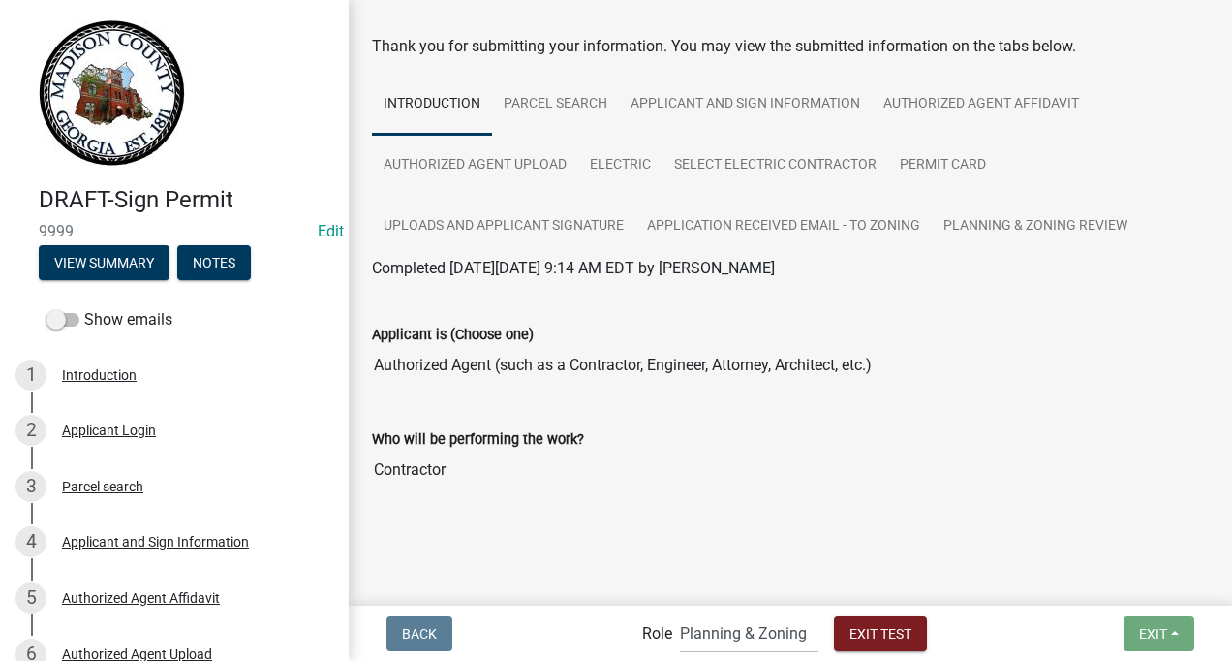
scroll to position [75, 0]
click at [755, 630] on select "Applicant Building Clerk Building Inspections Planning & Zoning Admin" at bounding box center [749, 633] width 139 height 40
select select "a1034ff1-6d4f-4586-aa83-45d6433eee28"
click at [680, 613] on select "Applicant Building Clerk Building Inspections Planning & Zoning Admin" at bounding box center [749, 633] width 139 height 40
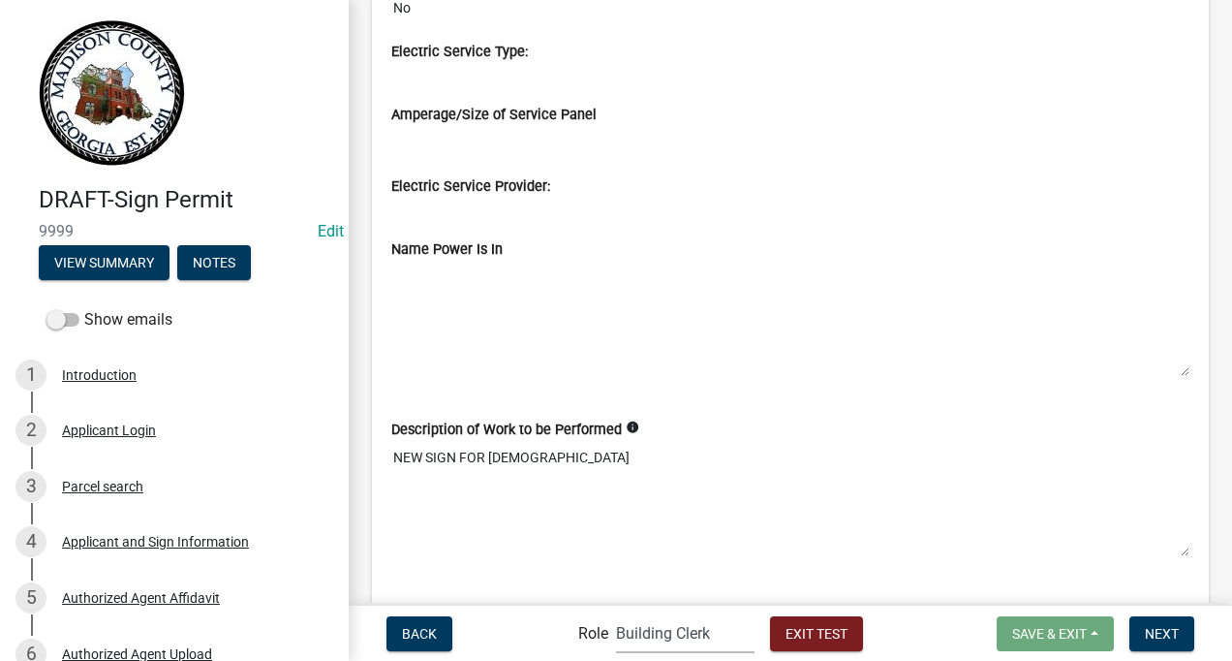
scroll to position [2783, 0]
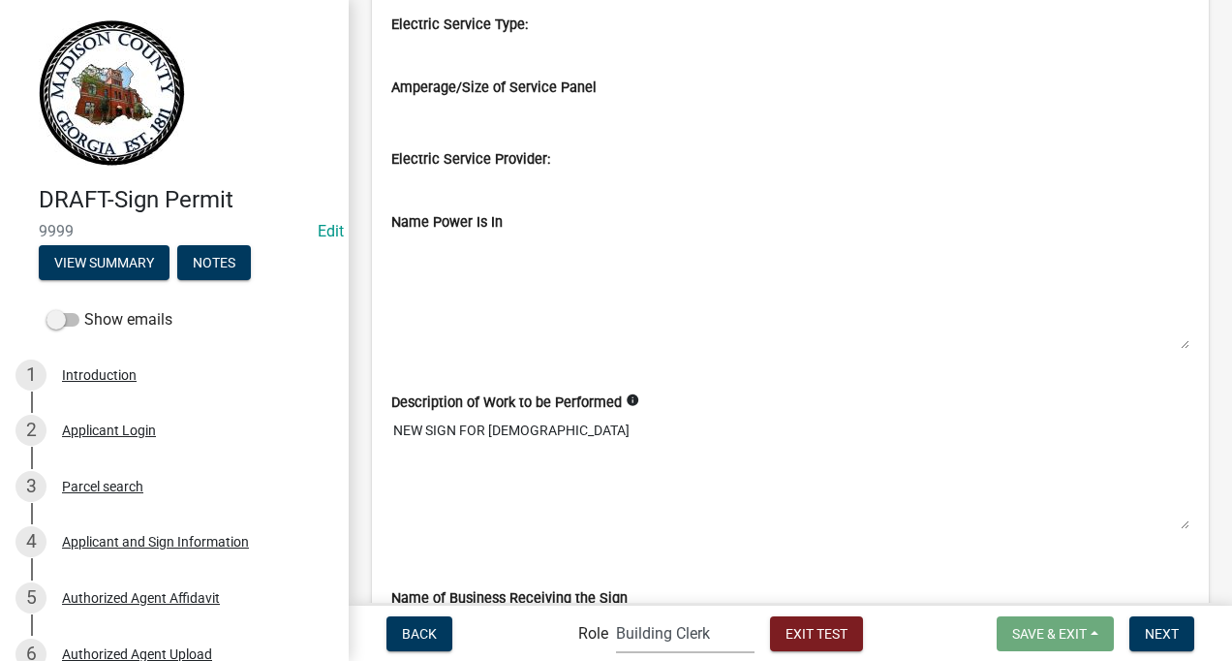
click at [411, 292] on textarea "Name Power Is In" at bounding box center [790, 290] width 798 height 117
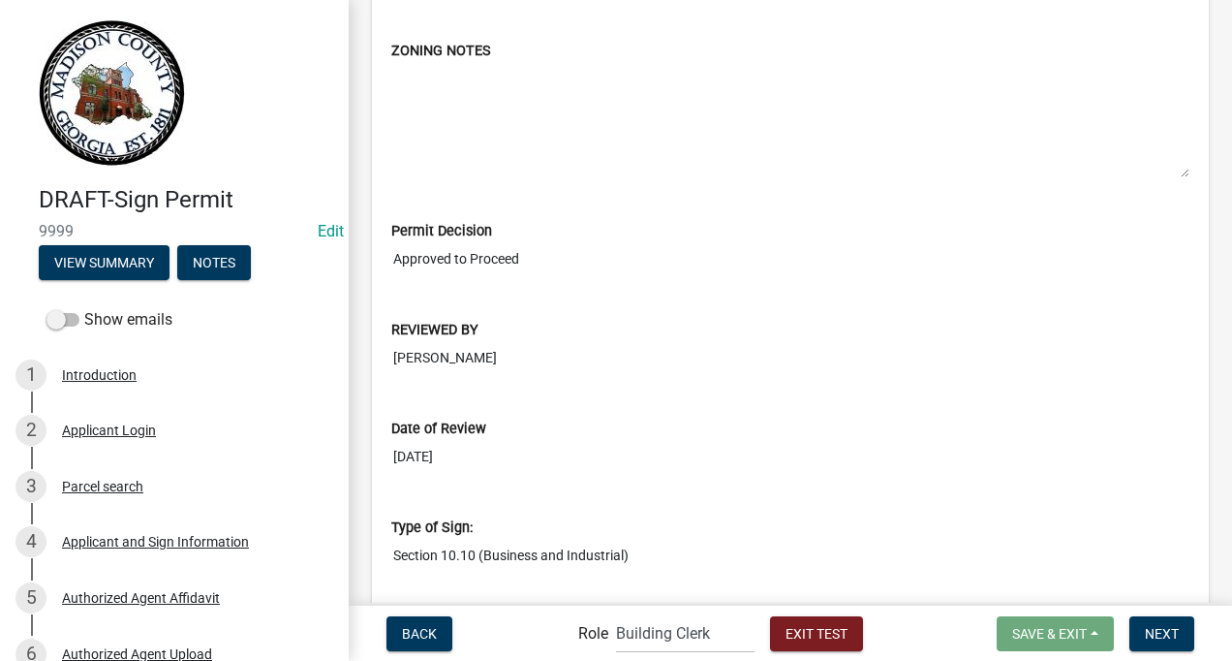
scroll to position [7223, 0]
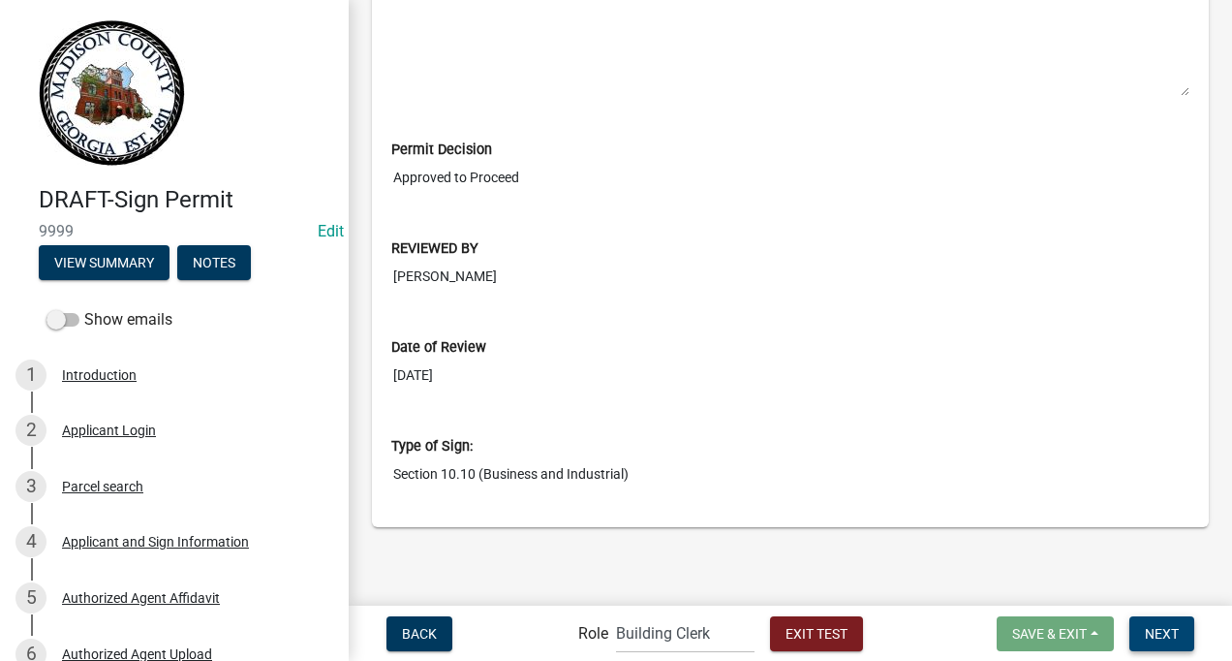
click at [1167, 631] on span "Next" at bounding box center [1162, 632] width 34 height 15
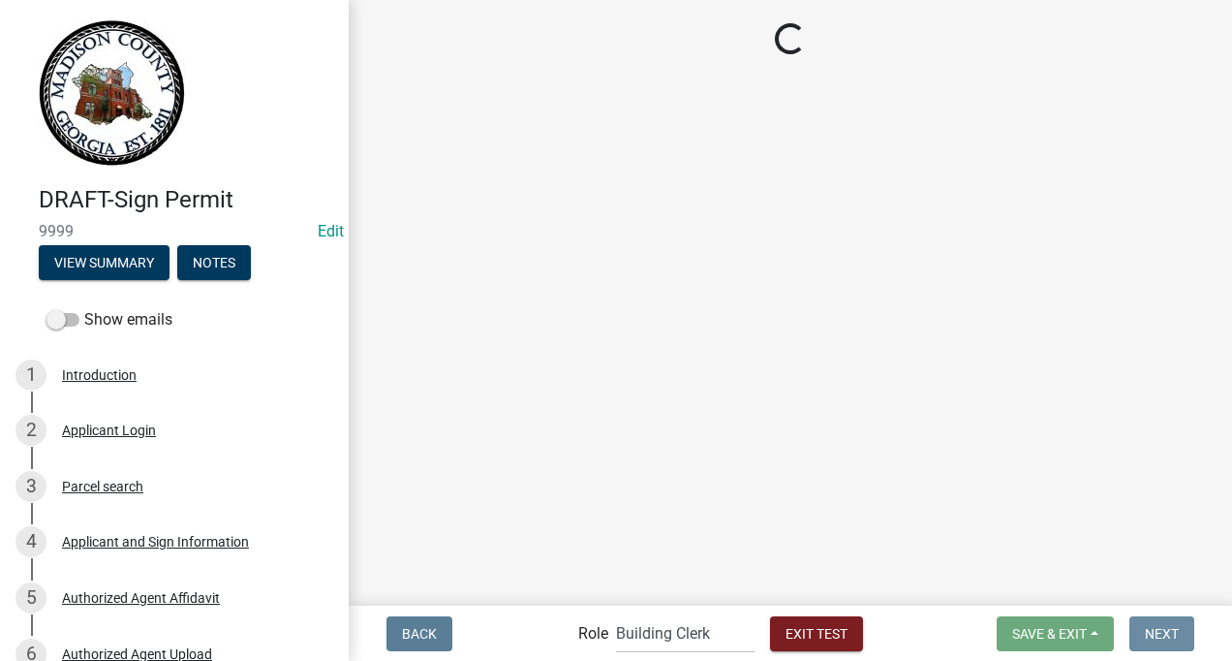
scroll to position [0, 0]
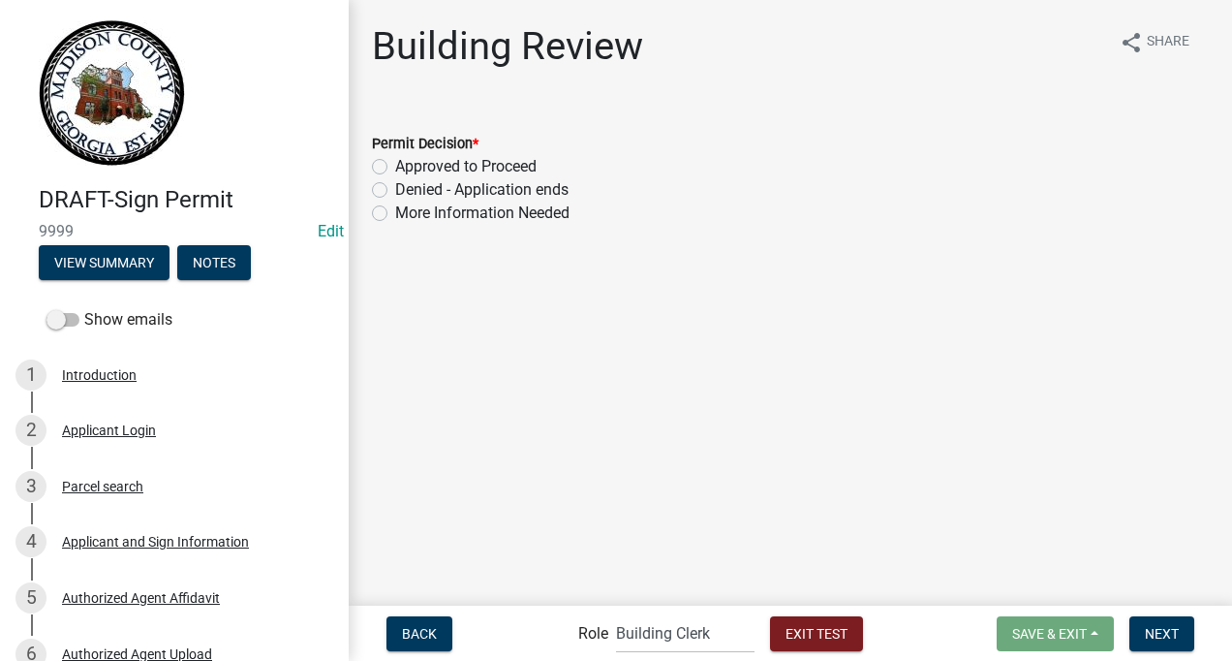
click at [395, 167] on label "Approved to Proceed" at bounding box center [465, 166] width 141 height 23
click at [395, 167] on input "Approved to Proceed" at bounding box center [401, 161] width 13 height 13
radio input "true"
click at [1166, 632] on span "Next" at bounding box center [1162, 632] width 34 height 15
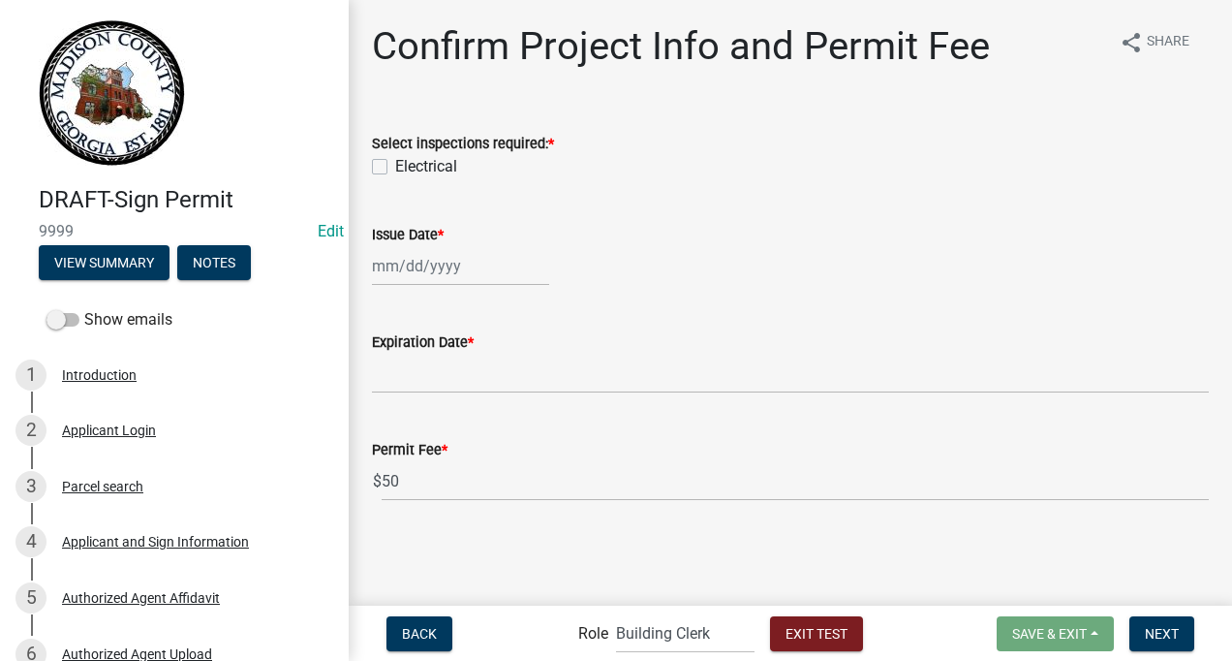
click at [465, 262] on div at bounding box center [460, 266] width 177 height 40
select select "8"
select select "2025"
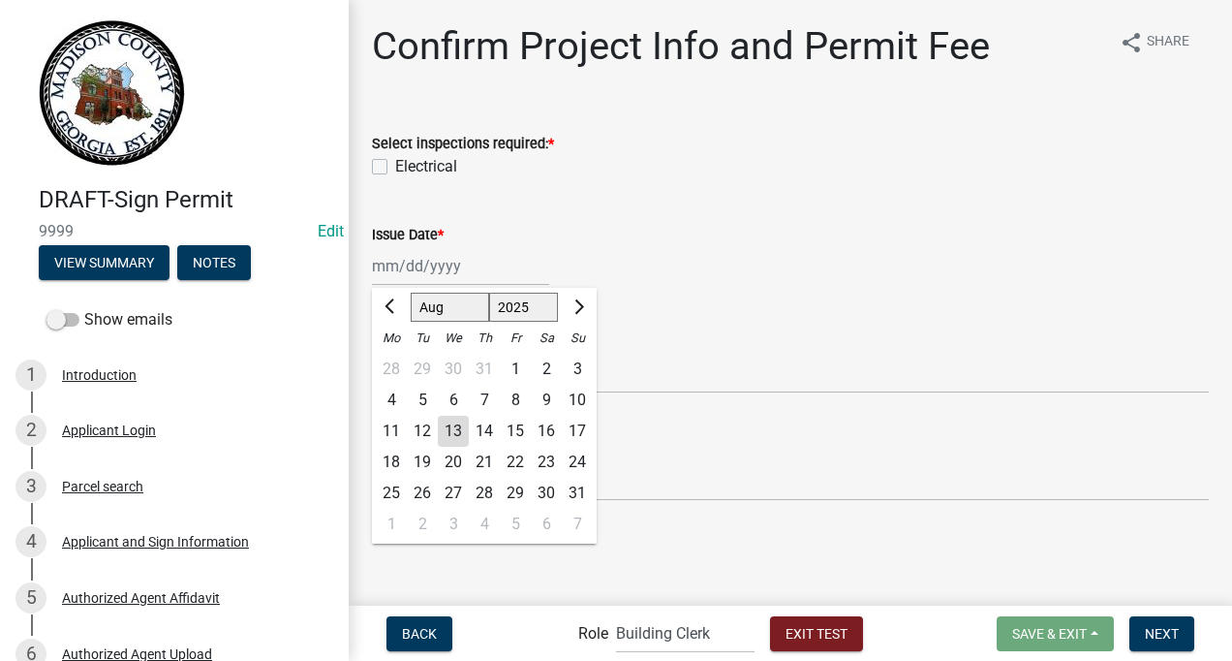
click at [459, 420] on div "13" at bounding box center [453, 431] width 31 height 31
type input "[DATE]"
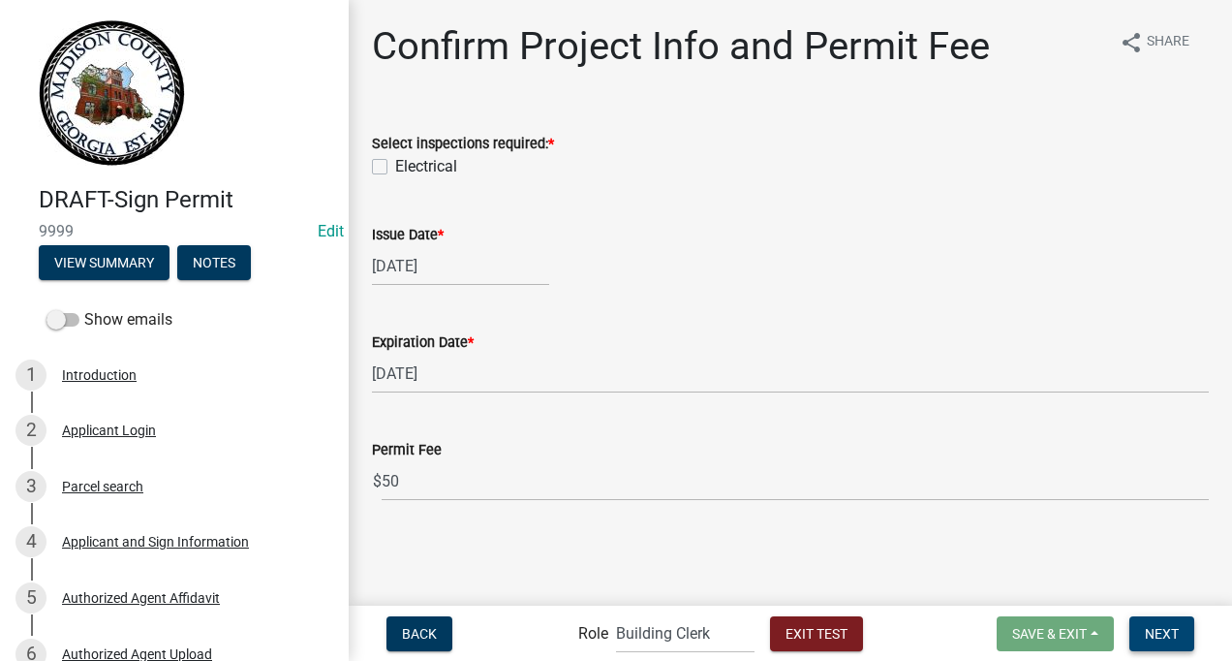
click at [1164, 628] on span "Next" at bounding box center [1162, 632] width 34 height 15
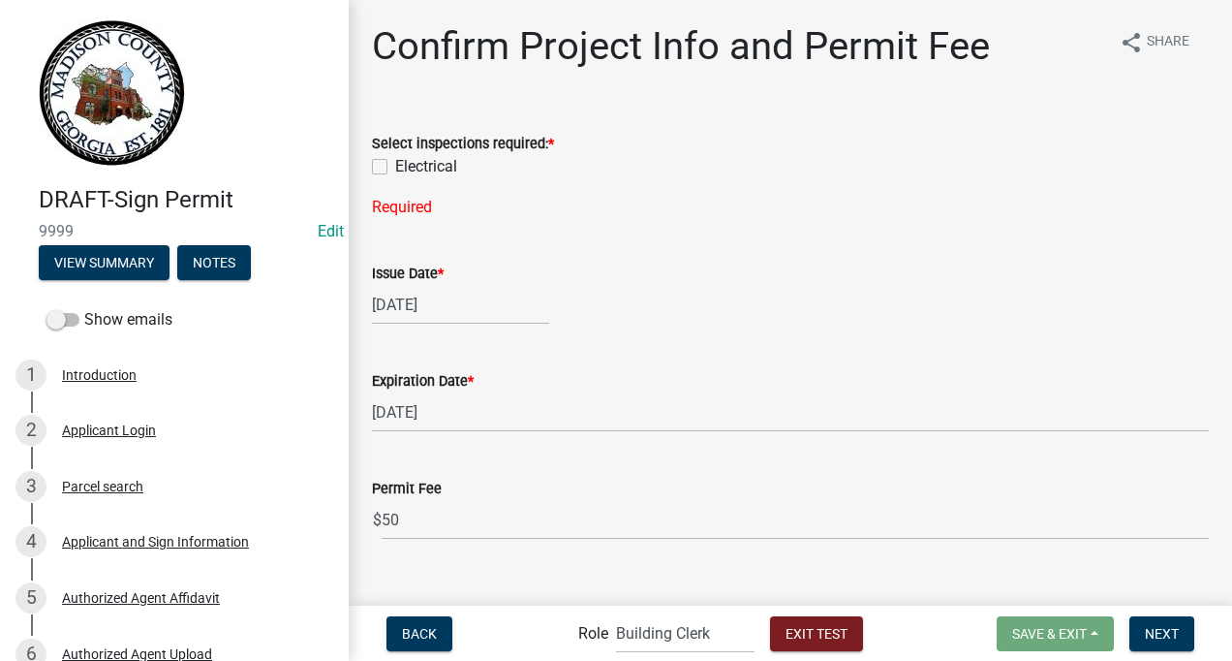
drag, startPoint x: 382, startPoint y: 167, endPoint x: 402, endPoint y: 178, distance: 23.4
click at [395, 167] on label "Electrical" at bounding box center [426, 166] width 62 height 23
click at [395, 167] on input "Electrical" at bounding box center [401, 161] width 13 height 13
checkbox input "true"
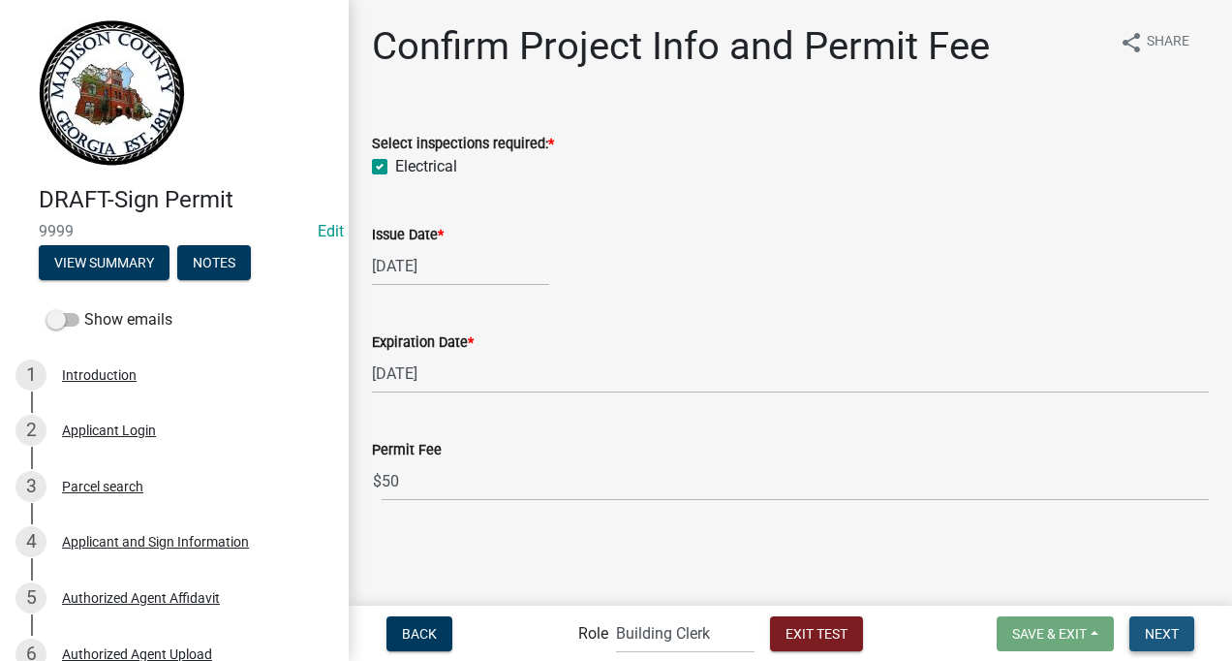
click at [1151, 627] on span "Next" at bounding box center [1162, 632] width 34 height 15
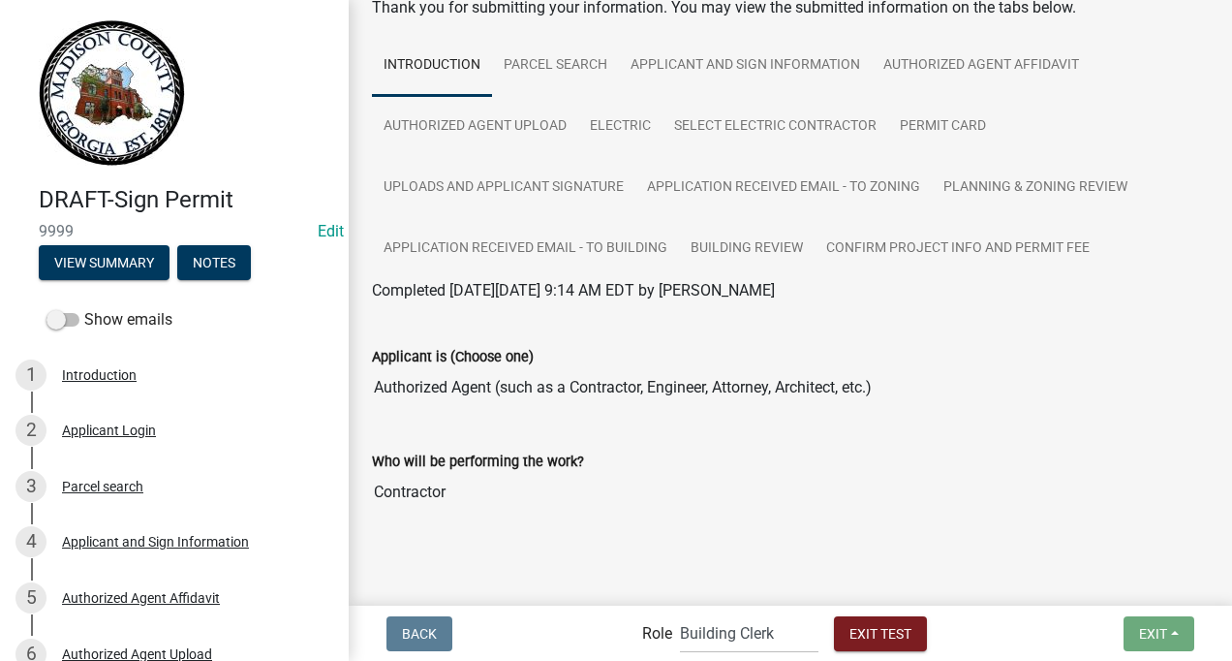
scroll to position [136, 0]
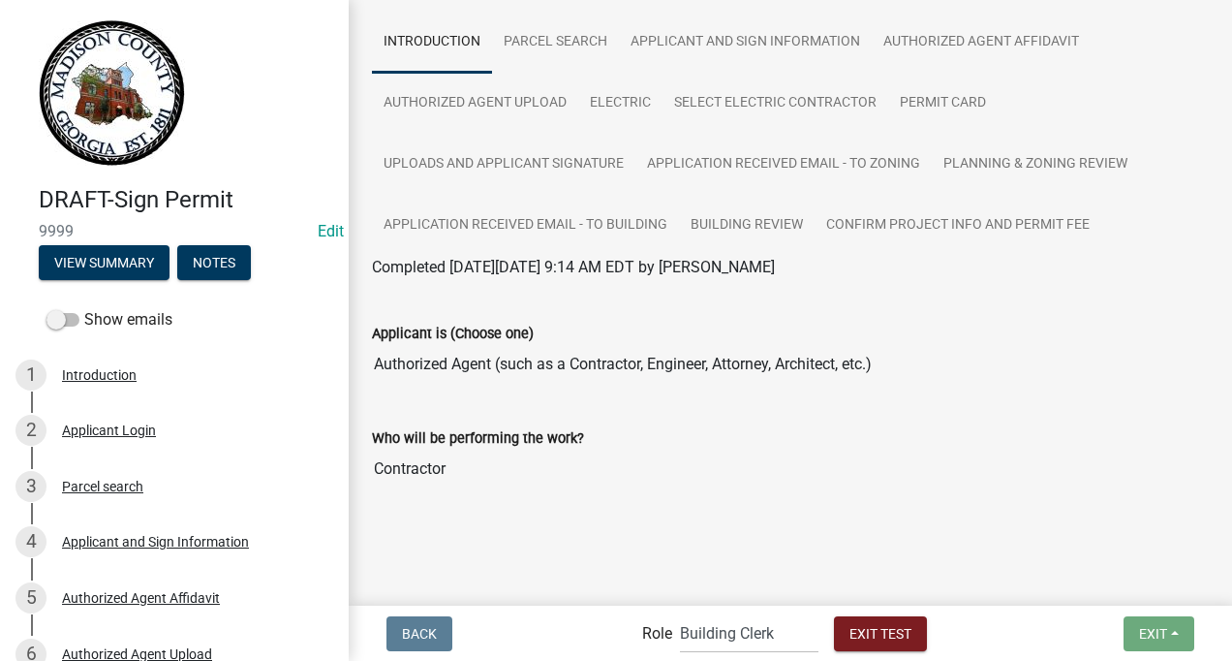
click at [660, 637] on label "Role" at bounding box center [657, 633] width 30 height 15
click at [721, 630] on select "Applicant Building Clerk Building Inspections Planning & Zoning Admin" at bounding box center [749, 633] width 139 height 40
select select "67b8e1bd-2e3e-4a8d-861d-598f76277593"
click at [680, 613] on select "Applicant Building Clerk Building Inspections Planning & Zoning Admin" at bounding box center [749, 633] width 139 height 40
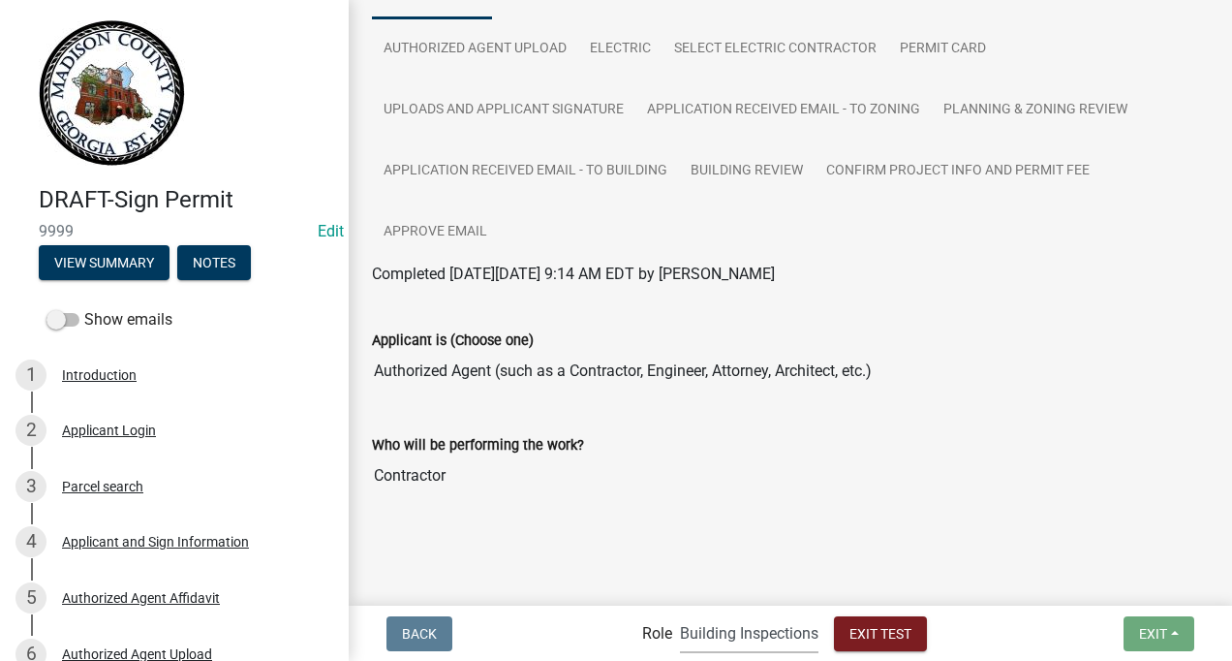
scroll to position [197, 0]
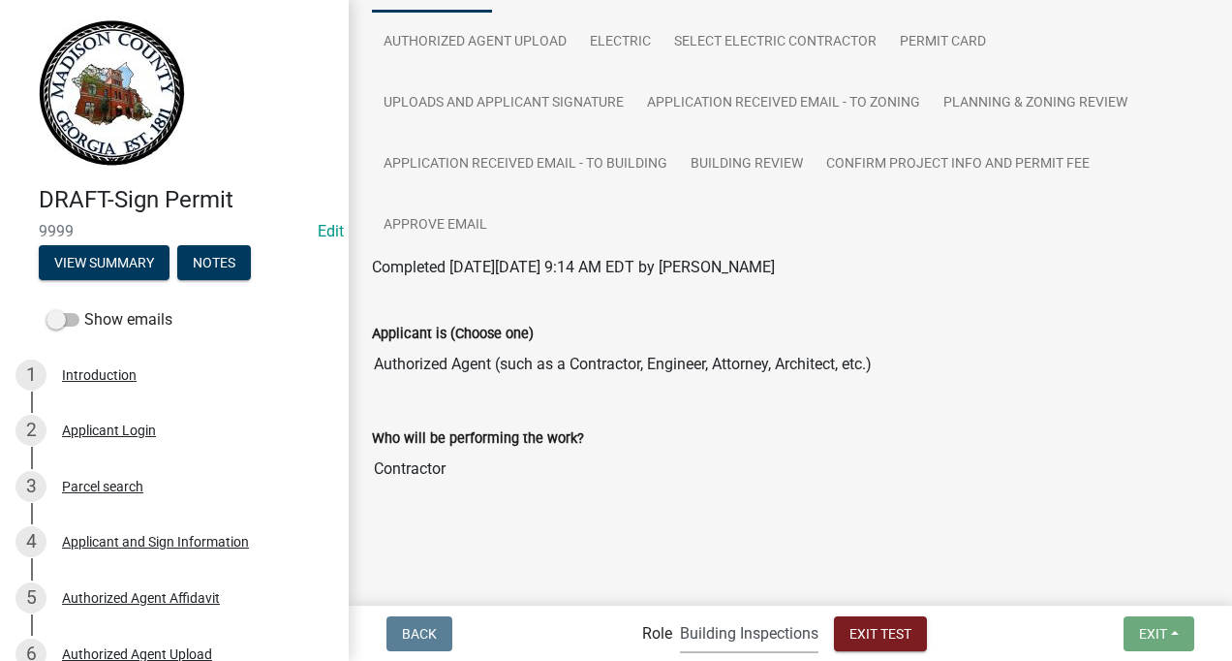
click at [773, 622] on select "Applicant Building Clerk Building Inspections Planning & Zoning Admin" at bounding box center [749, 633] width 139 height 40
click at [903, 633] on span "Exit Test" at bounding box center [880, 632] width 62 height 15
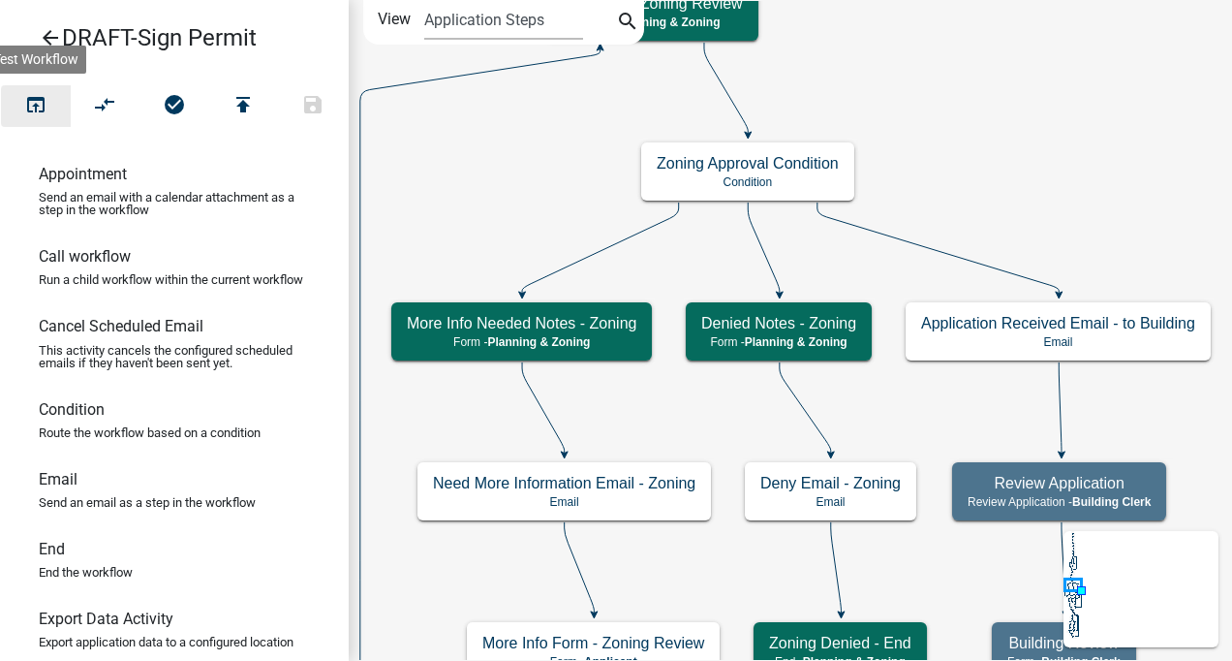
click at [36, 102] on icon "open_in_browser" at bounding box center [35, 106] width 23 height 27
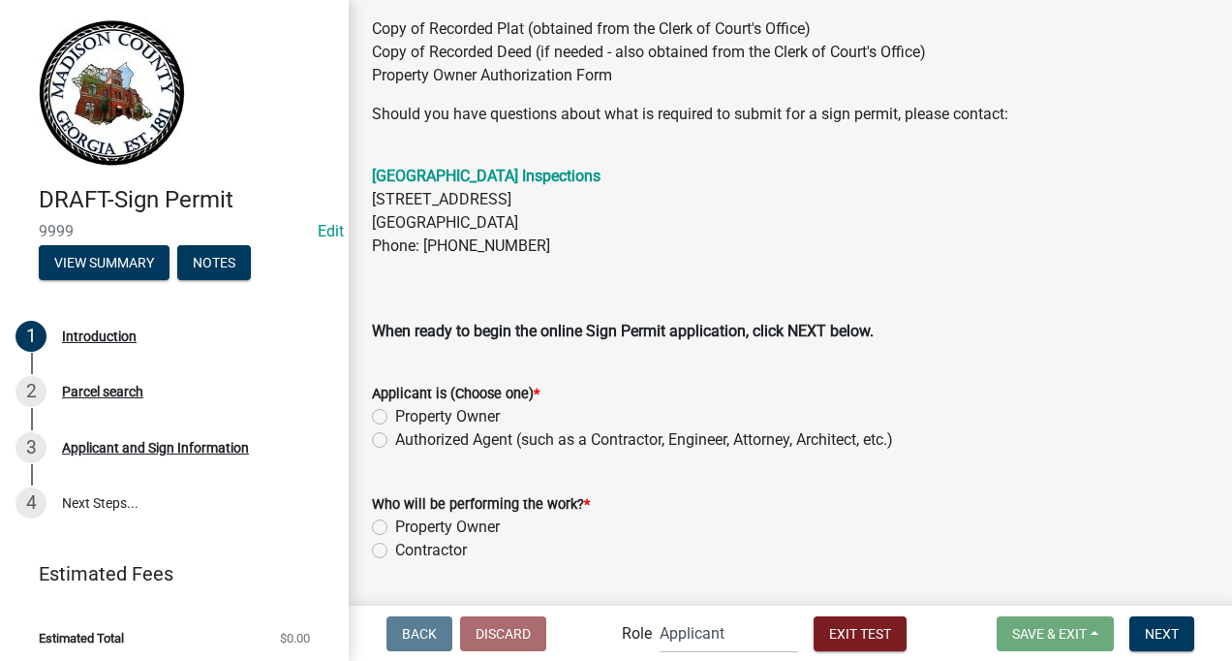
scroll to position [521, 0]
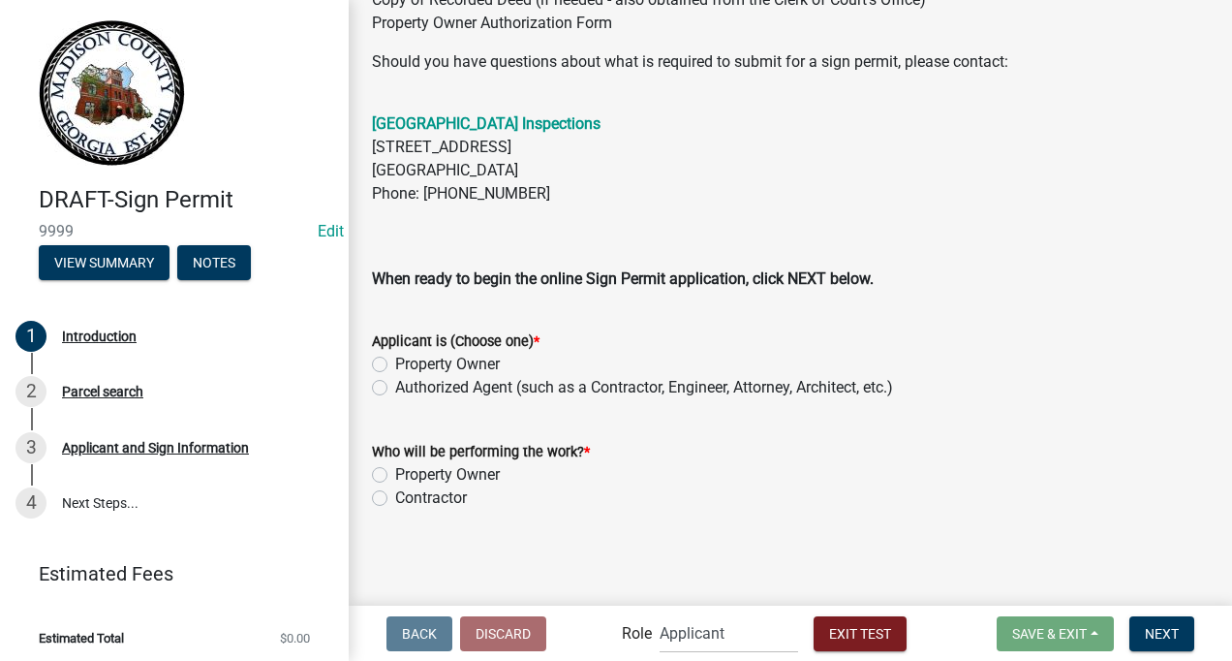
click at [395, 360] on label "Property Owner" at bounding box center [447, 364] width 105 height 23
click at [395, 360] on input "Property Owner" at bounding box center [401, 359] width 13 height 13
radio input "true"
click at [395, 497] on label "Contractor" at bounding box center [431, 497] width 72 height 23
click at [395, 497] on input "Contractor" at bounding box center [401, 492] width 13 height 13
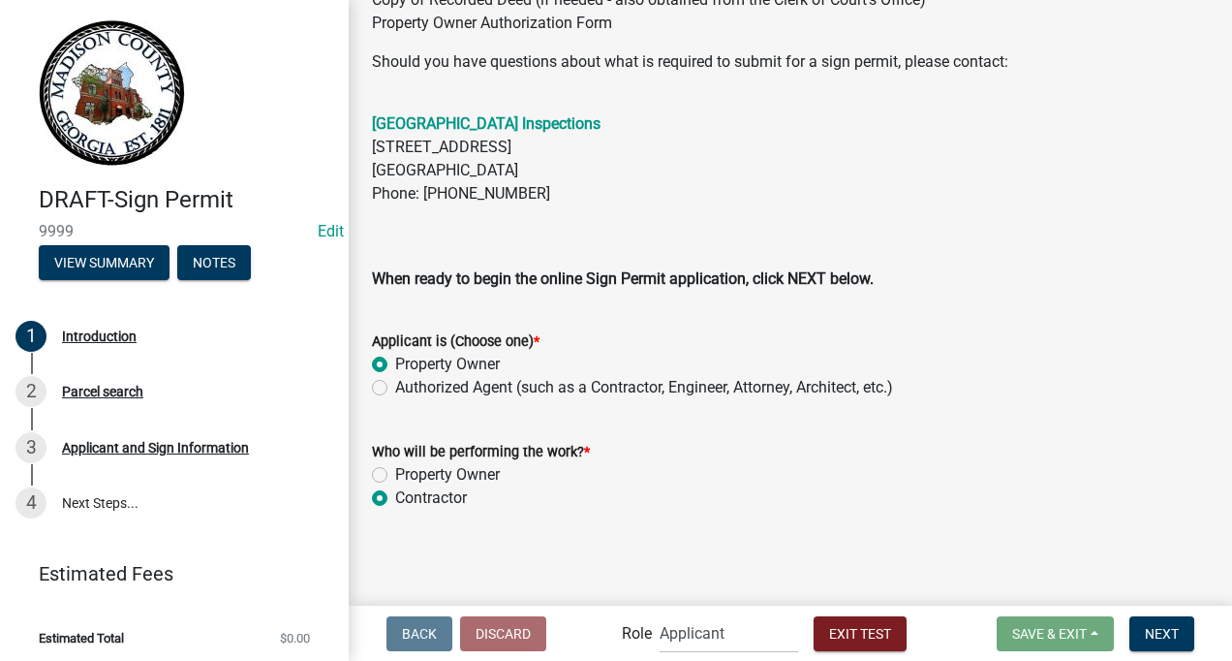
radio input "true"
click at [1176, 627] on span "Next" at bounding box center [1162, 632] width 34 height 15
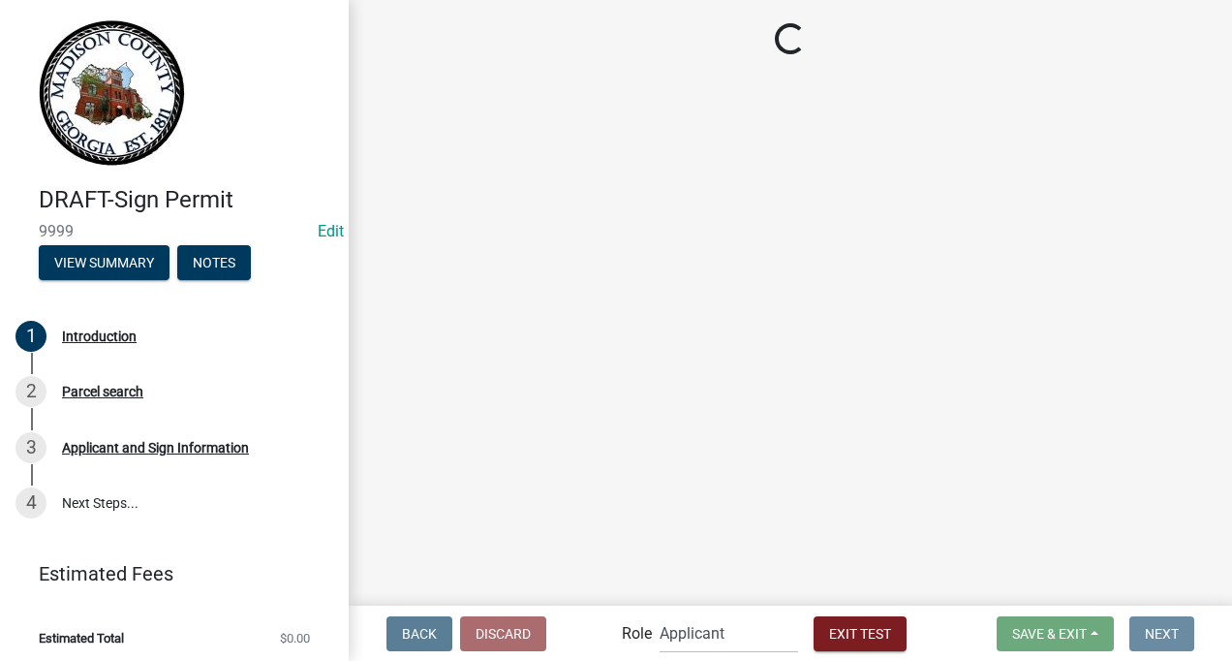
scroll to position [0, 0]
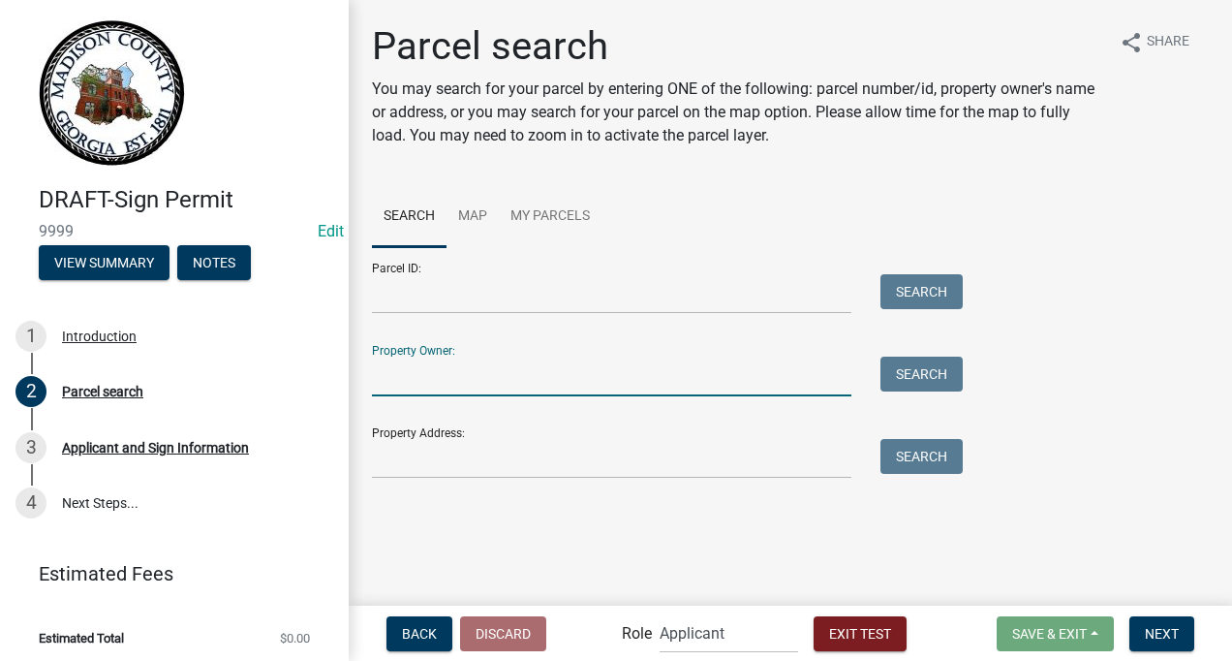
click at [416, 364] on input "Property Owner:" at bounding box center [611, 376] width 479 height 40
type input "[PERSON_NAME]"
click at [908, 365] on button "Search" at bounding box center [921, 373] width 82 height 35
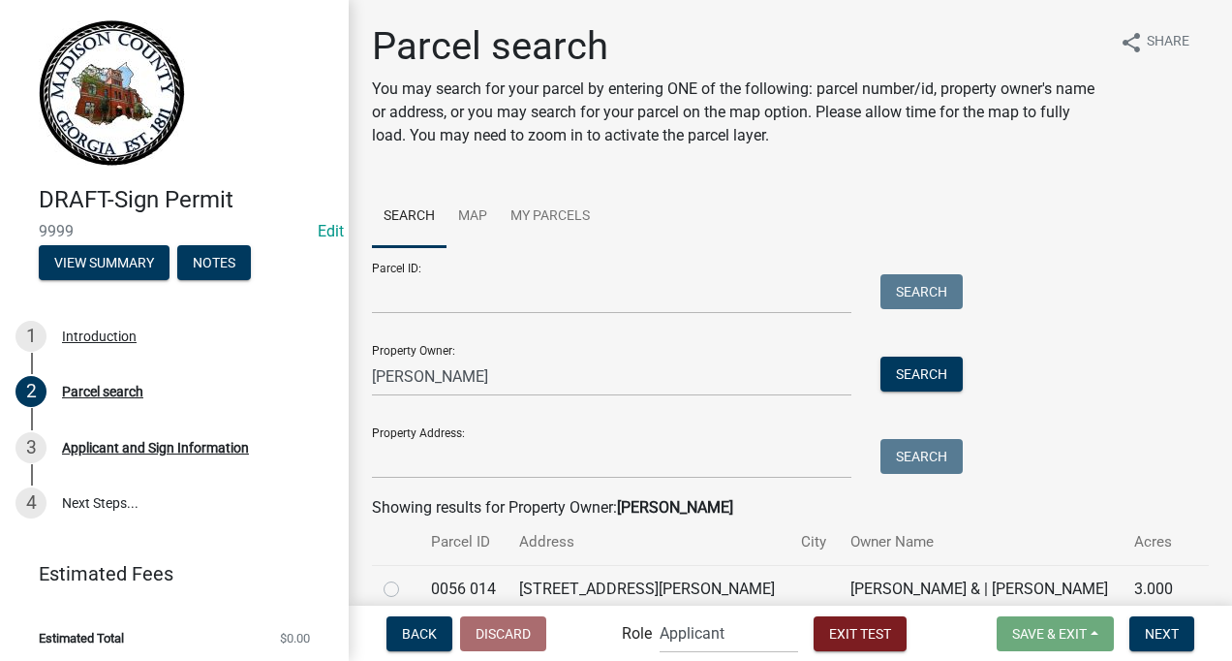
click at [407, 577] on label at bounding box center [407, 577] width 0 height 0
click at [407, 582] on 014 "radio" at bounding box center [413, 583] width 13 height 13
radio 014 "true"
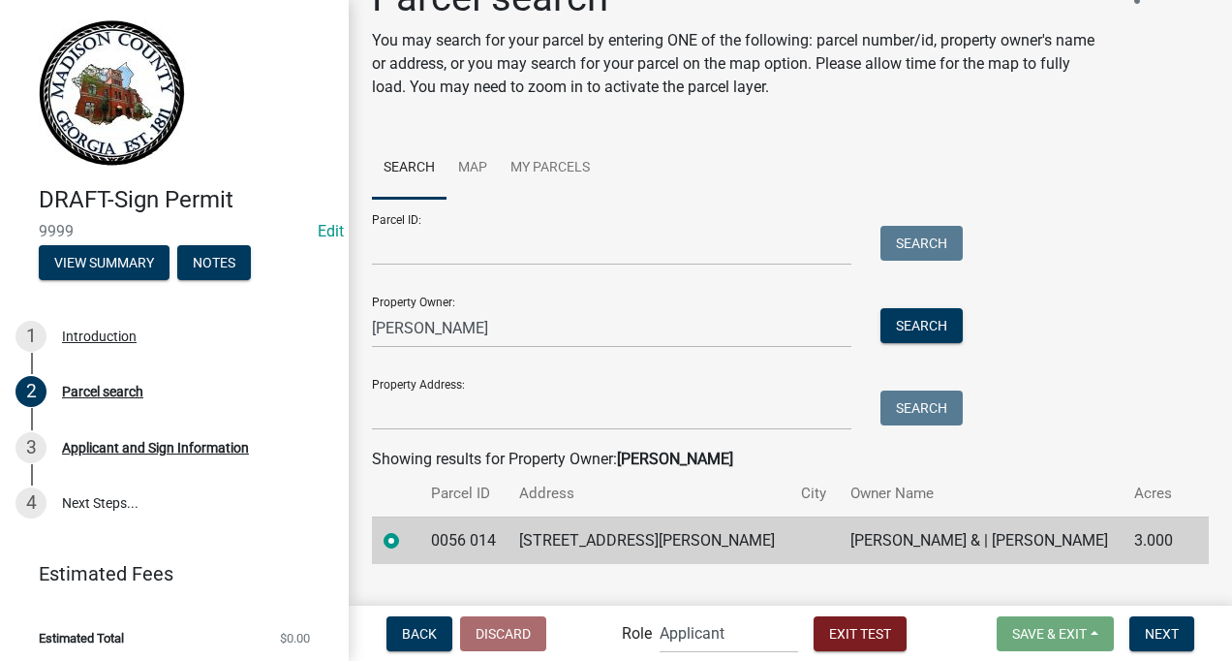
scroll to position [85, 0]
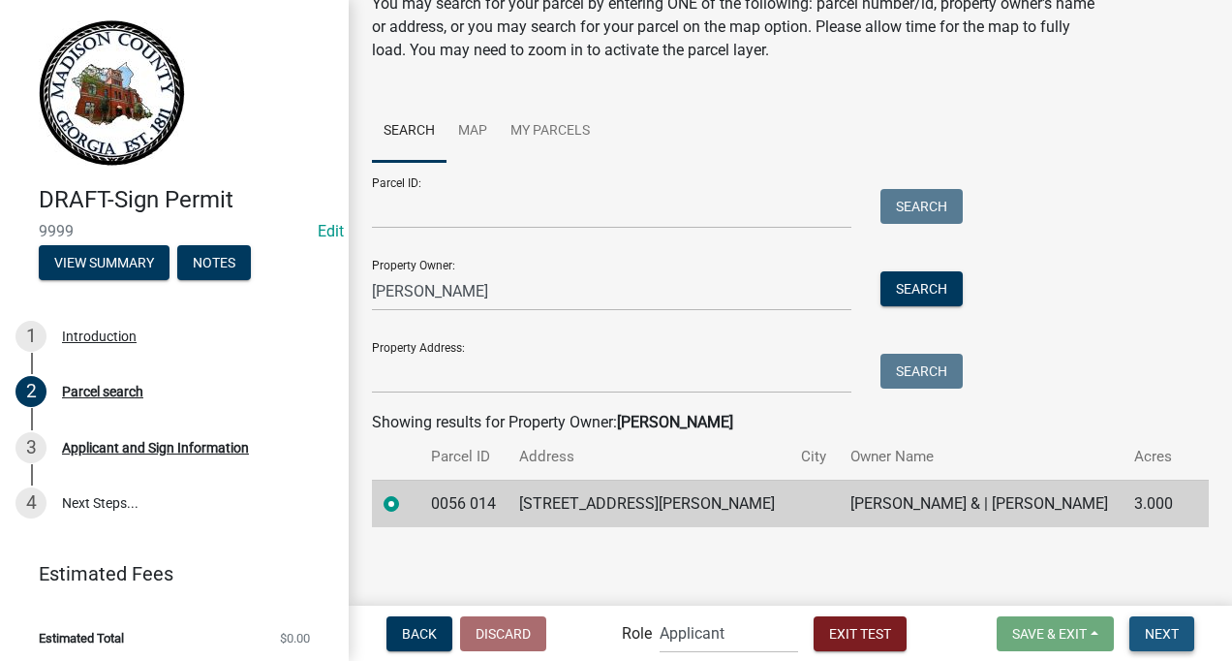
click at [1144, 627] on button "Next" at bounding box center [1161, 633] width 65 height 35
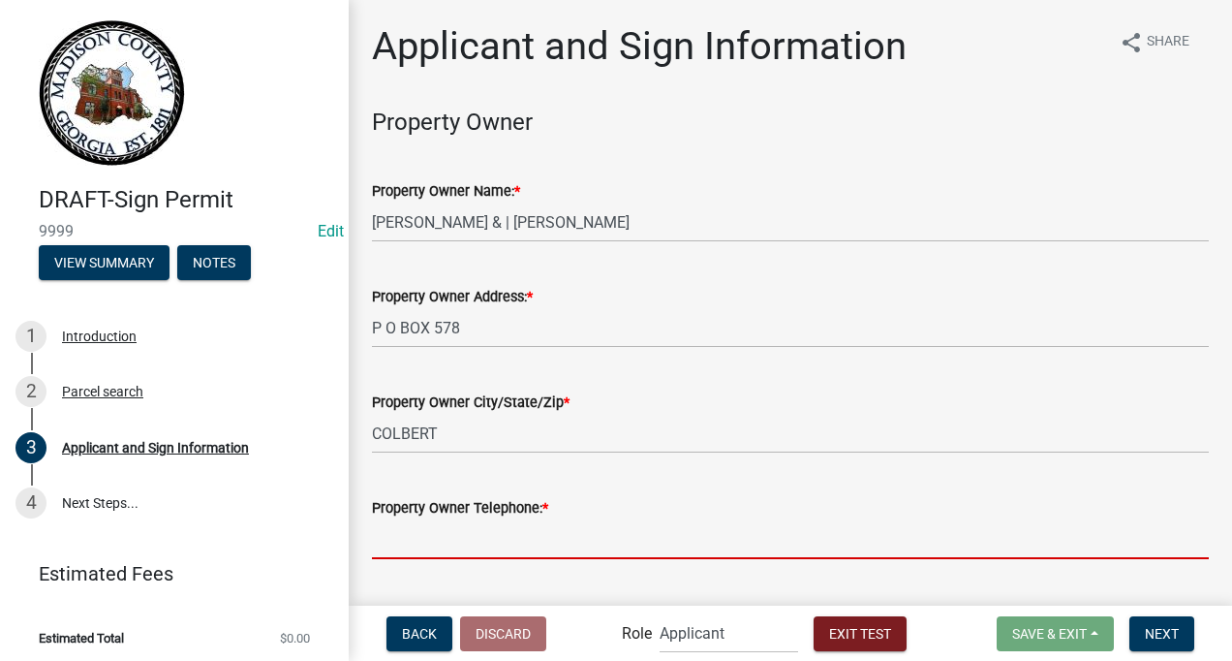
click at [517, 534] on input "Property Owner Telephone: *" at bounding box center [790, 539] width 837 height 40
type input "7067956344"
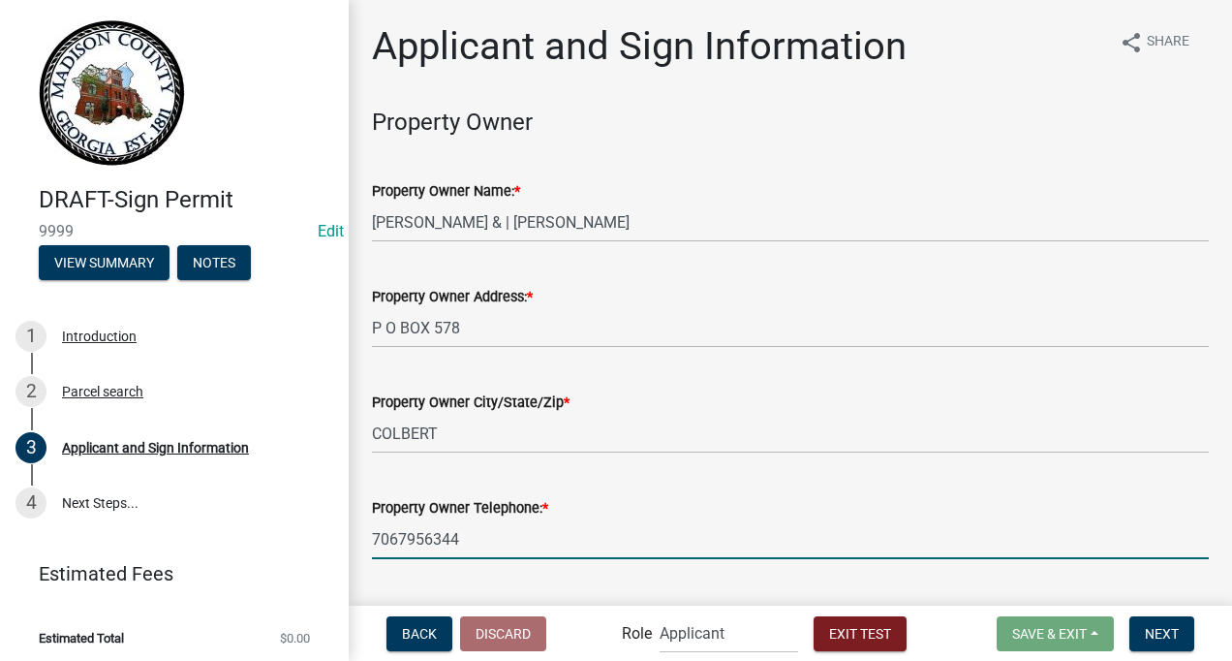
type input "[EMAIL_ADDRESS][DOMAIN_NAME]"
type input "7062962055"
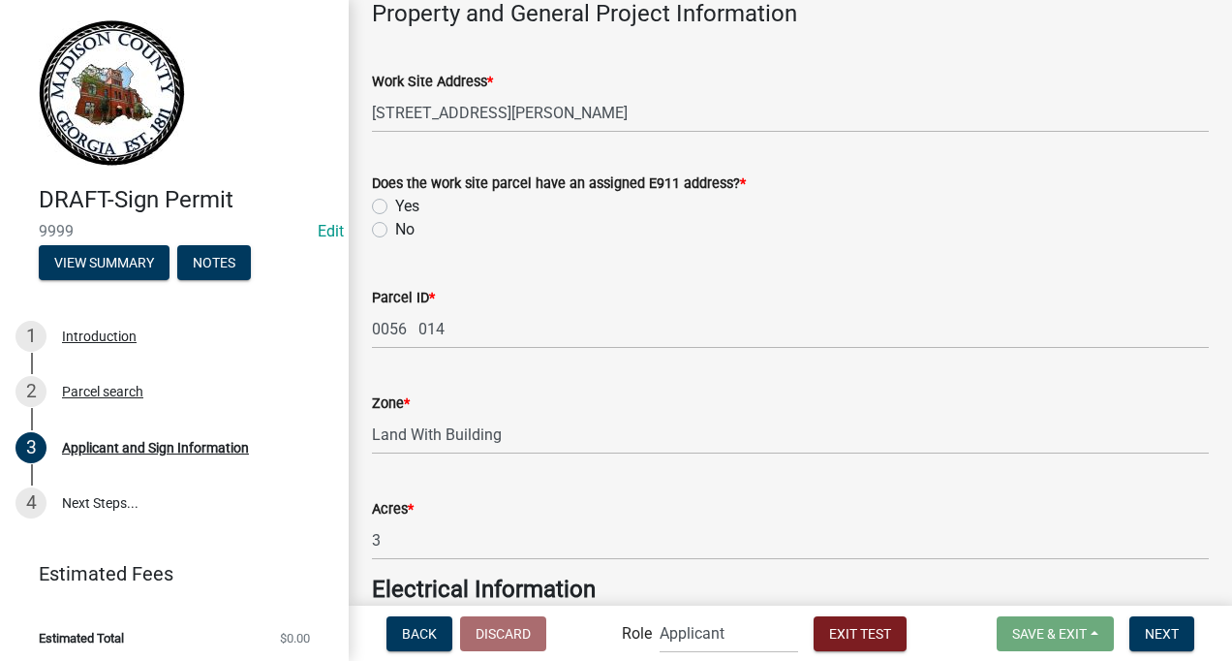
scroll to position [1157, 0]
click at [395, 205] on label "Yes" at bounding box center [407, 206] width 24 height 23
click at [395, 205] on input "Yes" at bounding box center [401, 201] width 13 height 13
radio input "true"
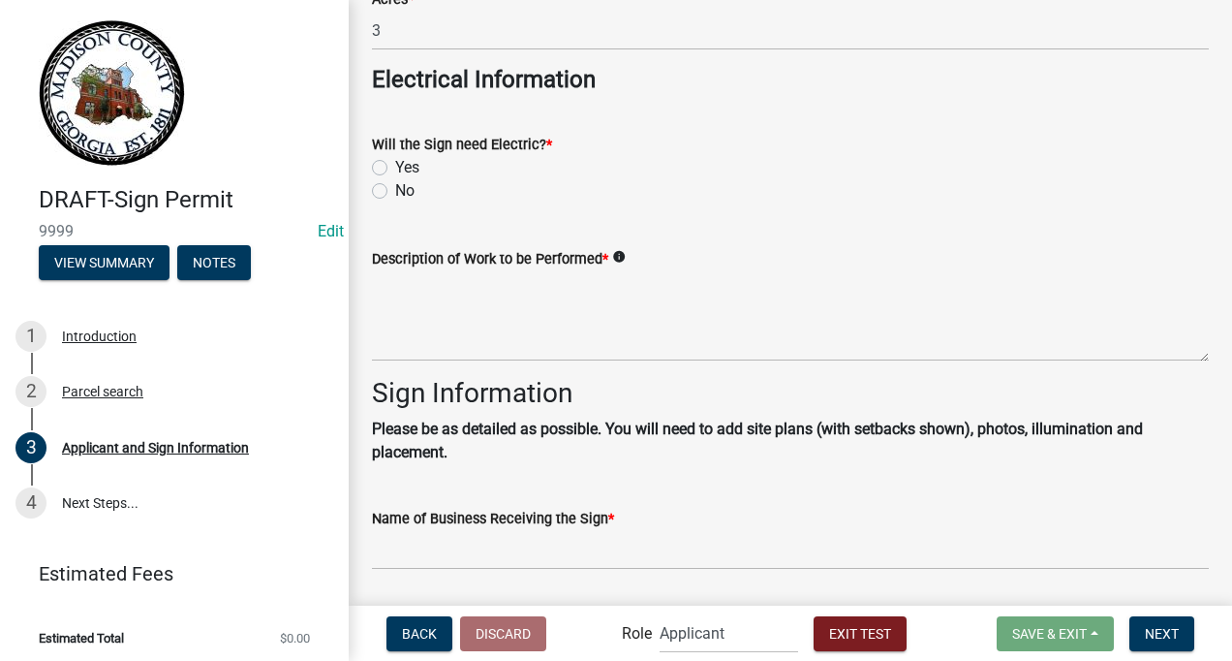
scroll to position [1751, 0]
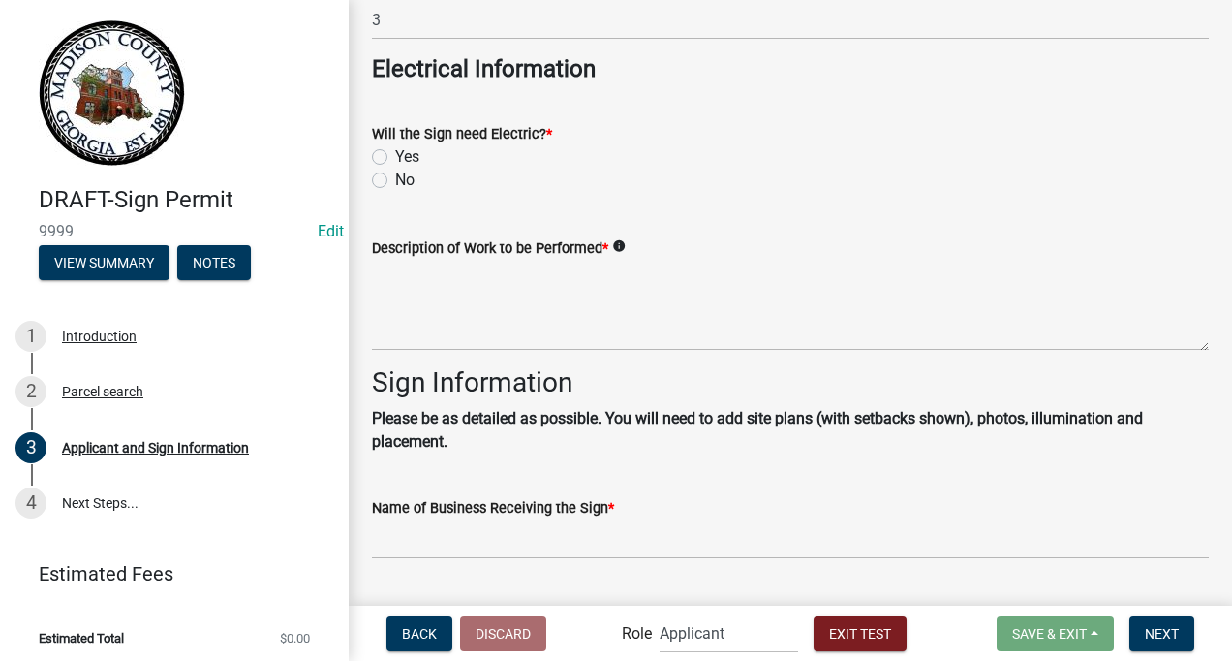
click at [395, 154] on label "Yes" at bounding box center [407, 156] width 24 height 23
click at [395, 154] on input "Yes" at bounding box center [401, 151] width 13 height 13
radio input "true"
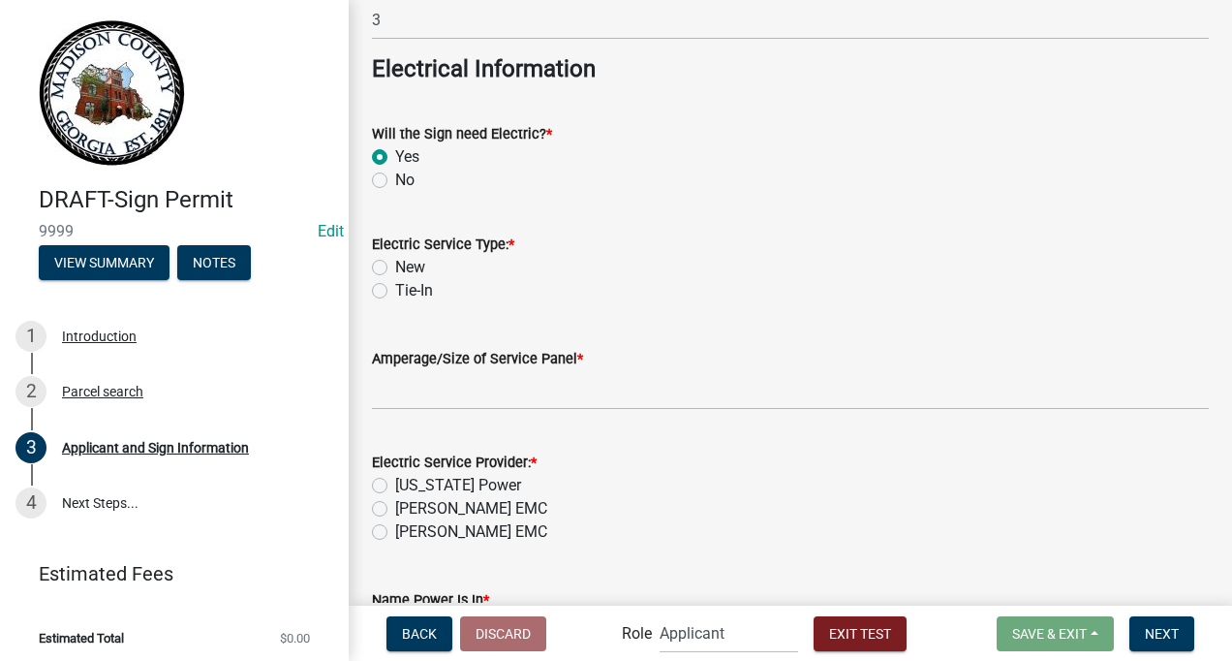
click at [395, 265] on label "New" at bounding box center [410, 267] width 30 height 23
click at [395, 265] on input "New" at bounding box center [401, 262] width 13 height 13
radio input "true"
click at [417, 390] on input "text" at bounding box center [790, 390] width 837 height 40
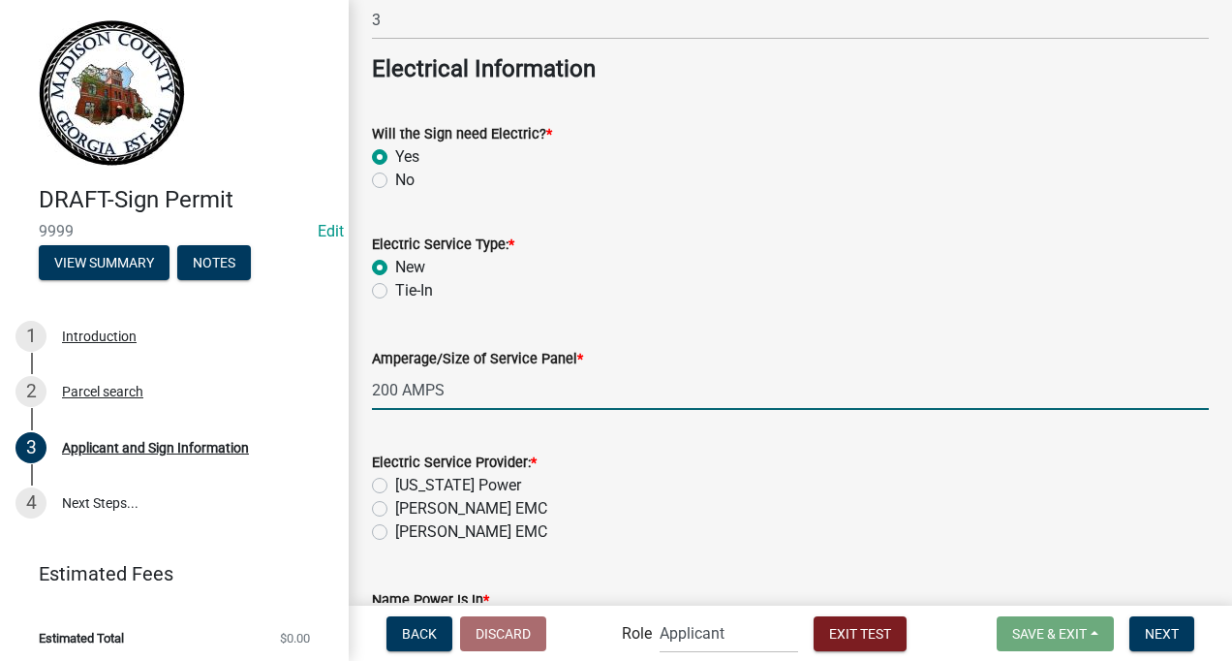
type input "200"
click at [395, 510] on label "[PERSON_NAME] EMC" at bounding box center [471, 508] width 152 height 23
click at [395, 509] on input "[PERSON_NAME] EMC" at bounding box center [401, 503] width 13 height 13
radio input "true"
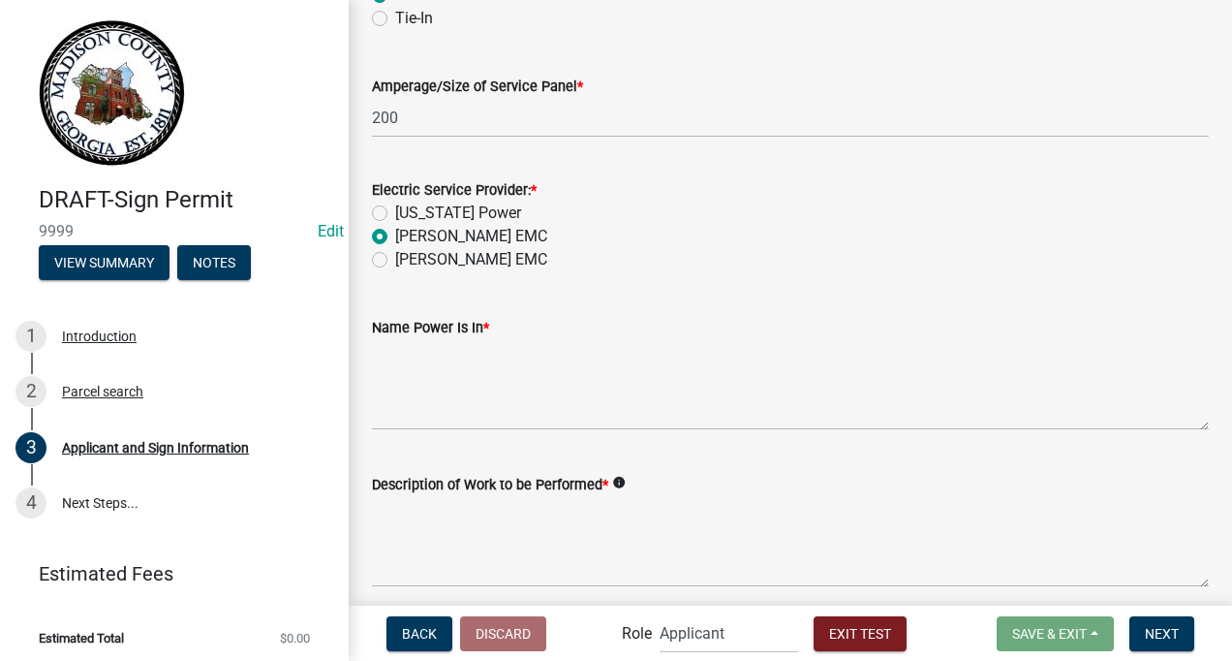
scroll to position [2116, 0]
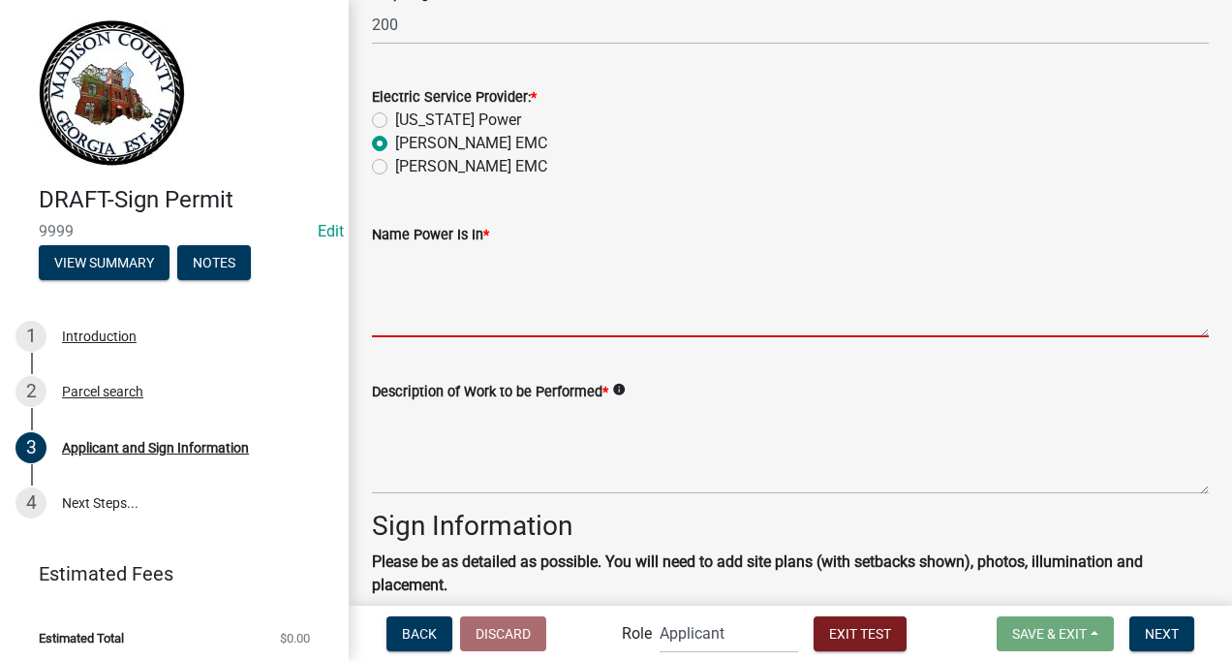
click at [468, 291] on textarea "Name Power Is In *" at bounding box center [790, 291] width 837 height 91
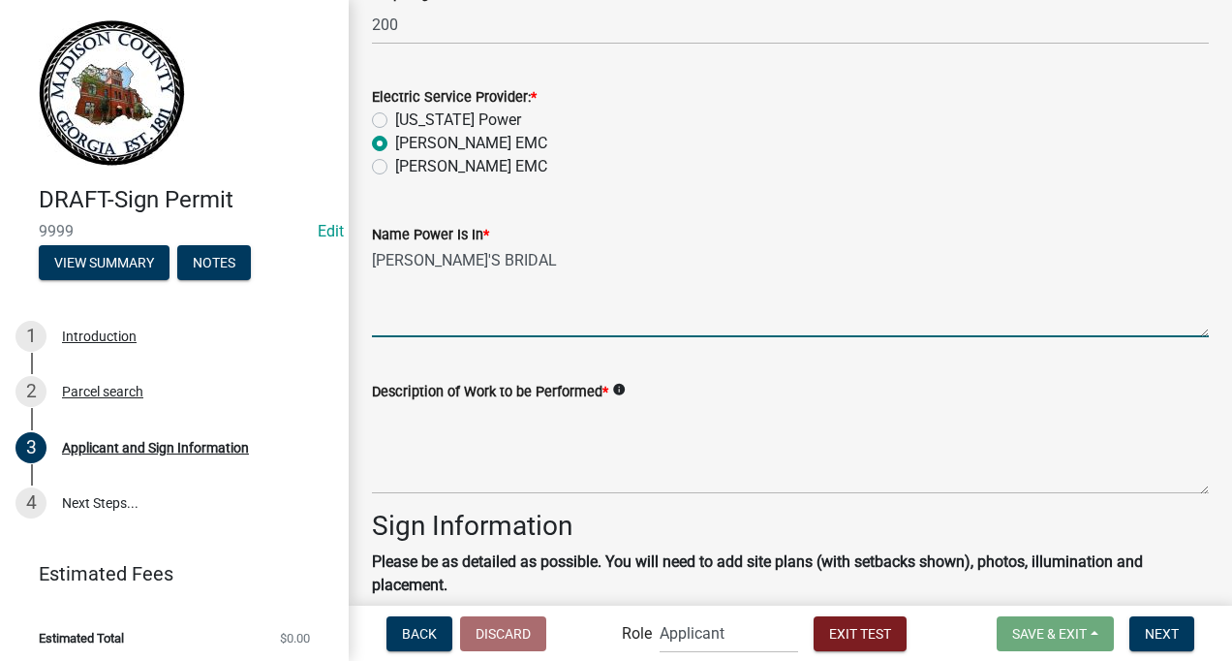
type textarea "[PERSON_NAME]'S BRIDAL"
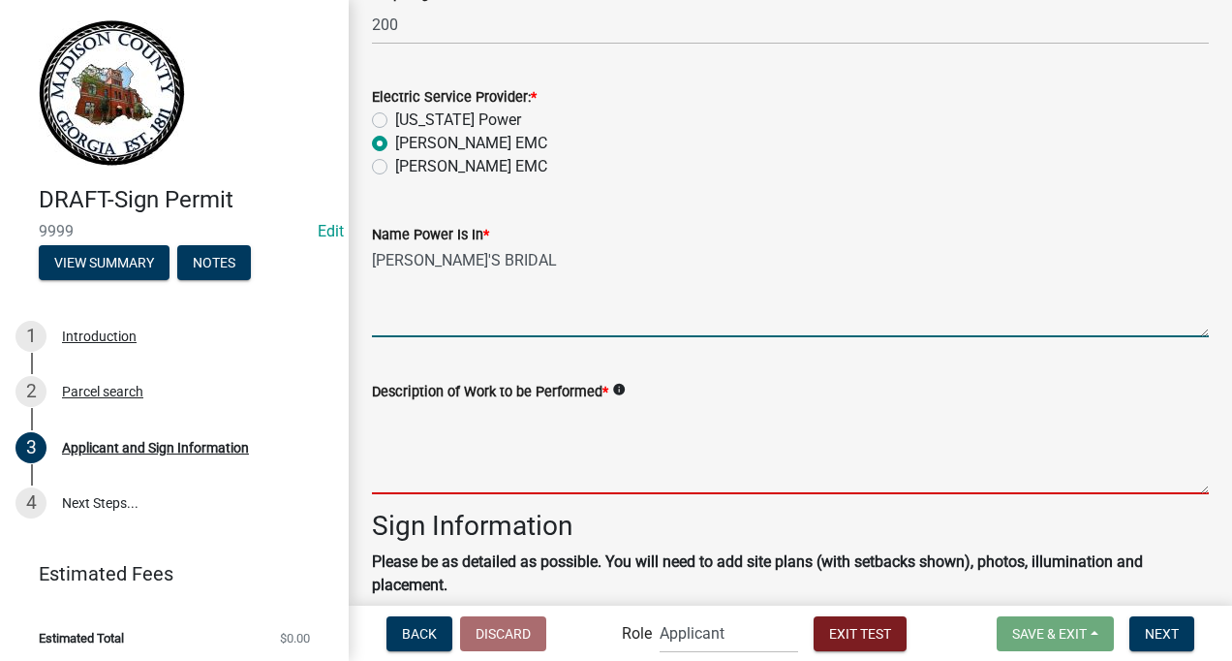
click at [437, 438] on textarea "Description of Work to be Performed *" at bounding box center [790, 448] width 837 height 91
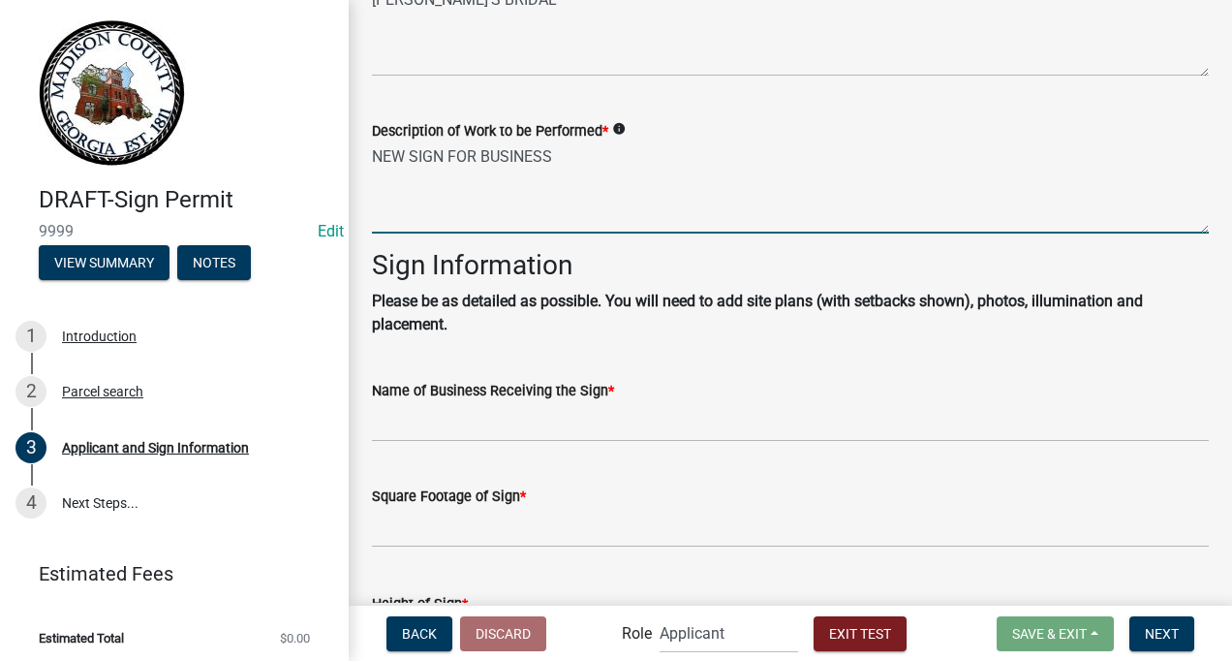
scroll to position [2432, 0]
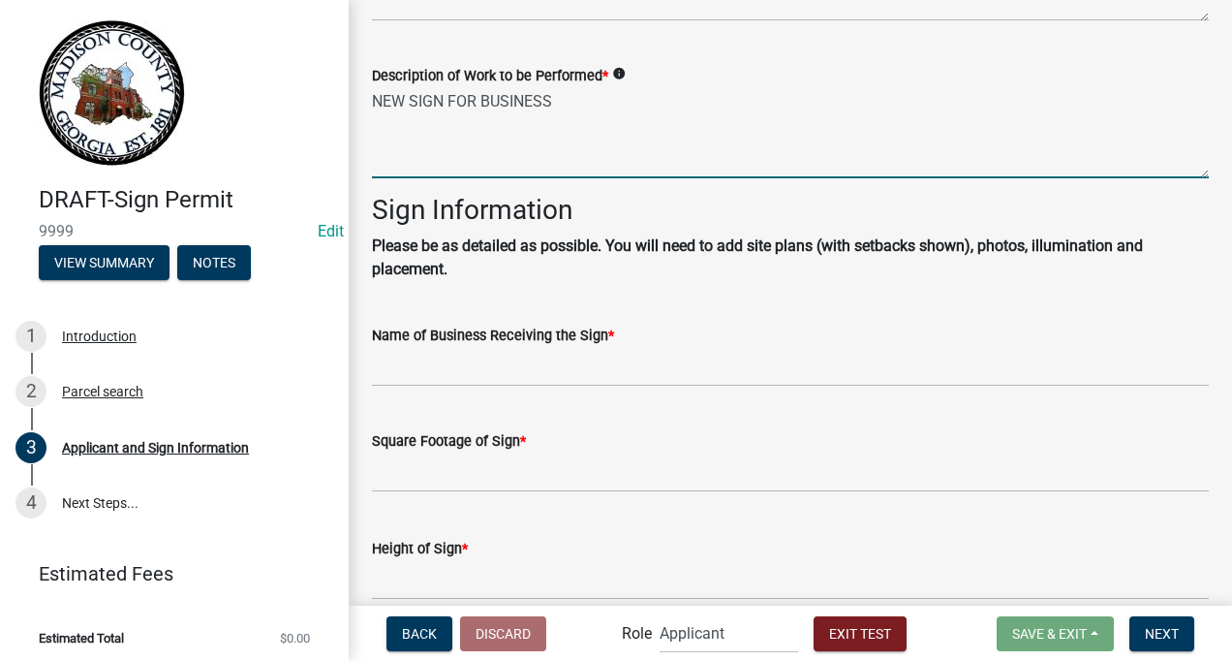
type textarea "NEW SIGN FOR BUSINESS"
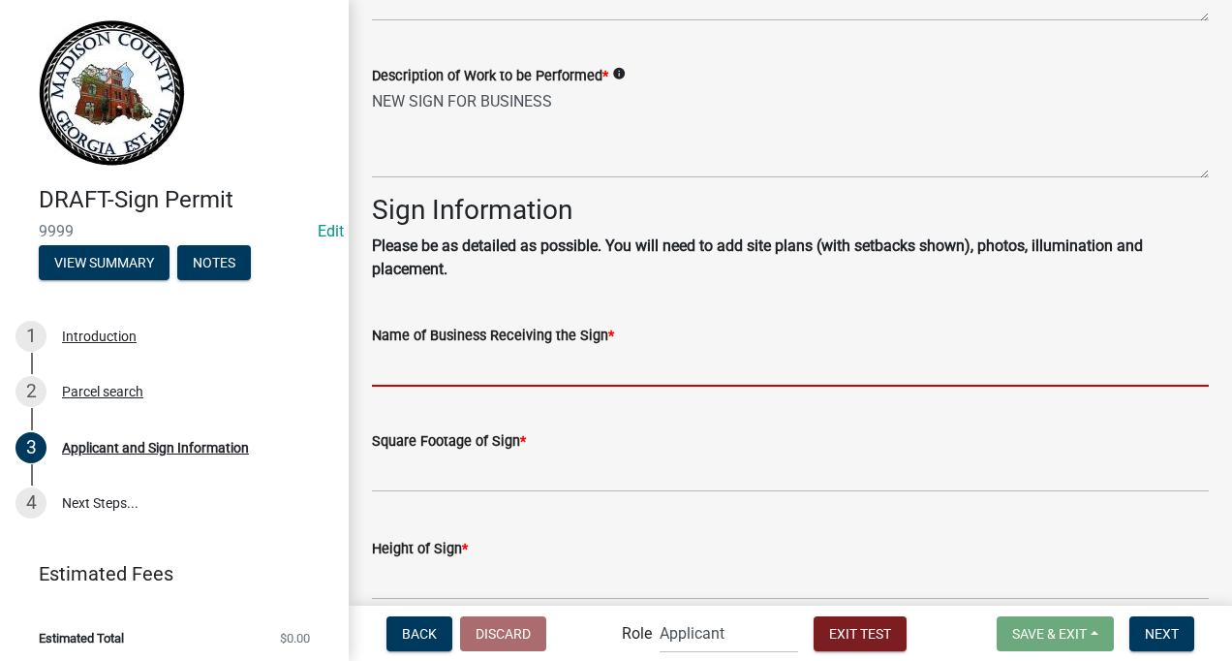
click at [617, 369] on input "Name of Business Receiving the Sign *" at bounding box center [790, 367] width 837 height 40
type input "[PERSON_NAME]'S BRIDAL"
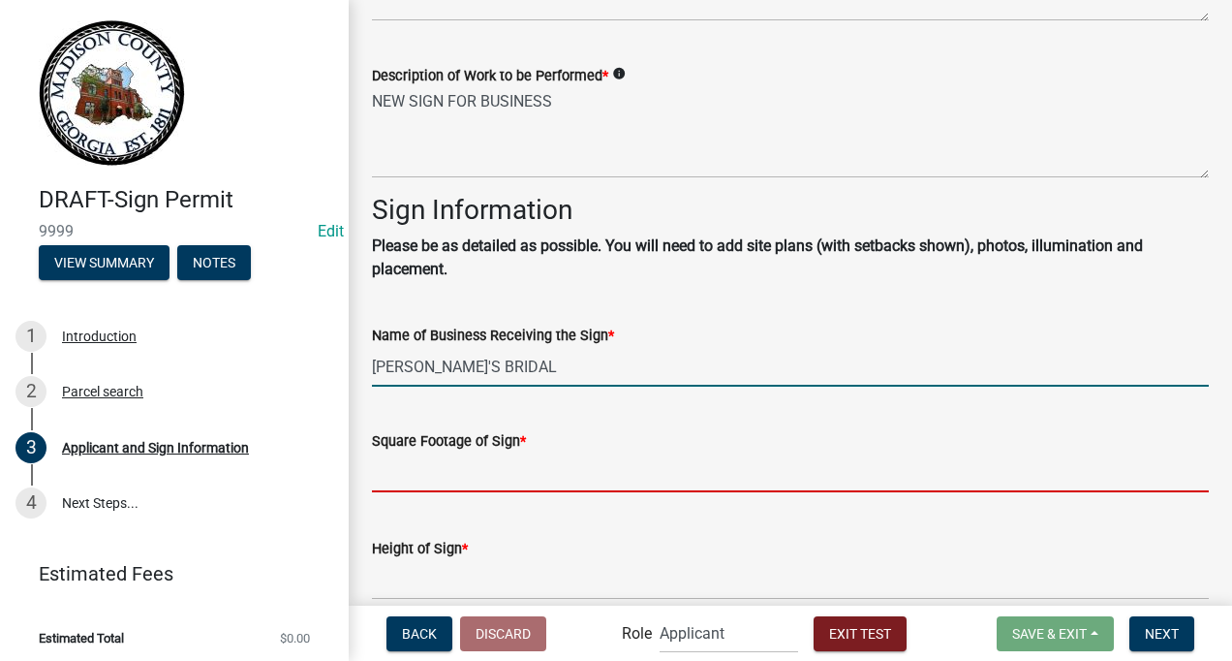
type input "120"
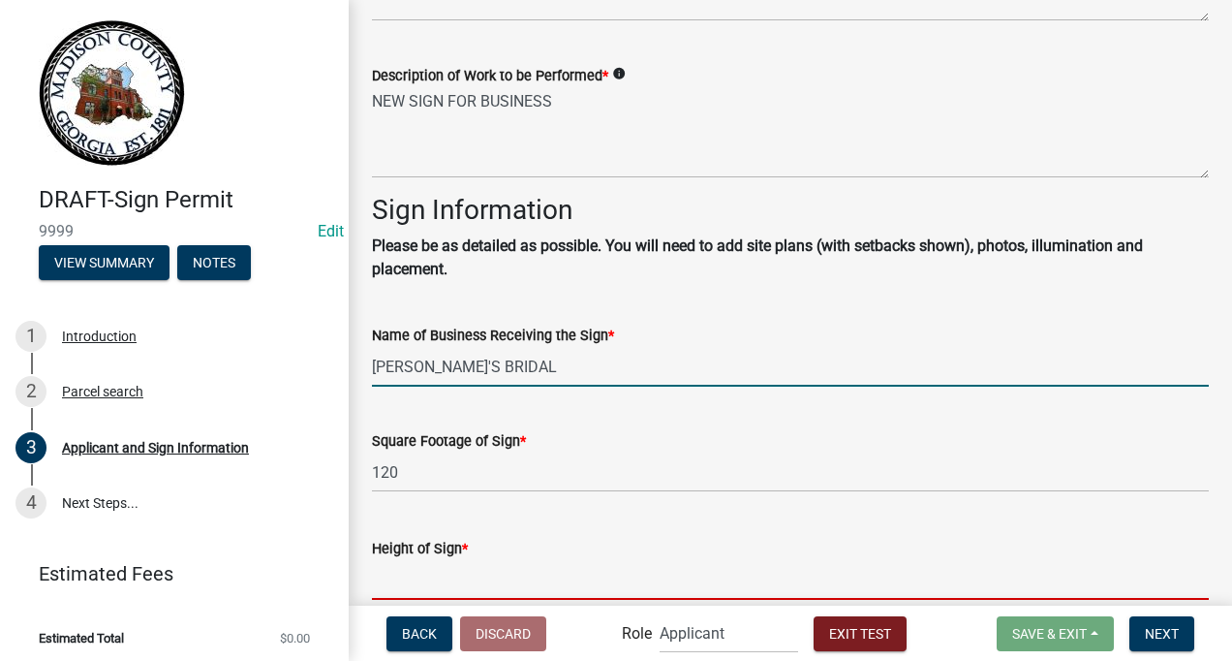
type input "10"
type input "60 FT"
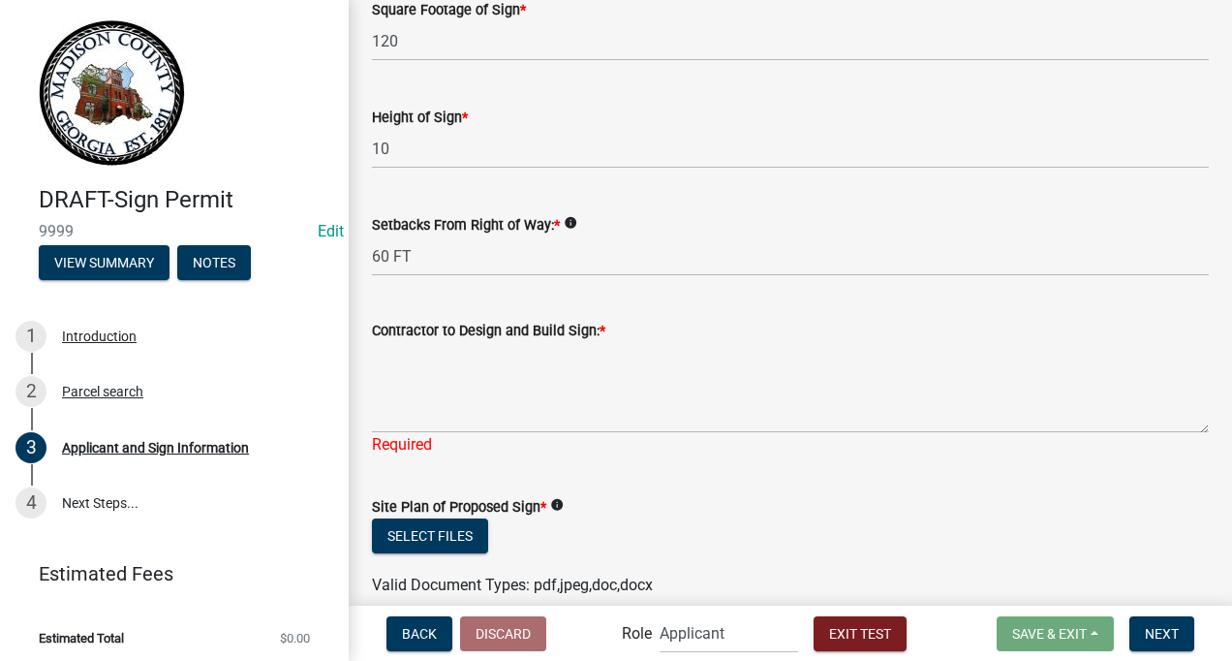
scroll to position [2957, 0]
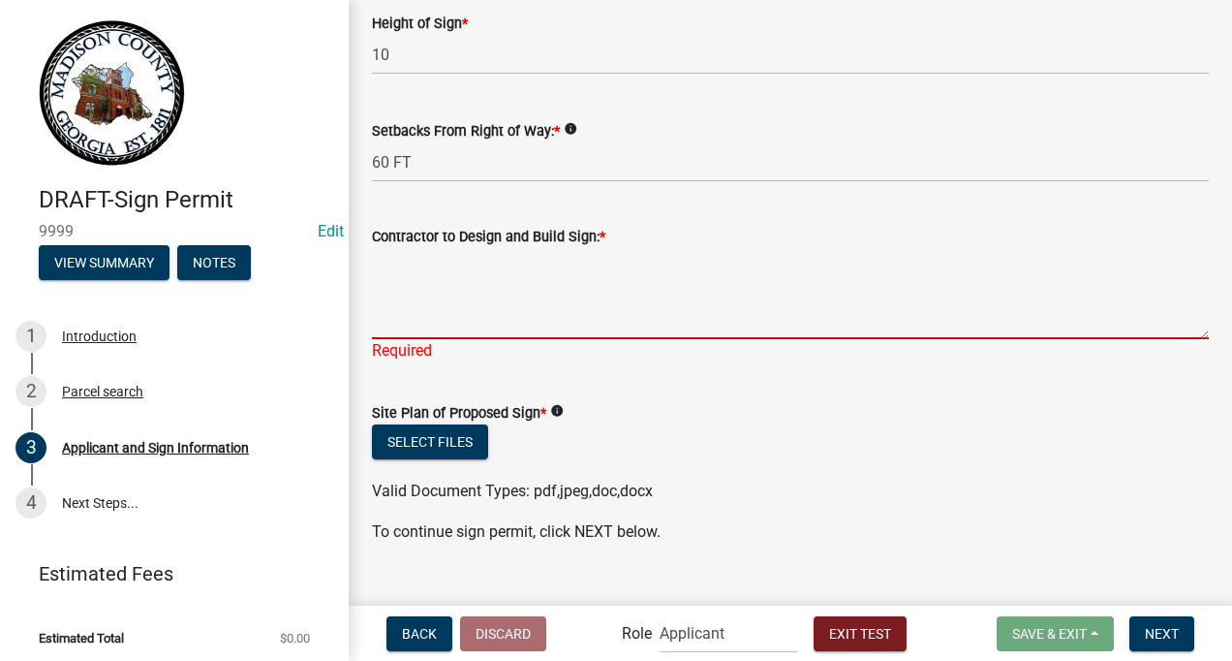
click at [462, 312] on textarea "Contractor to Design and Build Sign: *" at bounding box center [790, 293] width 837 height 91
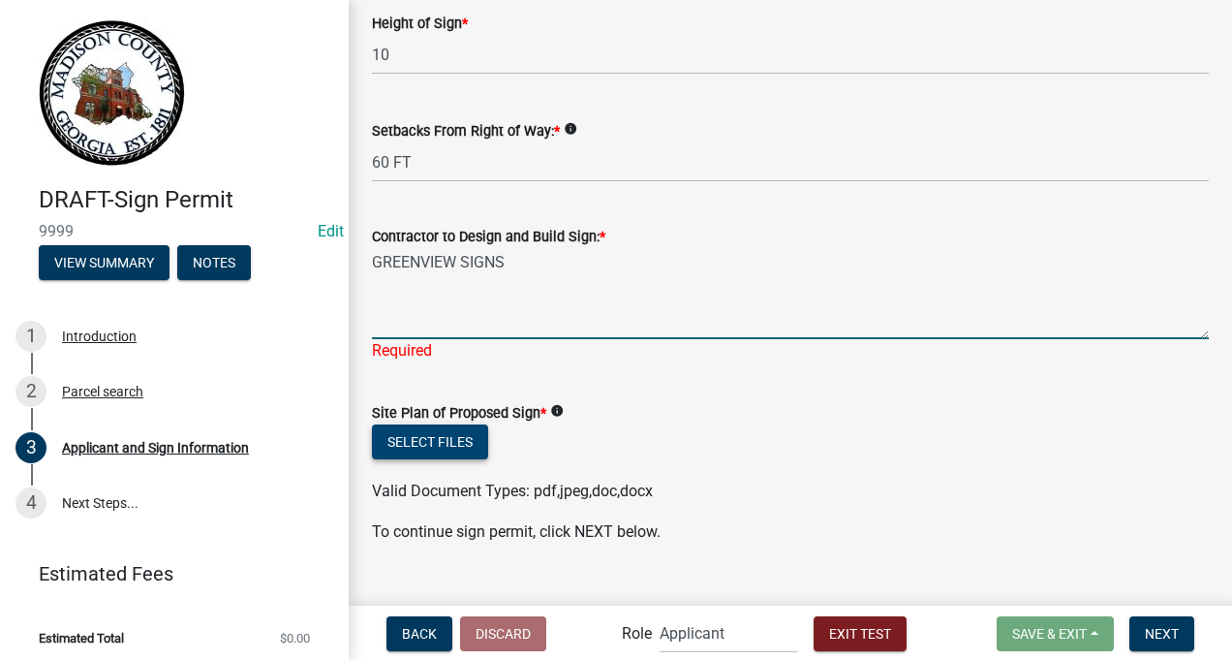
type textarea "GREENVIEW SIGNS"
click at [431, 433] on button "Select files" at bounding box center [430, 441] width 116 height 35
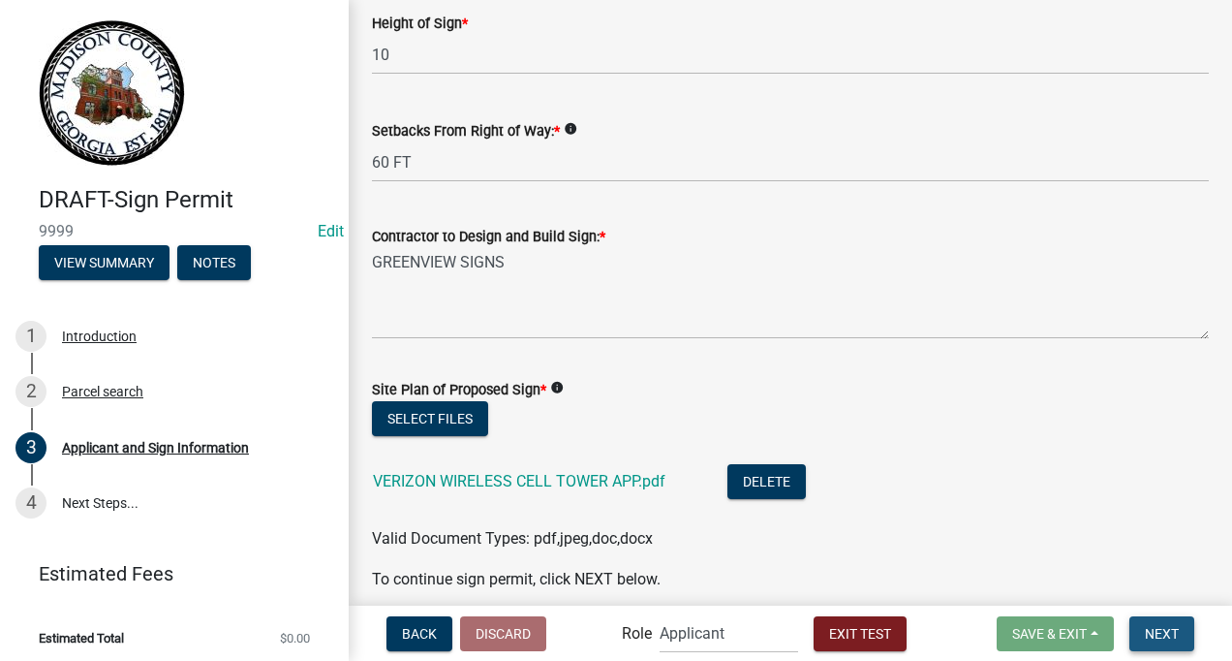
click at [1148, 630] on span "Next" at bounding box center [1162, 632] width 34 height 15
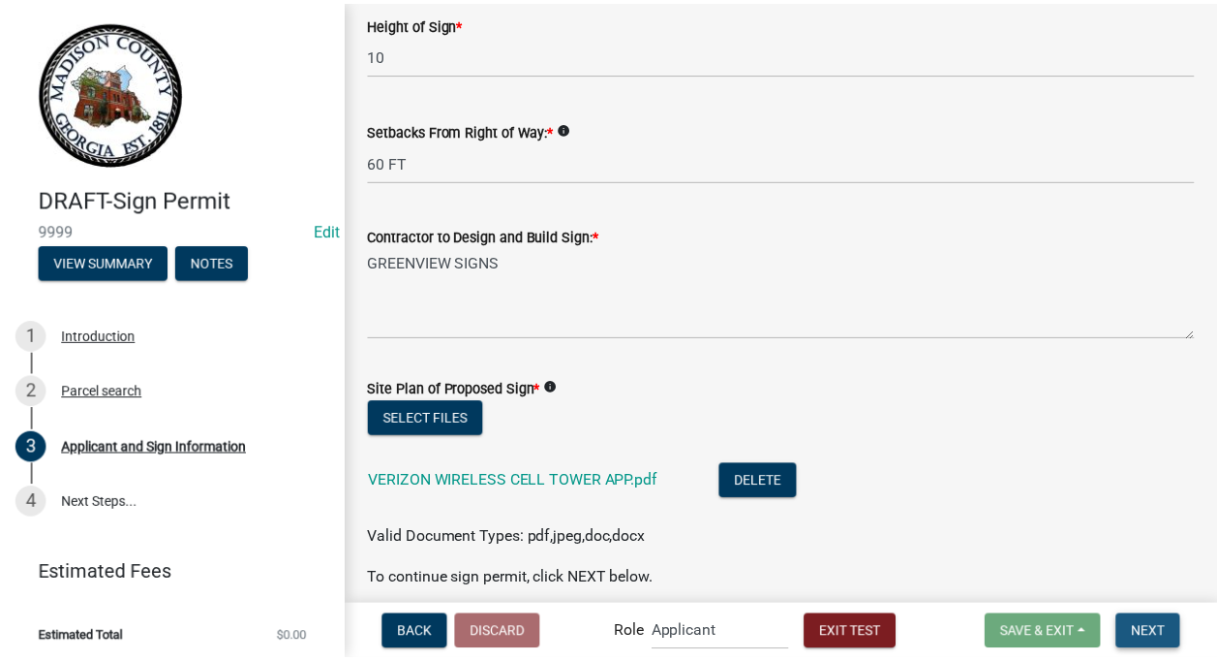
scroll to position [0, 0]
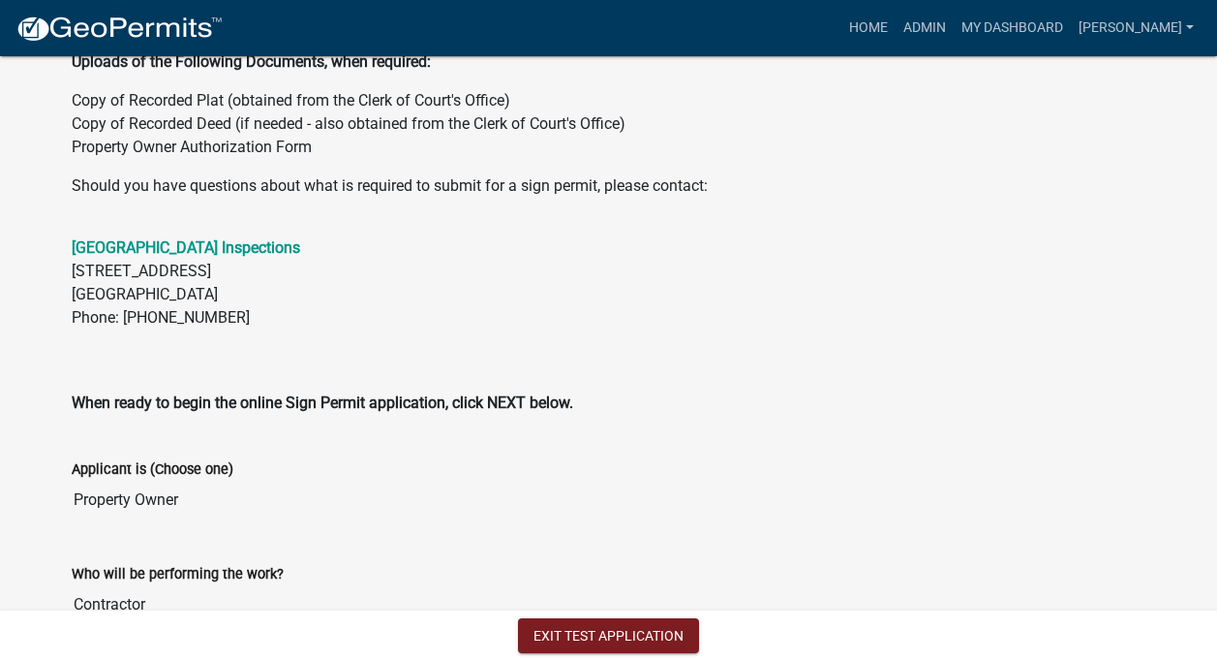
scroll to position [856, 0]
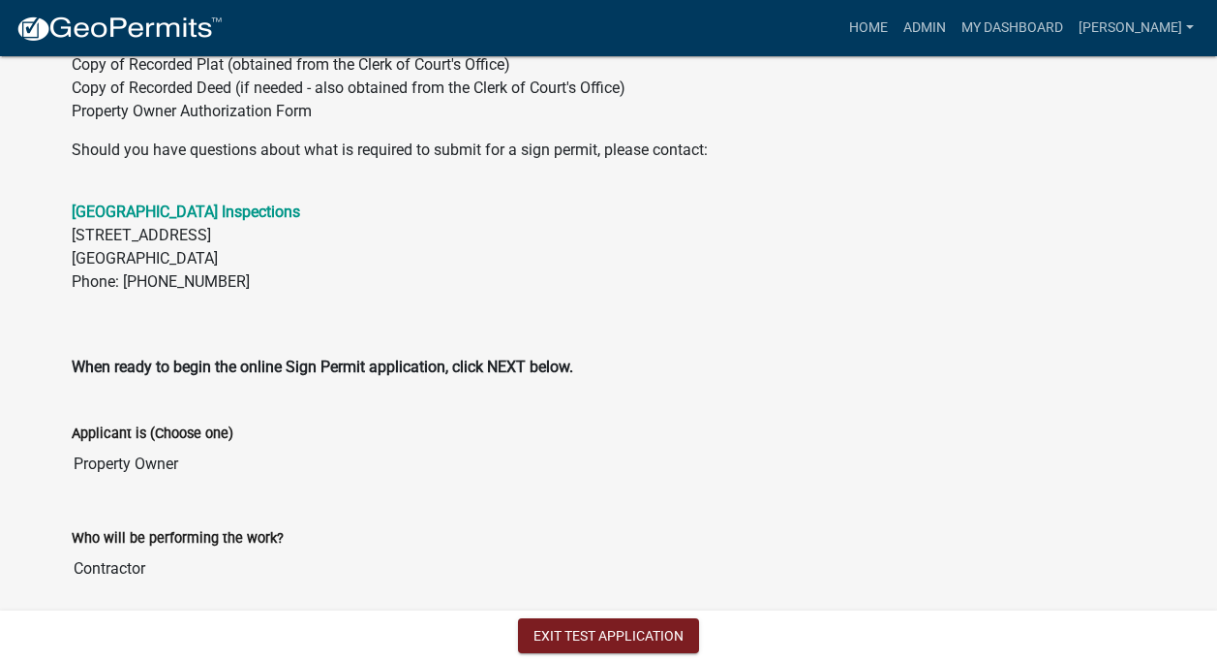
drag, startPoint x: 689, startPoint y: 456, endPoint x: 715, endPoint y: 292, distance: 166.7
click at [715, 292] on wm-data-entity-view-list "Sign Permit Completed sign permit application, which includes, in part: State L…" at bounding box center [609, 139] width 1075 height 928
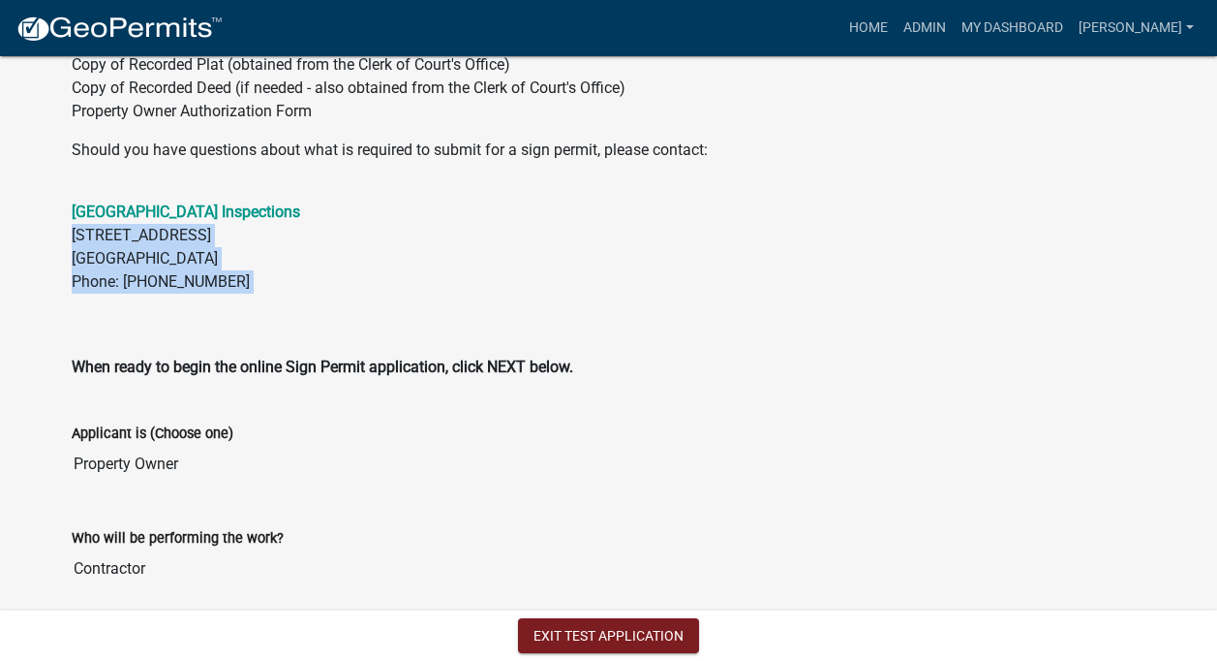
drag, startPoint x: 932, startPoint y: 236, endPoint x: 932, endPoint y: 214, distance: 22.3
click at [932, 214] on p "[GEOGRAPHIC_DATA] Inspections [STREET_ADDRESS] Phone: [PHONE_NUMBER]" at bounding box center [609, 269] width 1075 height 139
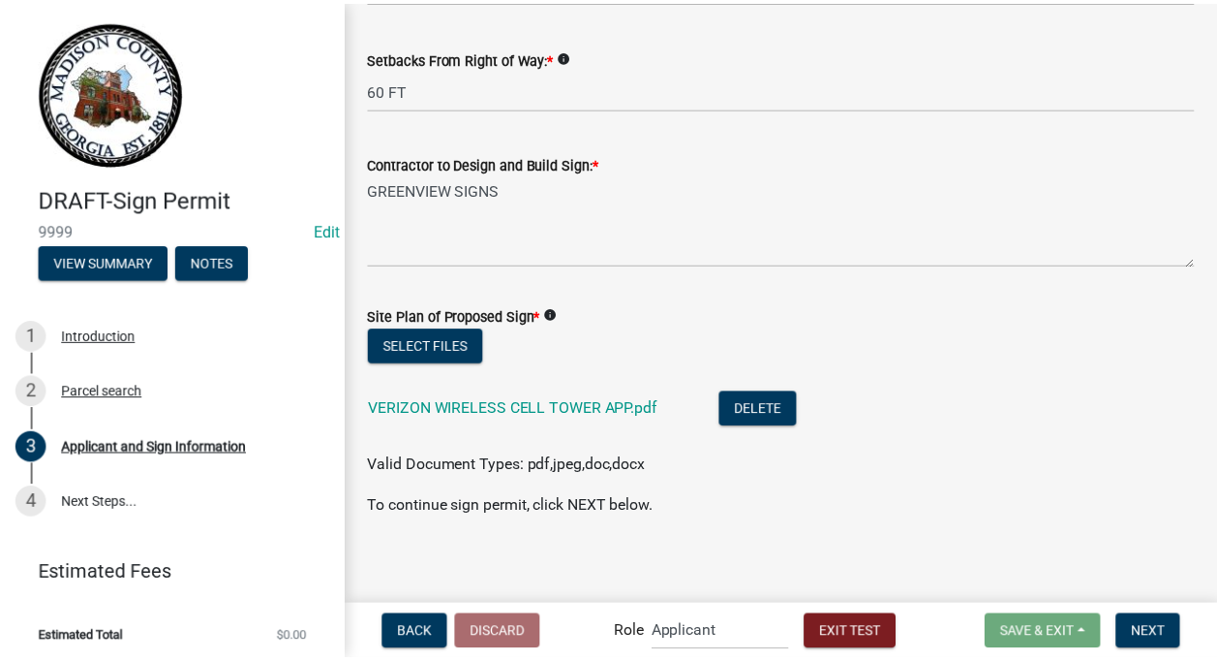
scroll to position [3036, 0]
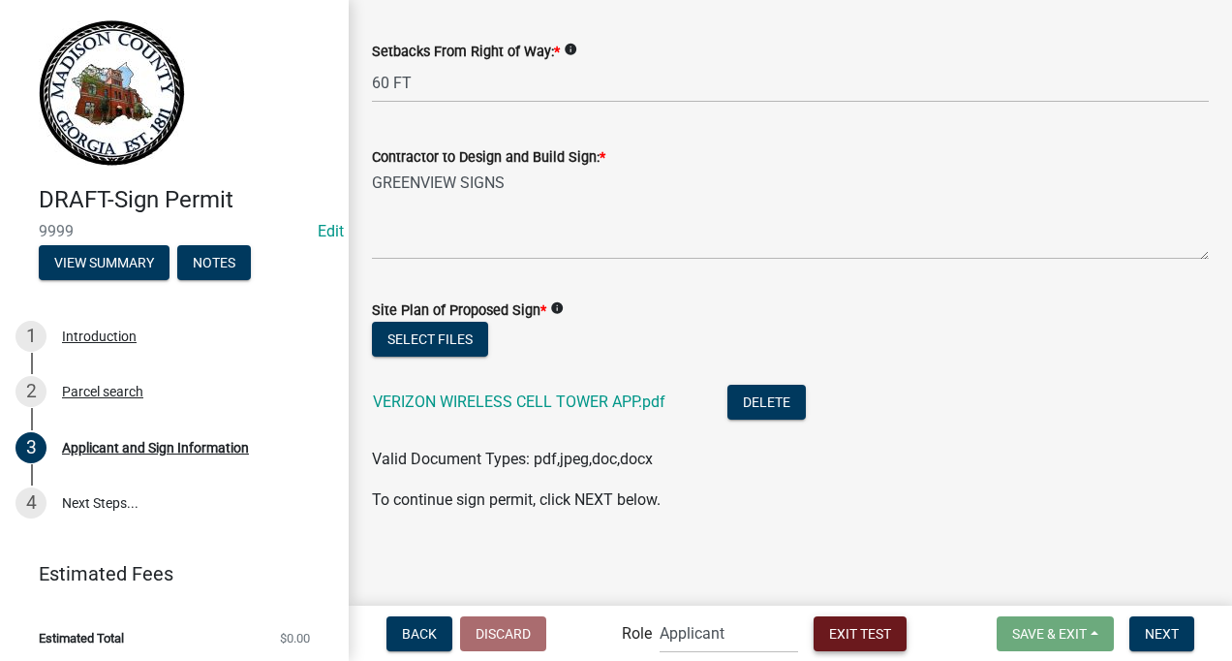
click at [847, 625] on span "Exit Test" at bounding box center [860, 632] width 62 height 15
